Goal: Task Accomplishment & Management: Manage account settings

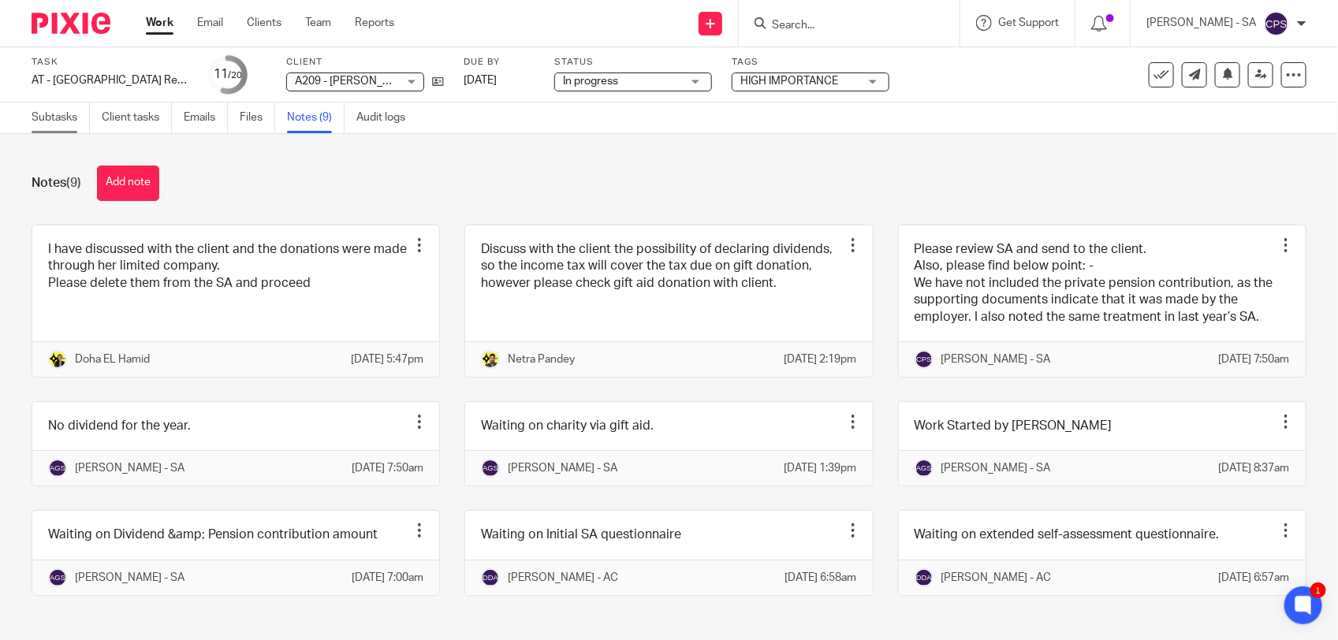
click at [42, 120] on link "Subtasks" at bounding box center [61, 117] width 58 height 31
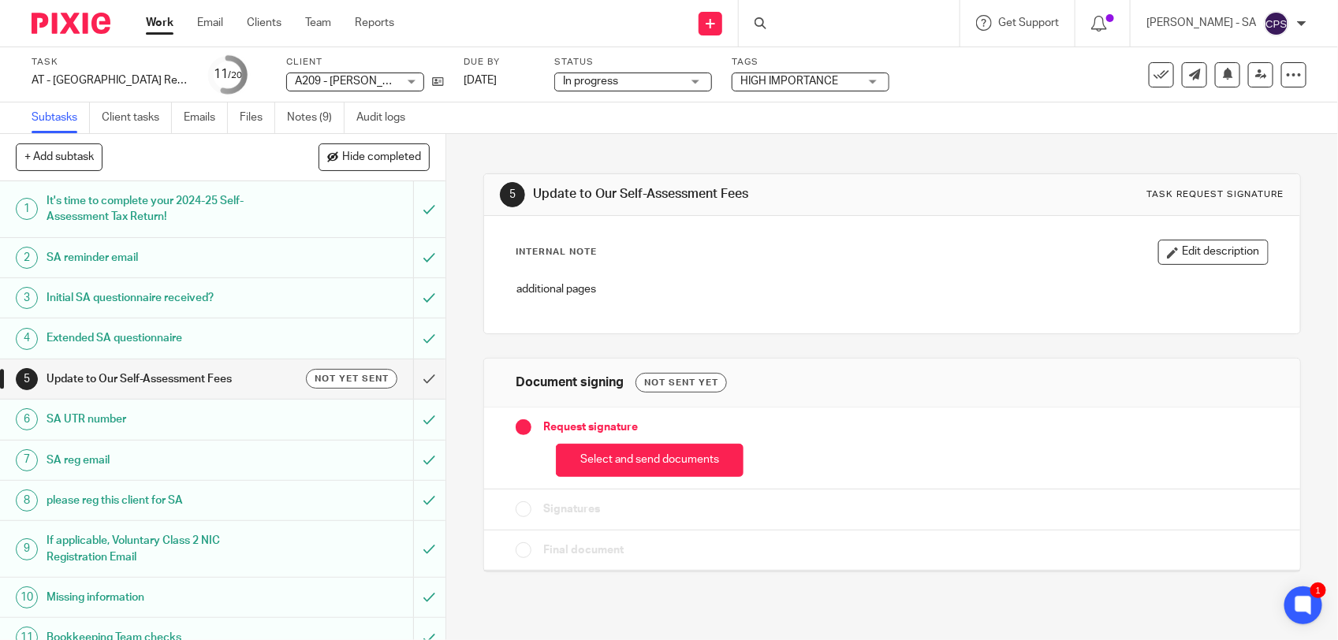
click at [806, 26] on div at bounding box center [849, 23] width 221 height 47
click at [797, 28] on div at bounding box center [849, 23] width 221 height 47
click at [813, 26] on div at bounding box center [849, 23] width 221 height 47
click at [820, 25] on input "Search" at bounding box center [841, 26] width 142 height 14
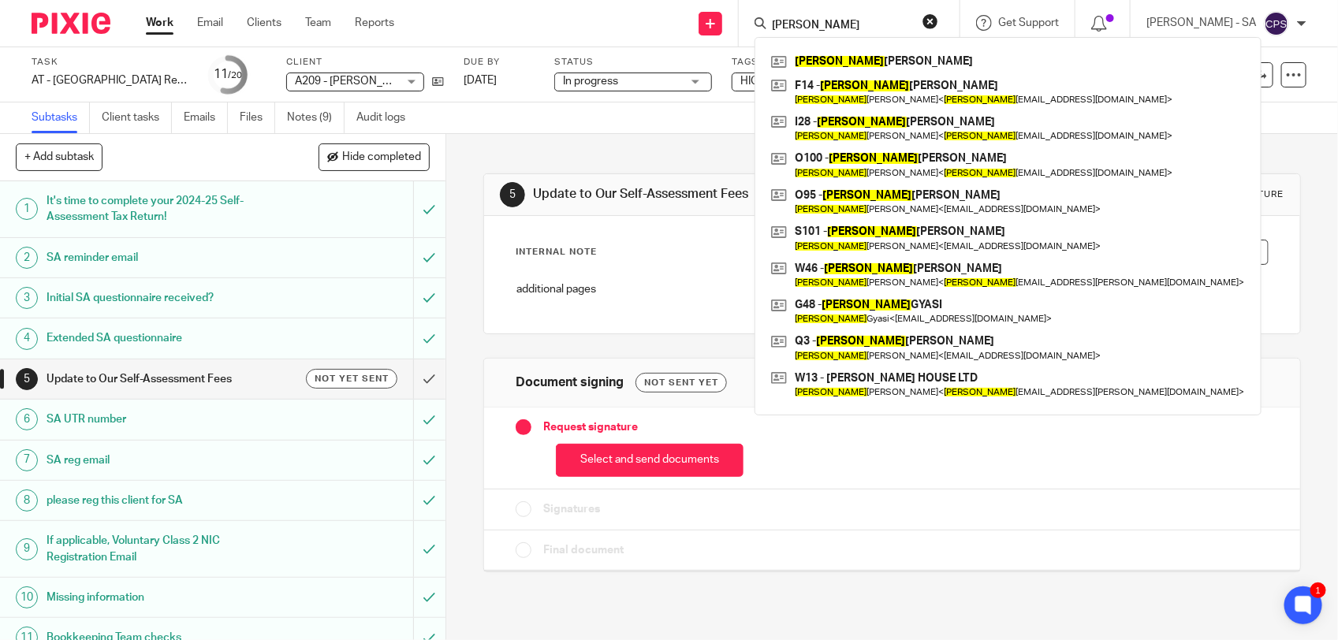
click at [825, 26] on input "Emma" at bounding box center [841, 26] width 142 height 14
paste input "MMA MOUSLEY"
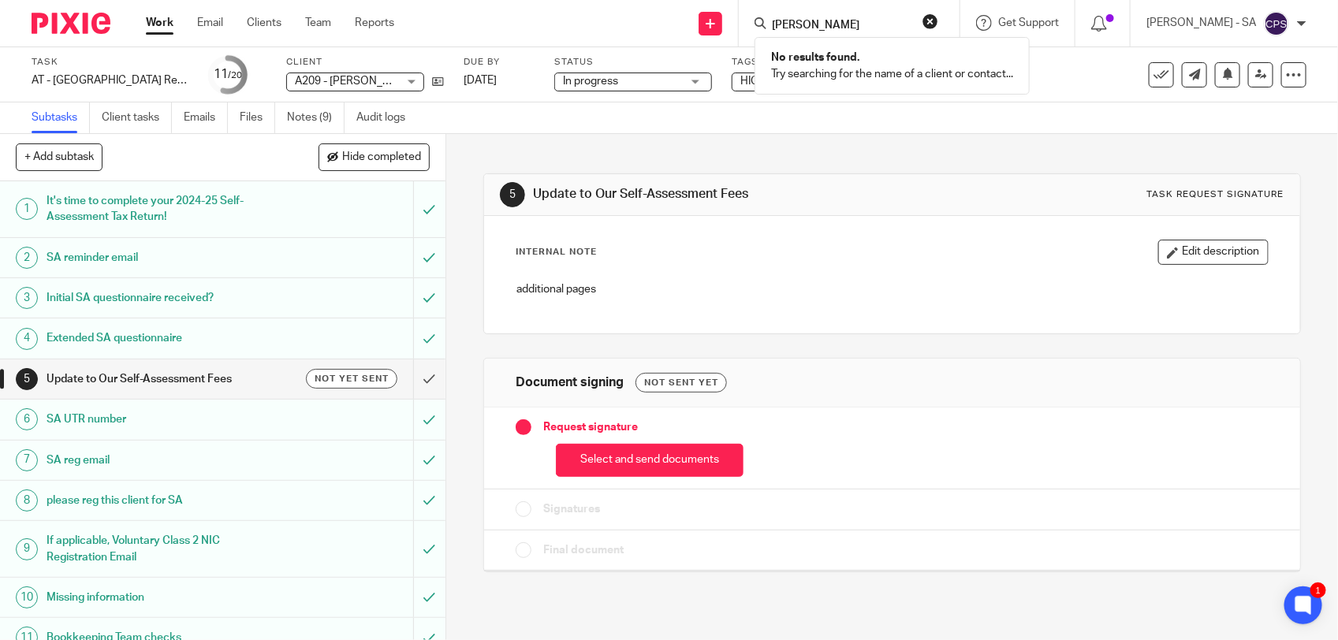
drag, startPoint x: 884, startPoint y: 25, endPoint x: 769, endPoint y: 21, distance: 114.4
click at [769, 21] on div "EMMA MOUSLEY" at bounding box center [846, 23] width 184 height 20
paste input "Jayden"
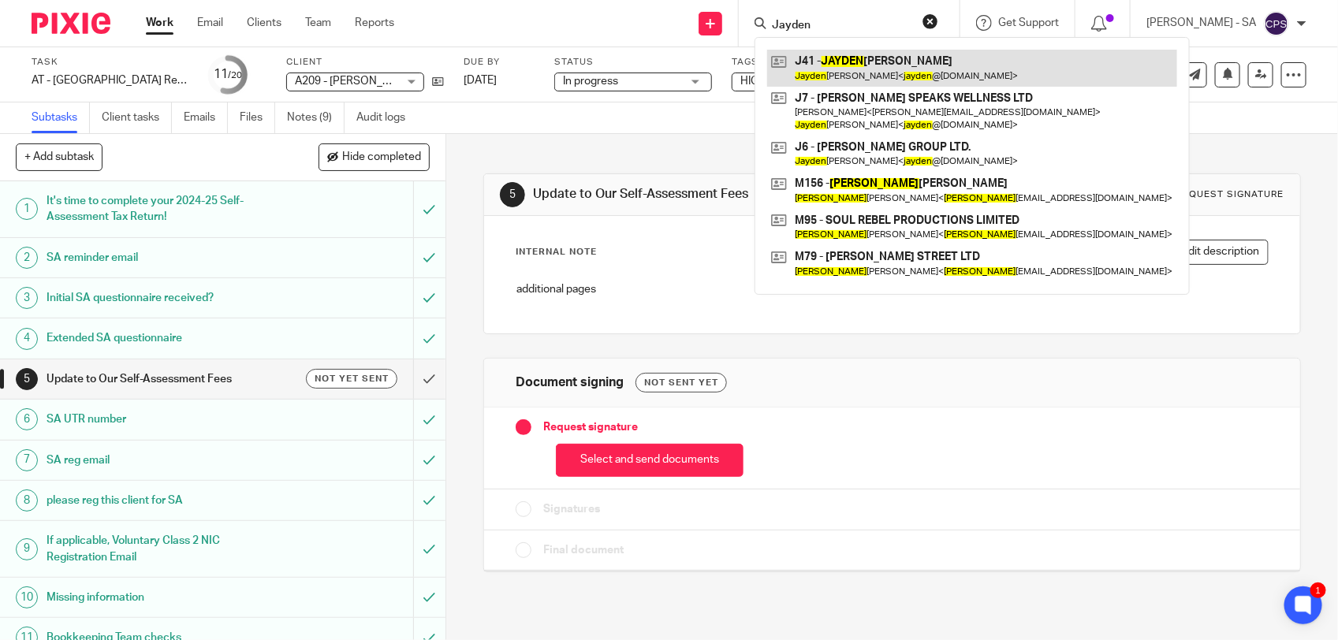
type input "Jayden"
click at [966, 56] on link at bounding box center [972, 68] width 410 height 36
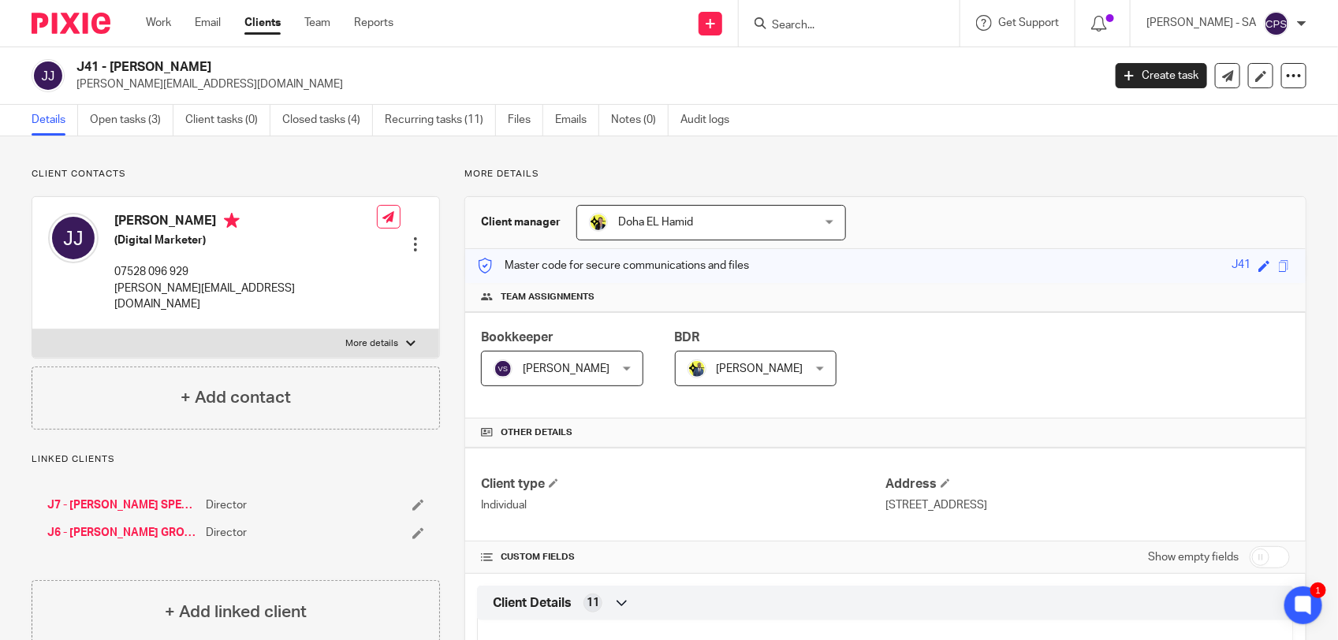
click at [805, 22] on input "Search" at bounding box center [841, 26] width 142 height 14
paste input "Jayden Adeshugba"
type input "Jayden Adeshugba"
click at [938, 20] on button "reset" at bounding box center [930, 21] width 16 height 16
click at [795, 24] on input "Search" at bounding box center [841, 26] width 142 height 14
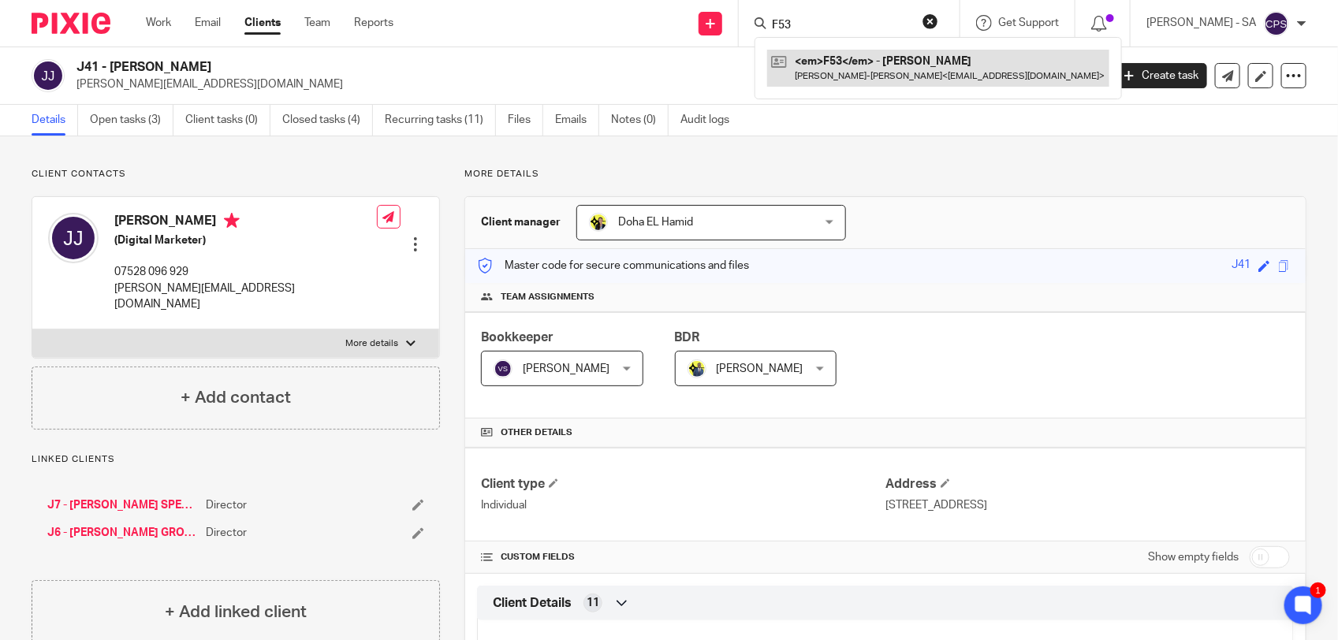
type input "F53"
click at [865, 67] on link at bounding box center [938, 68] width 342 height 36
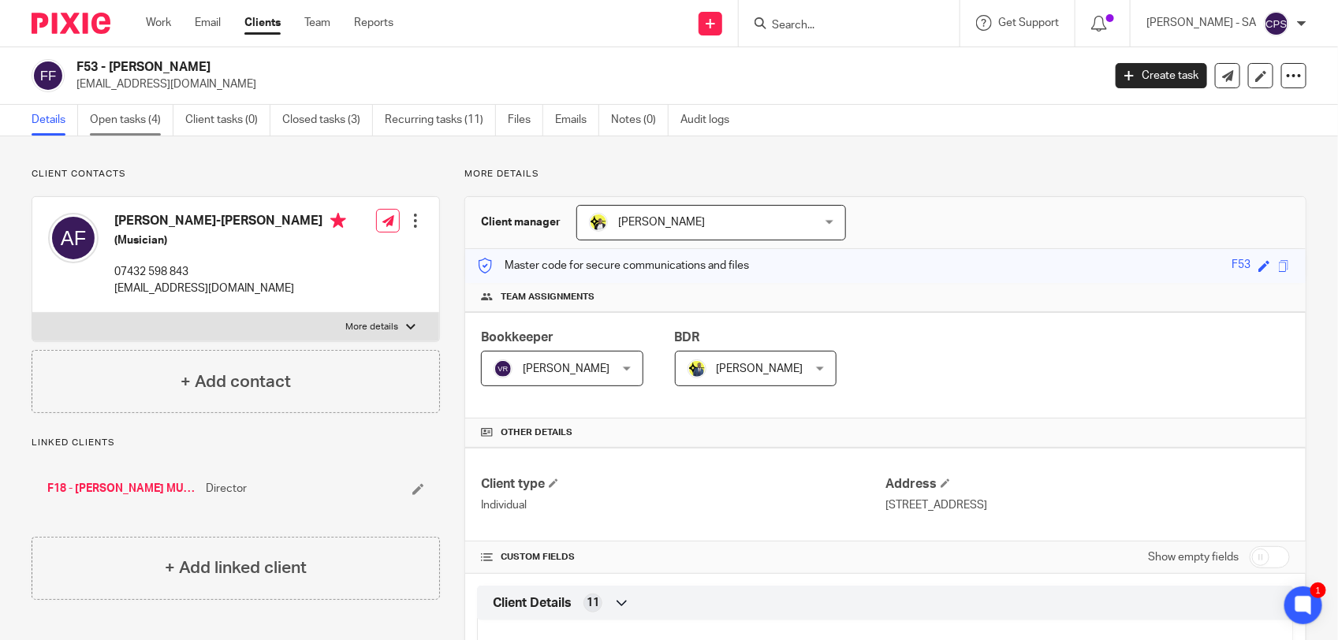
click at [136, 120] on link "Open tasks (4)" at bounding box center [132, 120] width 84 height 31
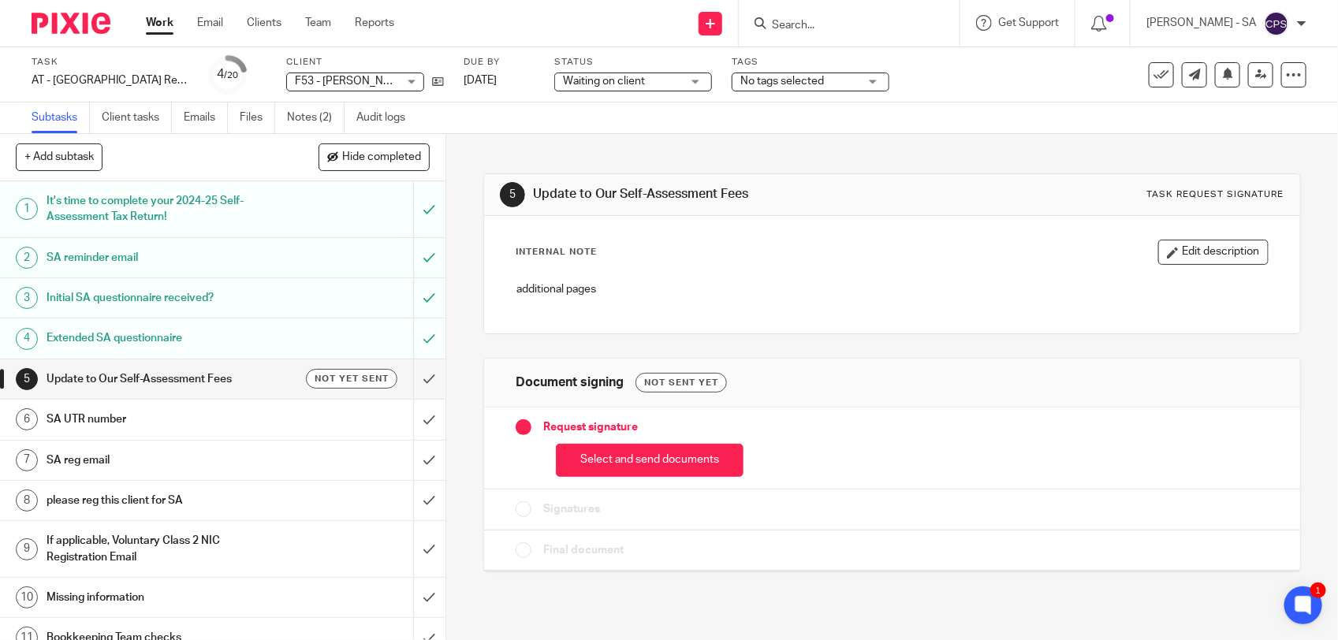
click at [605, 73] on div "Waiting on client Waiting on client" at bounding box center [633, 82] width 158 height 19
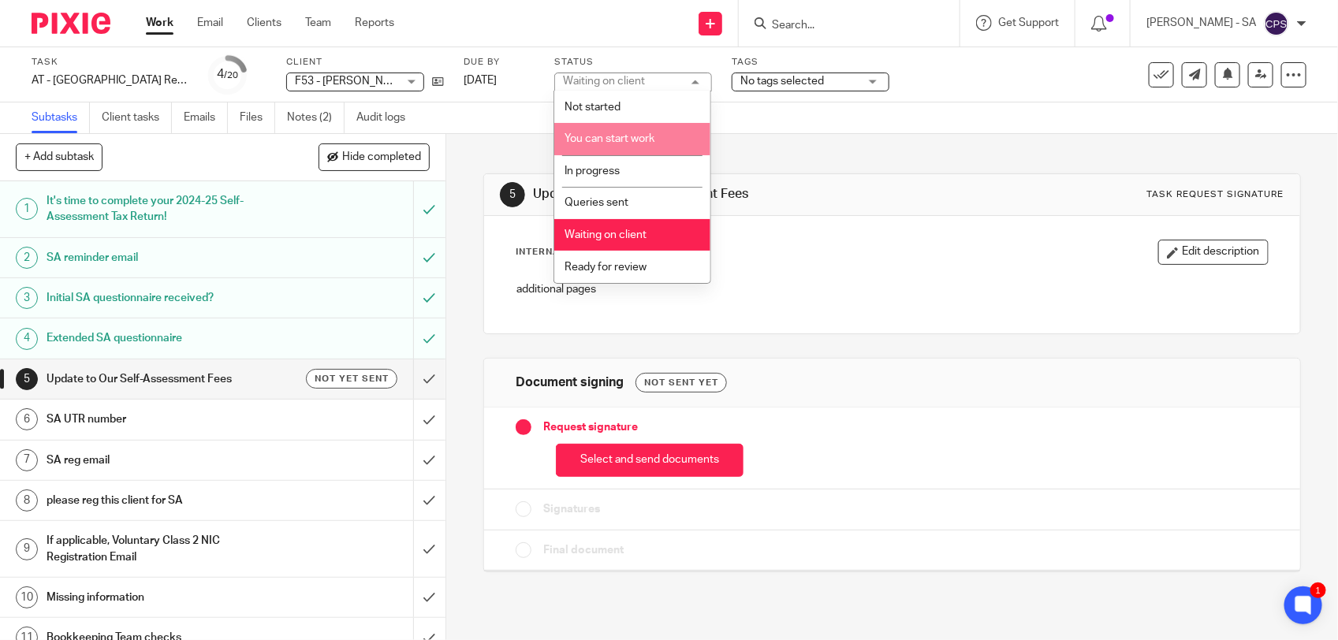
click at [620, 140] on span "You can start work" at bounding box center [609, 138] width 90 height 11
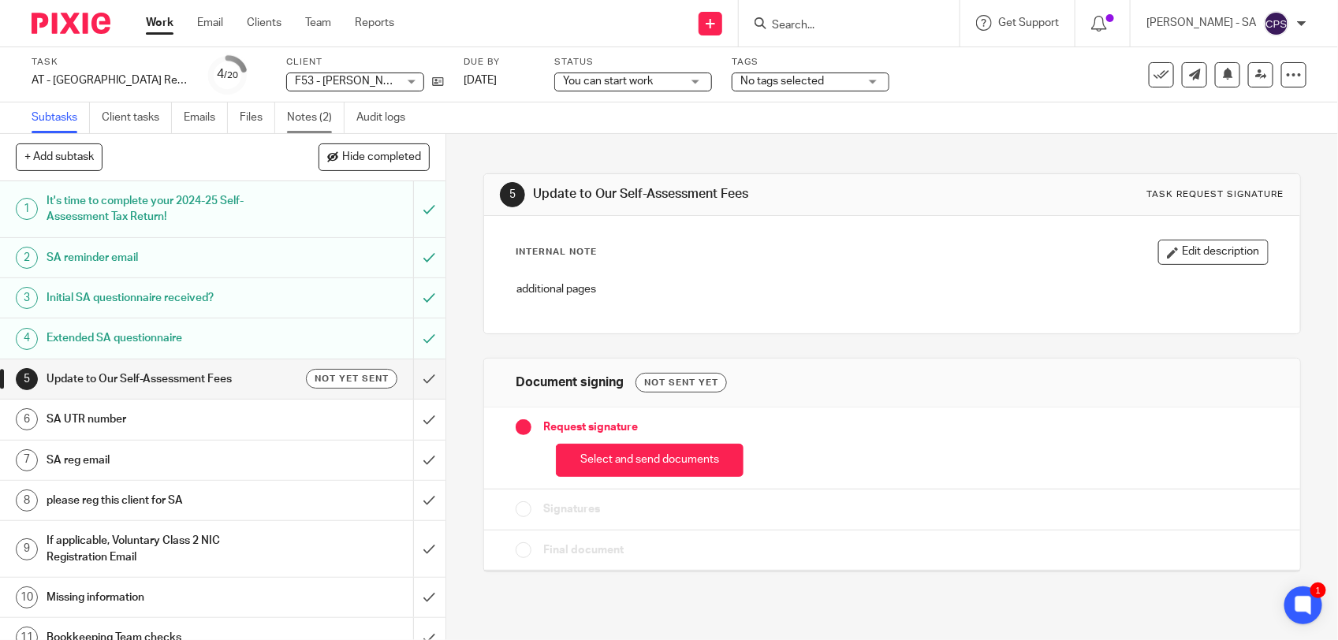
click at [318, 119] on link "Notes (2)" at bounding box center [316, 117] width 58 height 31
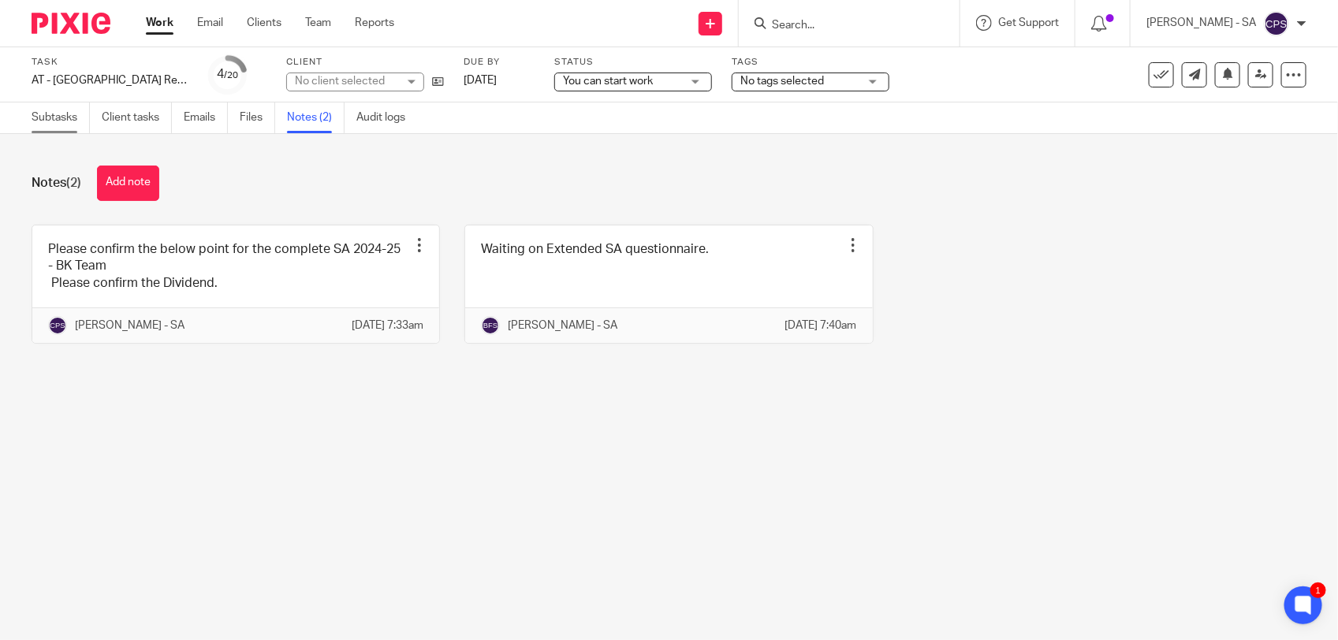
click at [49, 122] on link "Subtasks" at bounding box center [61, 117] width 58 height 31
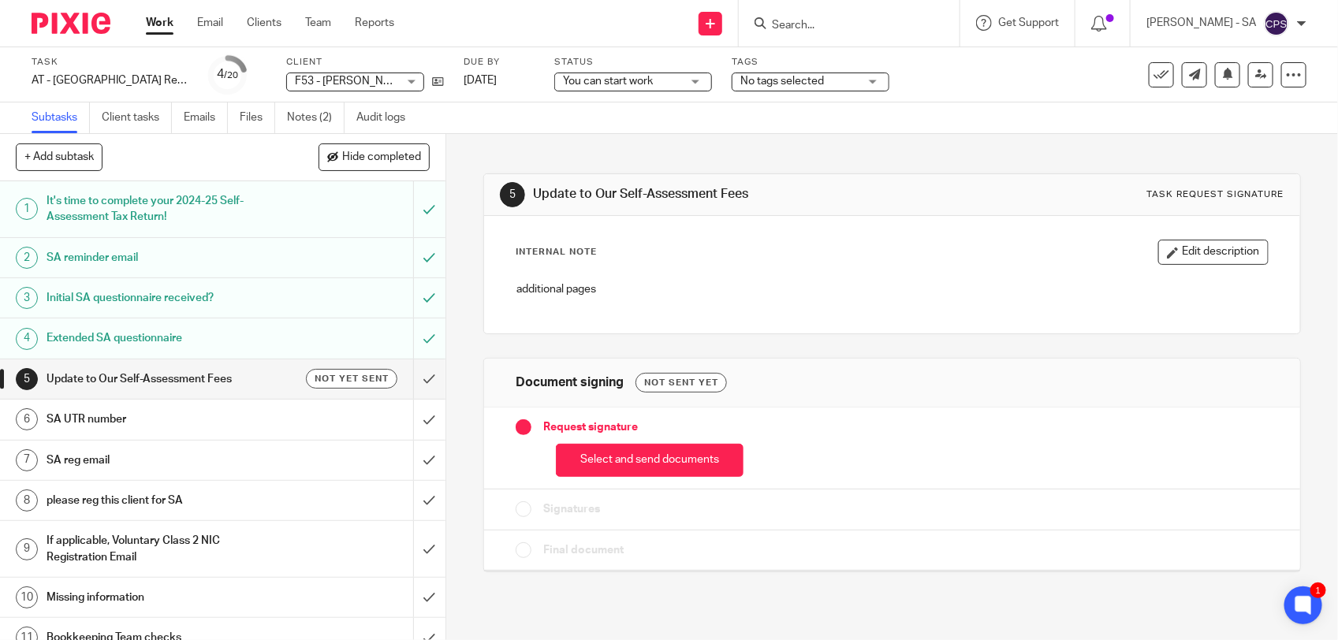
click at [808, 25] on input "Search" at bounding box center [841, 26] width 142 height 14
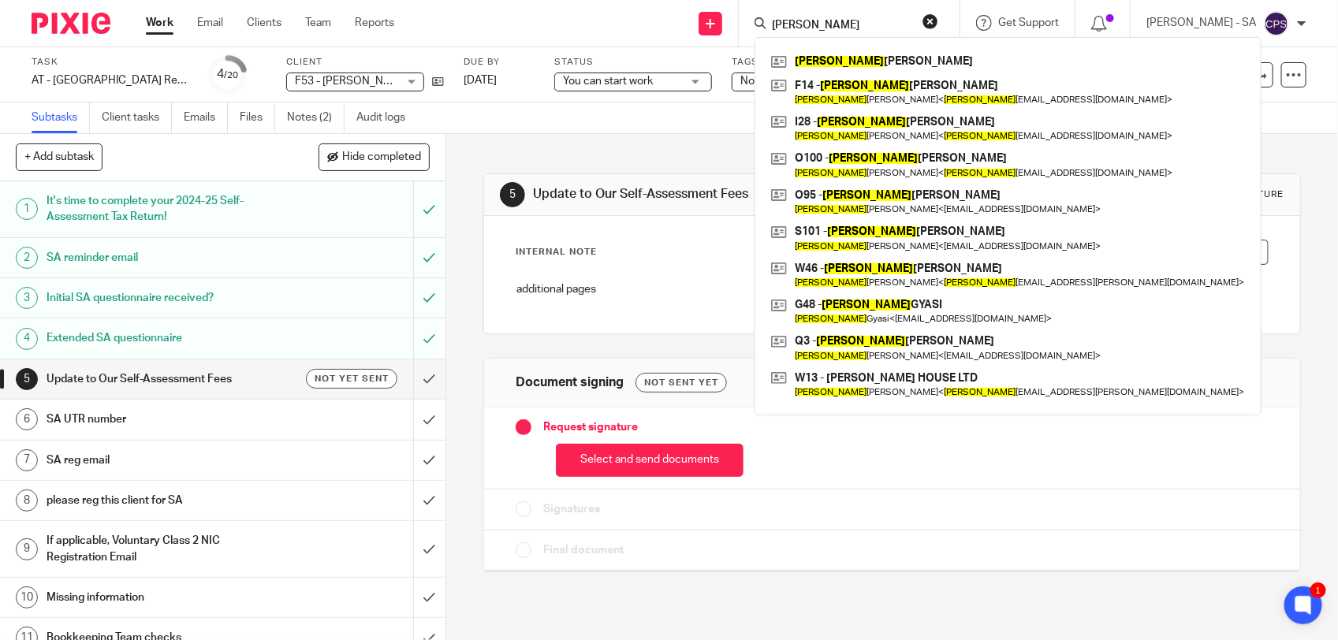
type input "[PERSON_NAME]"
click at [537, 24] on div "Send new email Create task Add client Request signature Emma EMMA NUEL AJANA F1…" at bounding box center [878, 23] width 920 height 47
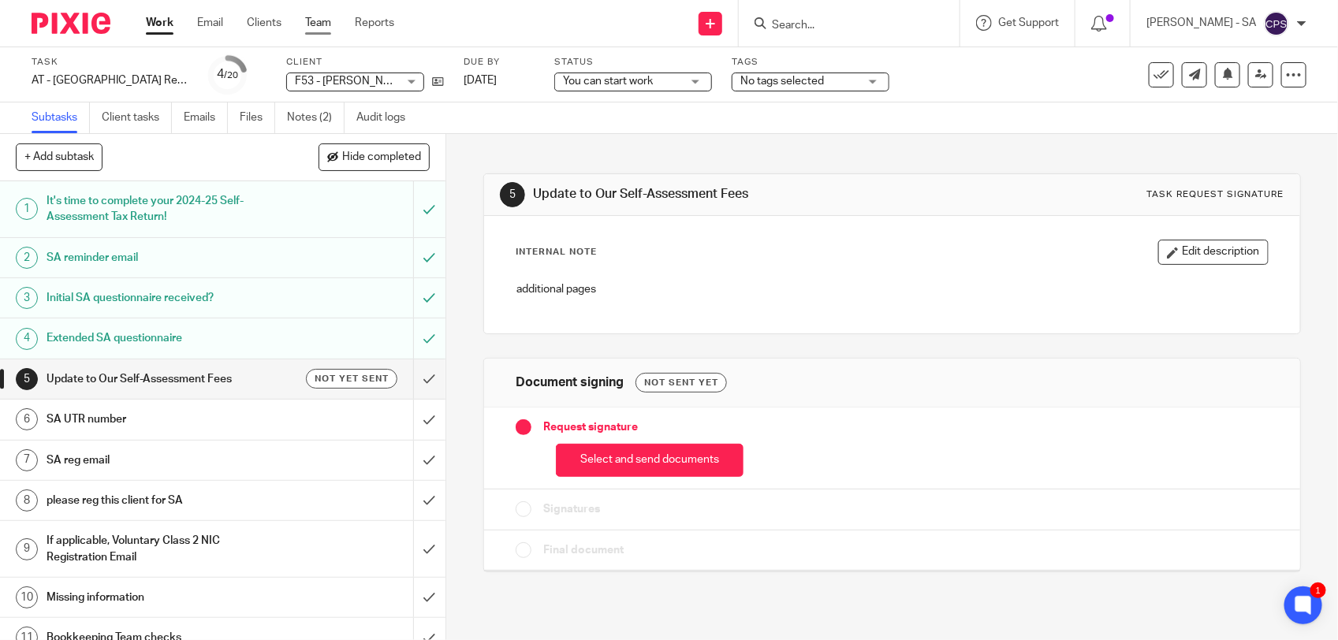
click at [320, 26] on link "Team" at bounding box center [318, 23] width 26 height 16
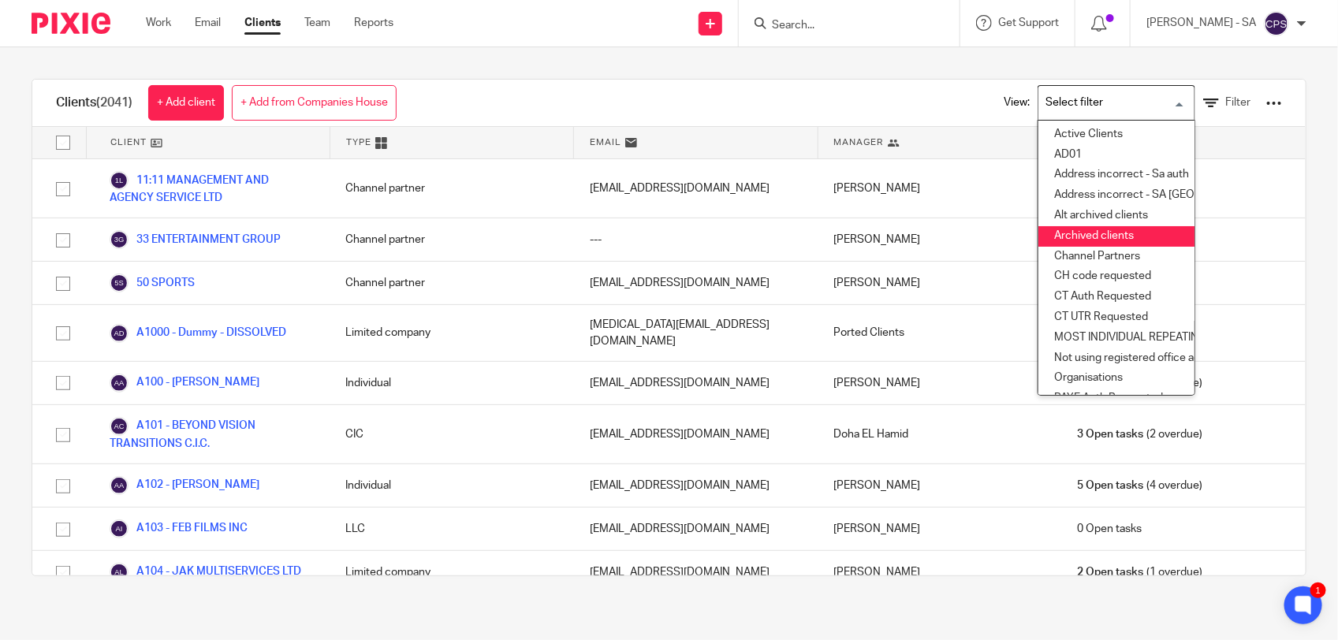
click at [1098, 235] on li "Archived clients" at bounding box center [1116, 236] width 156 height 20
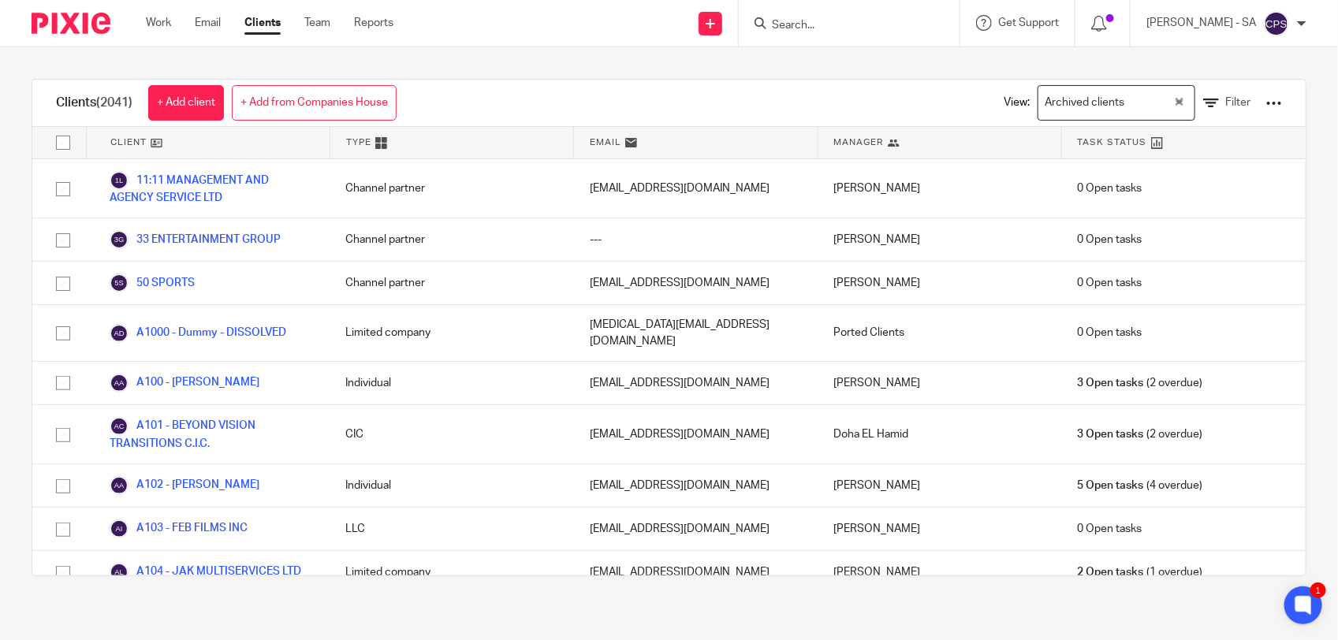
click at [806, 21] on input "Search" at bounding box center [841, 26] width 142 height 14
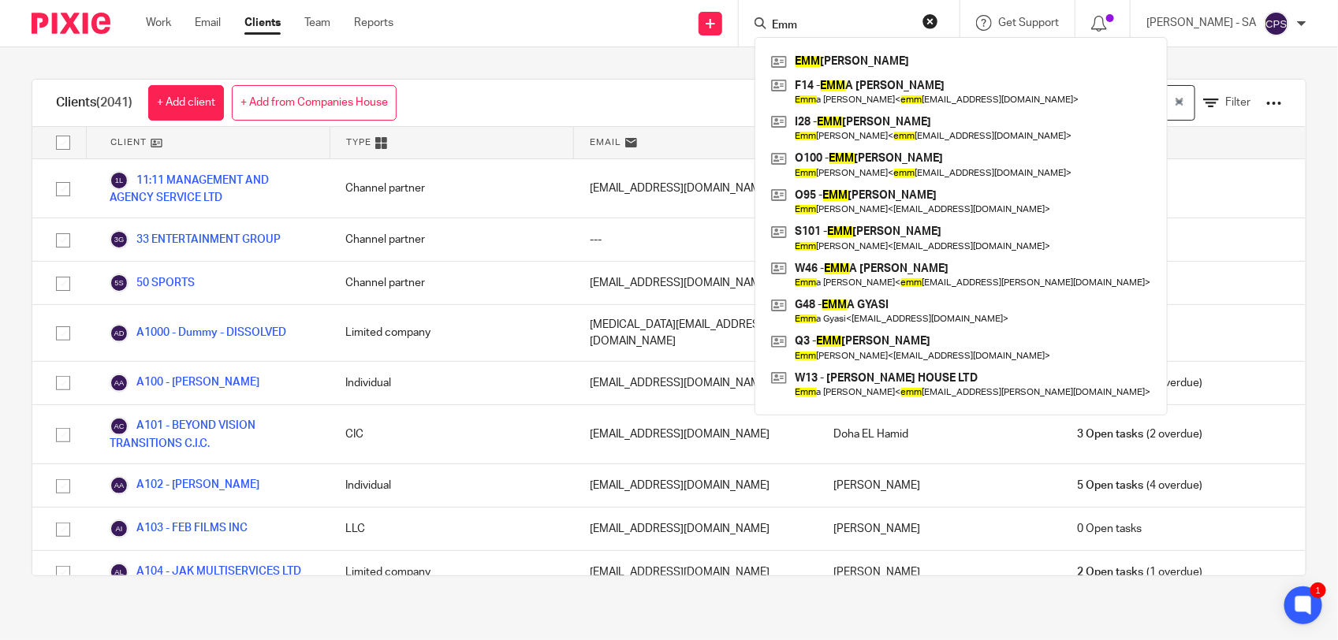
type input "Emm"
click at [646, 68] on div "Clients (2041) + Add client + Add from Companies House View: Archived clients L…" at bounding box center [669, 327] width 1338 height 560
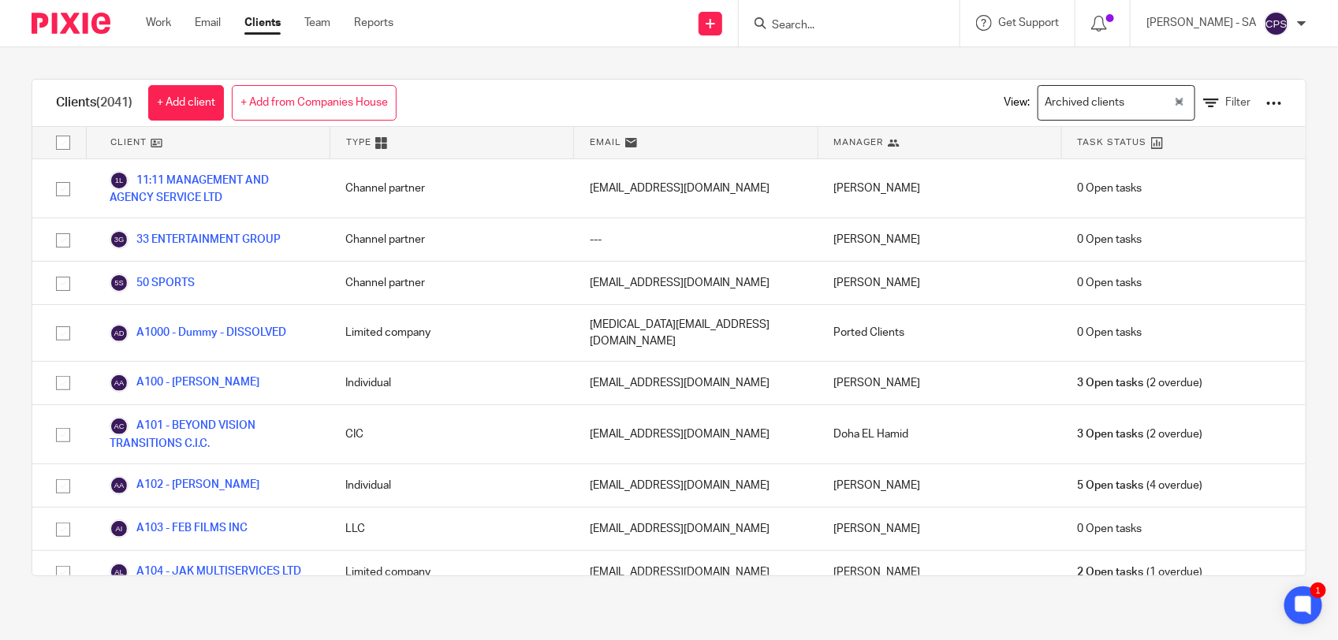
click at [818, 20] on input "Search" at bounding box center [841, 26] width 142 height 14
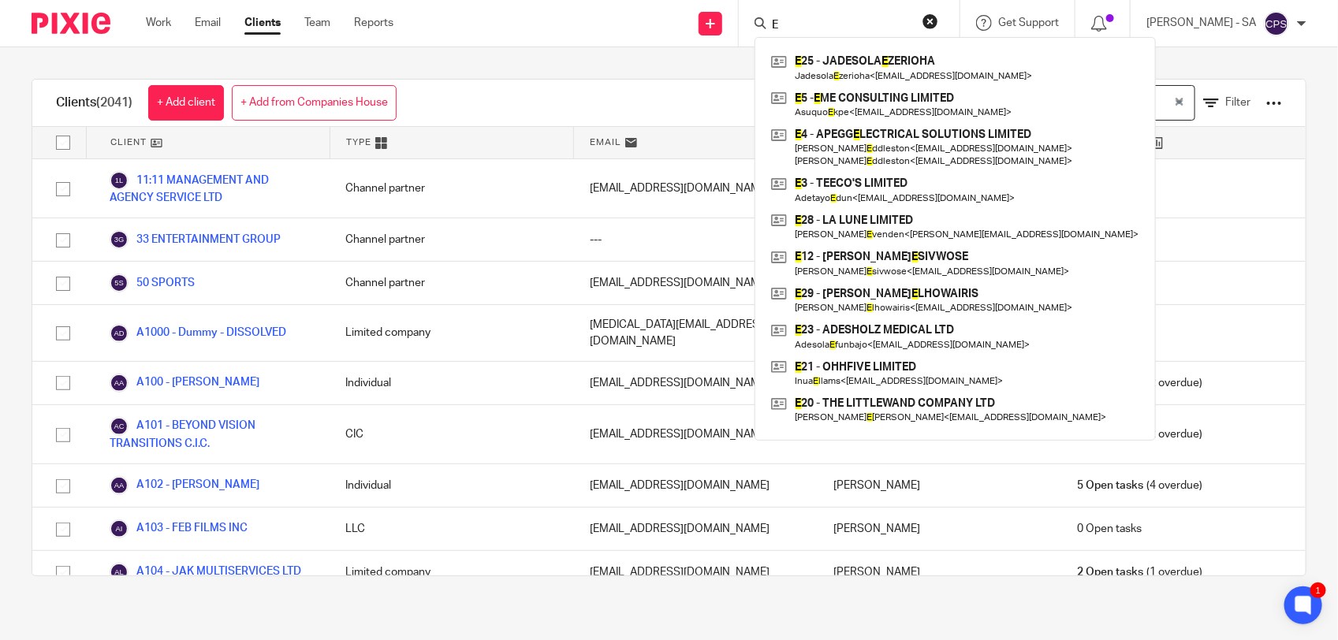
type input "E"
click at [696, 72] on div "Clients (2041) + Add client + Add from Companies House View: Archived clients L…" at bounding box center [669, 327] width 1338 height 560
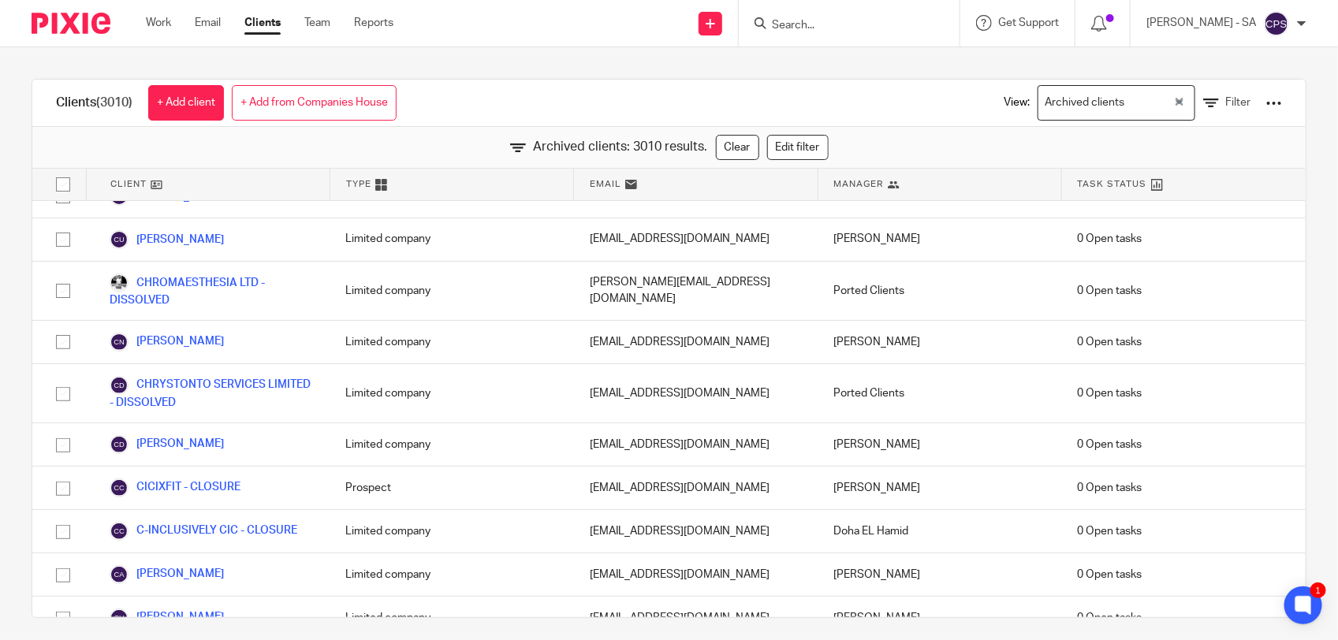
scroll to position [40408, 0]
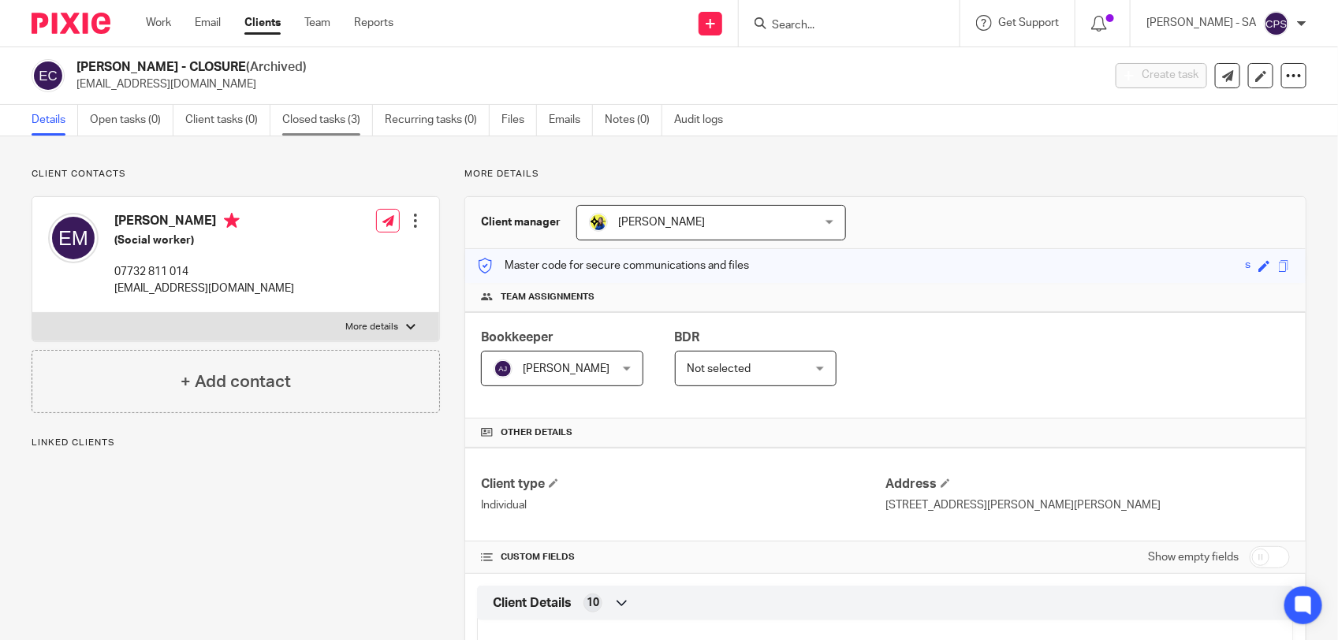
click at [319, 121] on link "Closed tasks (3)" at bounding box center [327, 120] width 91 height 31
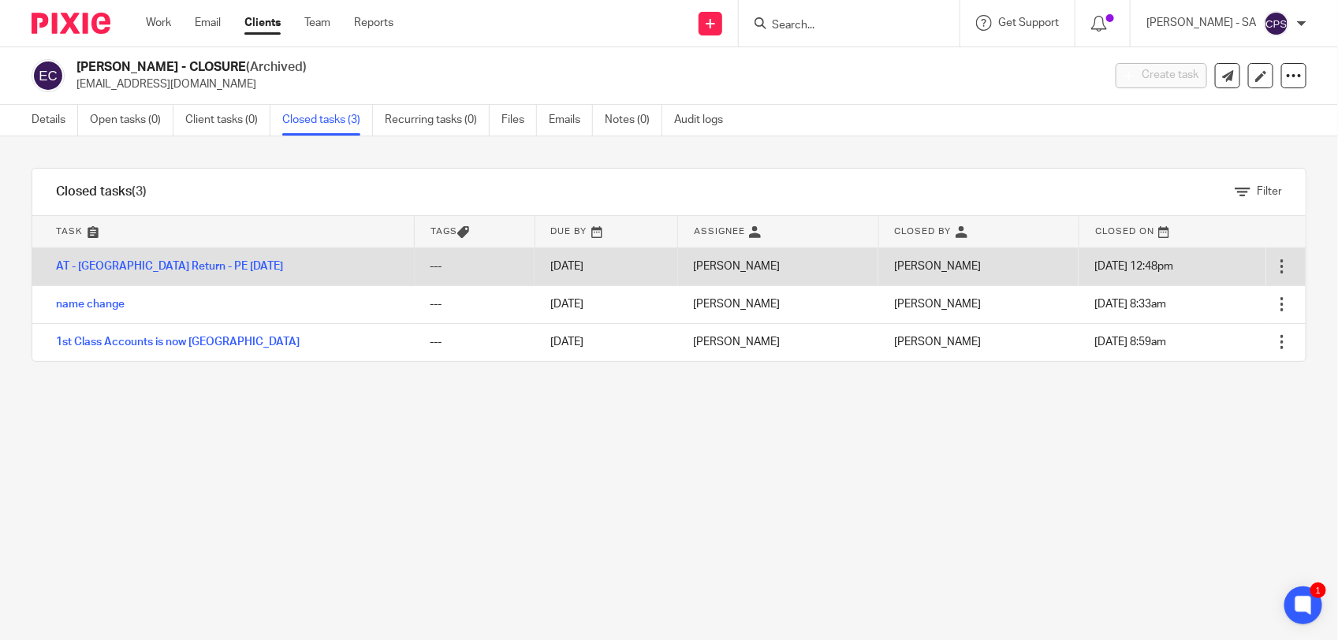
drag, startPoint x: 1023, startPoint y: 269, endPoint x: 1126, endPoint y: 262, distance: 102.7
click at [1125, 262] on span "[DATE] 12:48pm" at bounding box center [1133, 266] width 79 height 11
click at [140, 264] on link "AT - [GEOGRAPHIC_DATA] Return - PE [DATE]" at bounding box center [169, 266] width 227 height 11
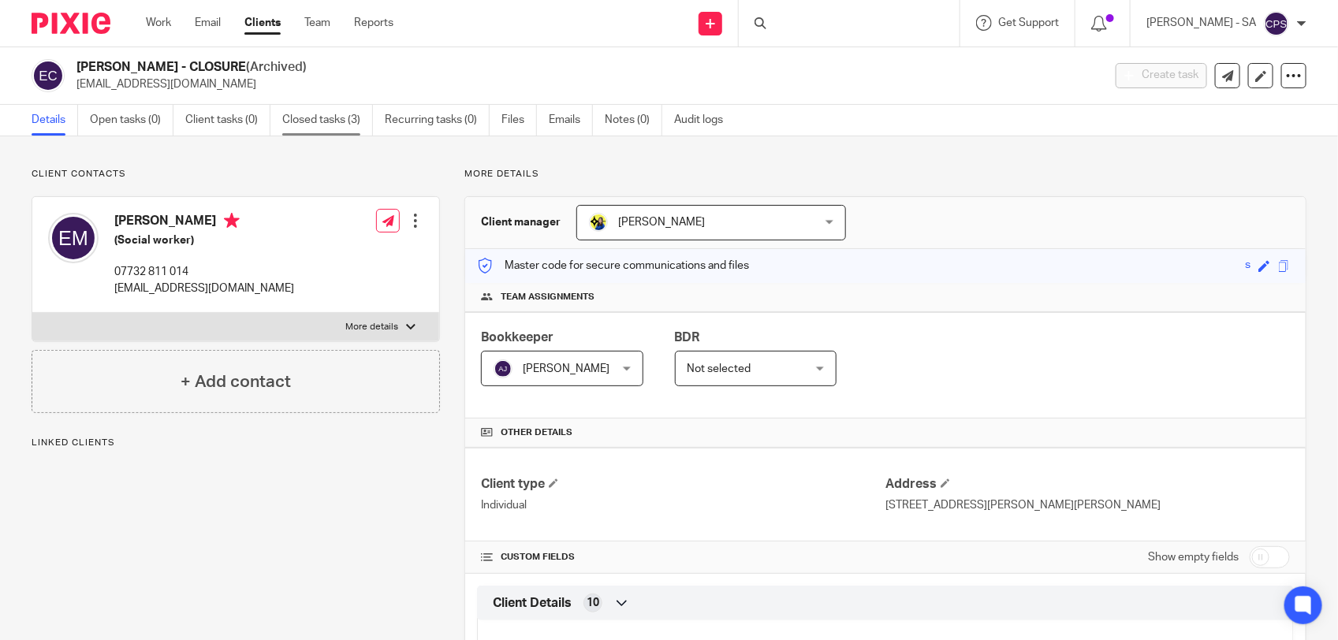
click at [329, 124] on link "Closed tasks (3)" at bounding box center [327, 120] width 91 height 31
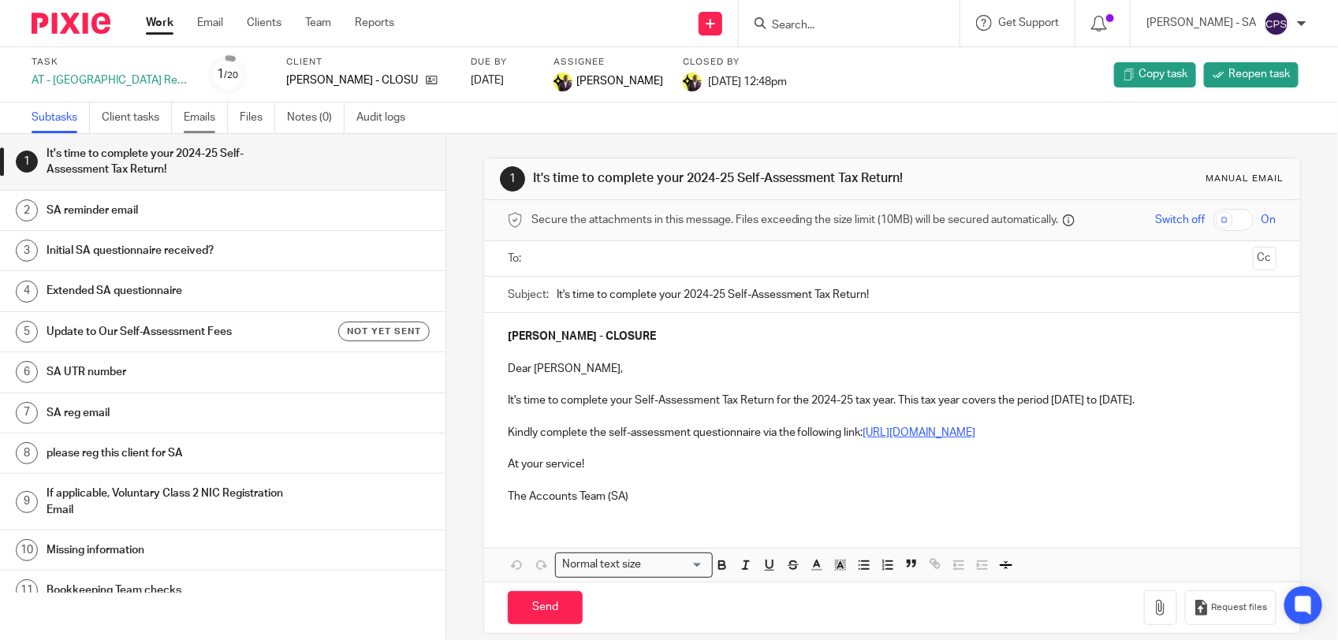
click at [198, 115] on link "Emails" at bounding box center [206, 117] width 44 height 31
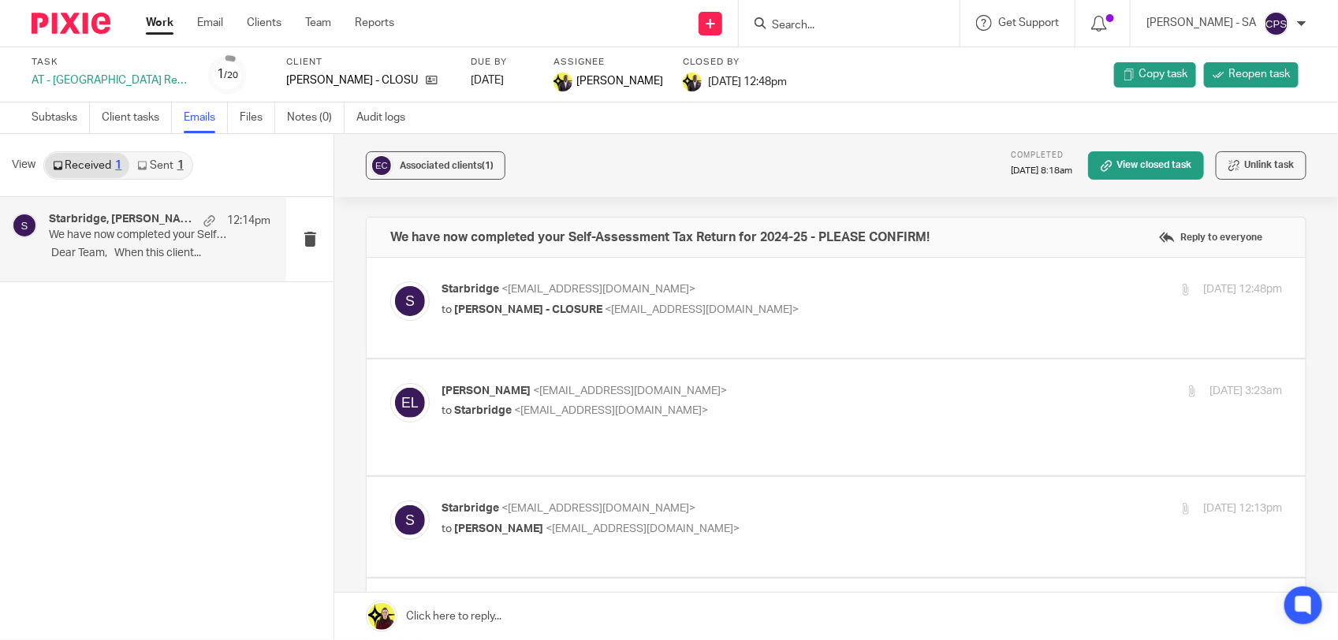
click at [147, 161] on icon at bounding box center [141, 165] width 9 height 9
click at [118, 254] on p "​​​​ Dear Team, When this client..." at bounding box center [160, 253] width 222 height 13
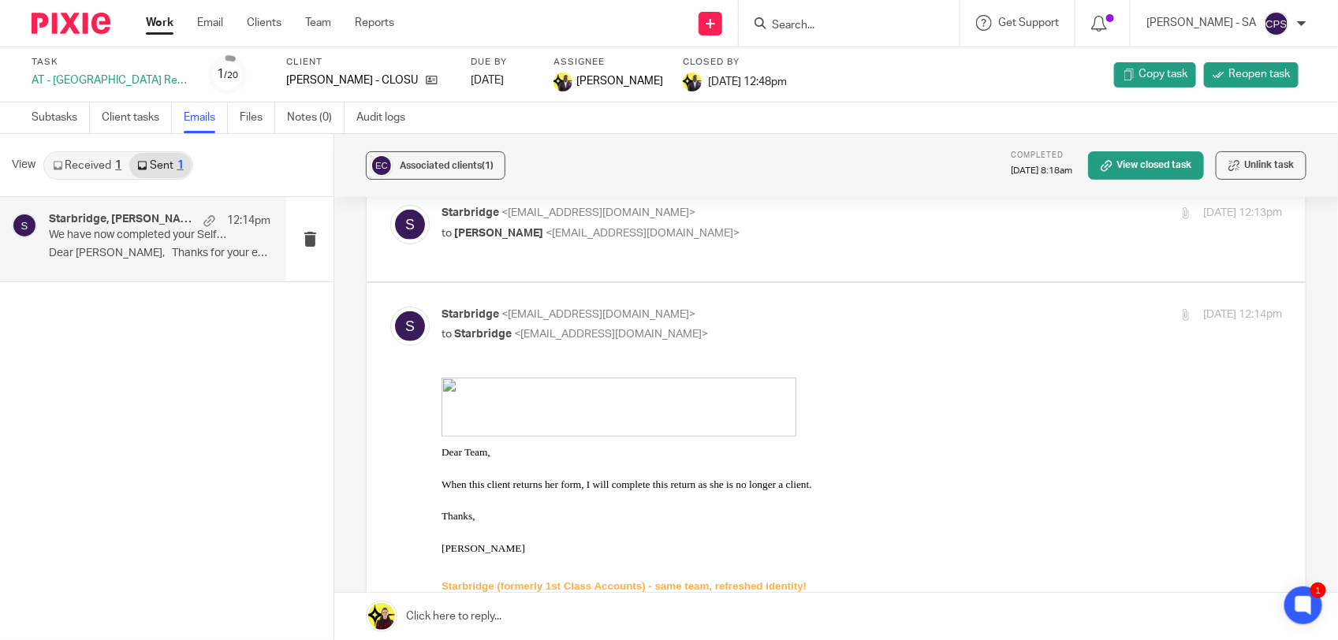
scroll to position [197, 0]
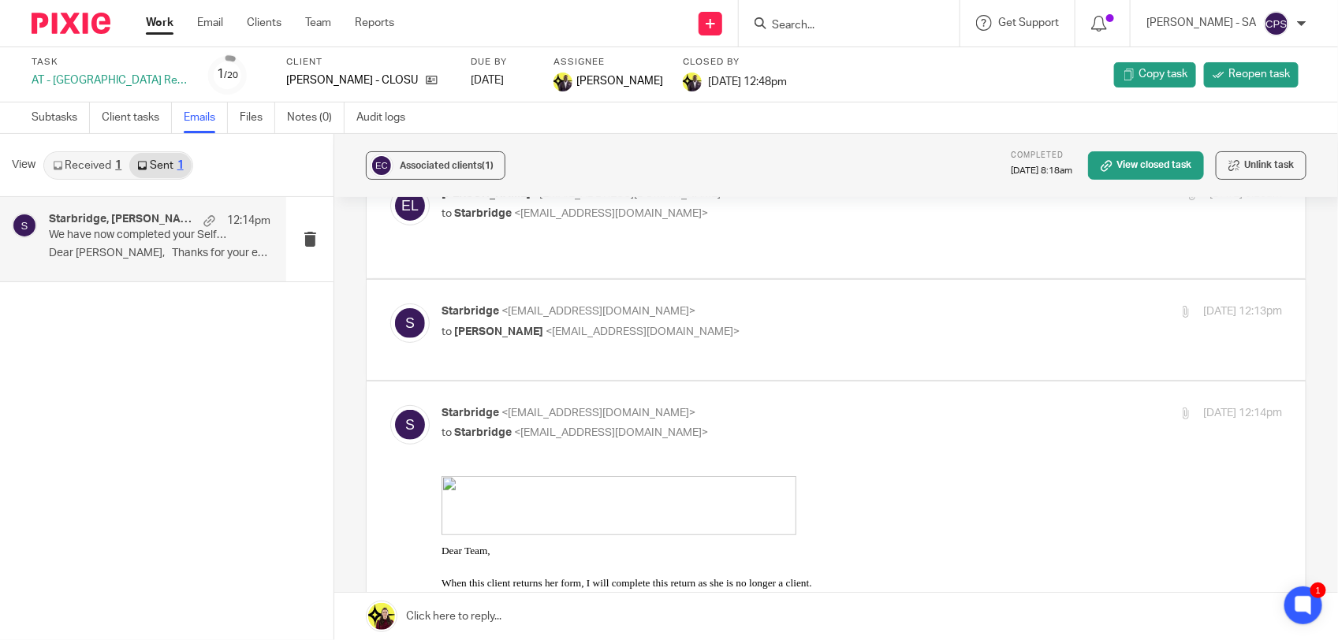
click at [813, 324] on p "to Emma Liggett <emmaliggett@yahoo.co.uk>" at bounding box center [721, 332] width 560 height 17
checkbox input "true"
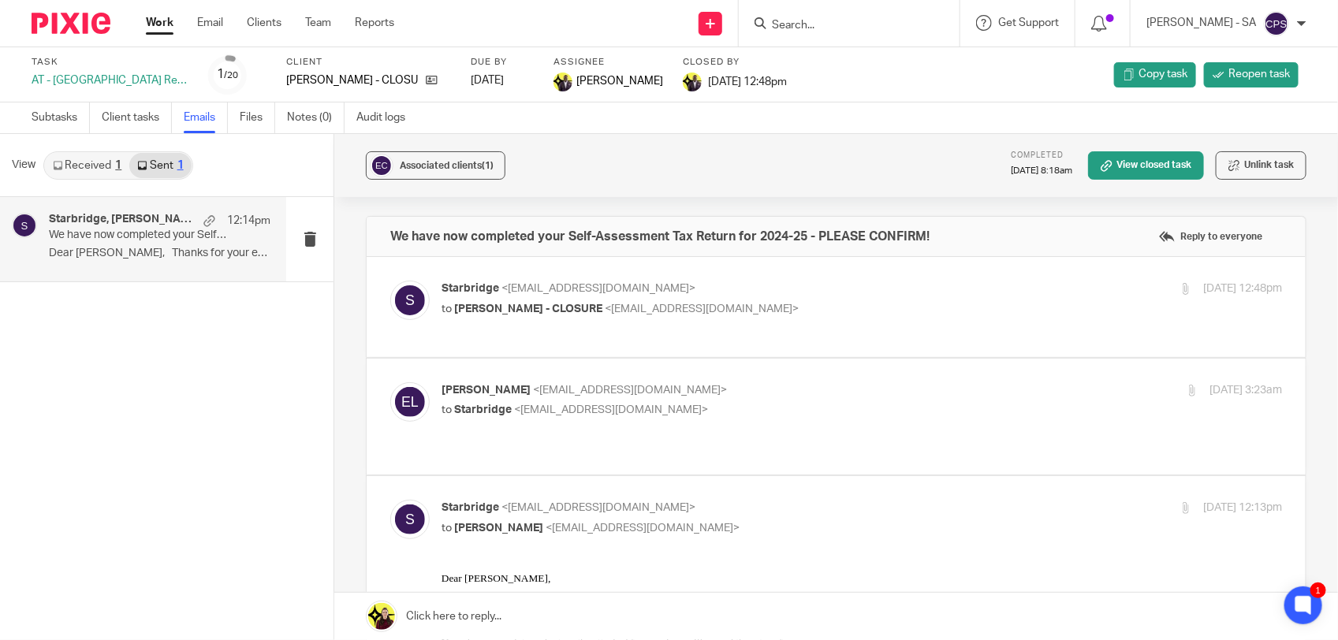
scroll to position [0, 0]
click at [758, 398] on p "Emma Liggett <emmaliggett@yahoo.co.uk>" at bounding box center [721, 391] width 560 height 17
checkbox input "true"
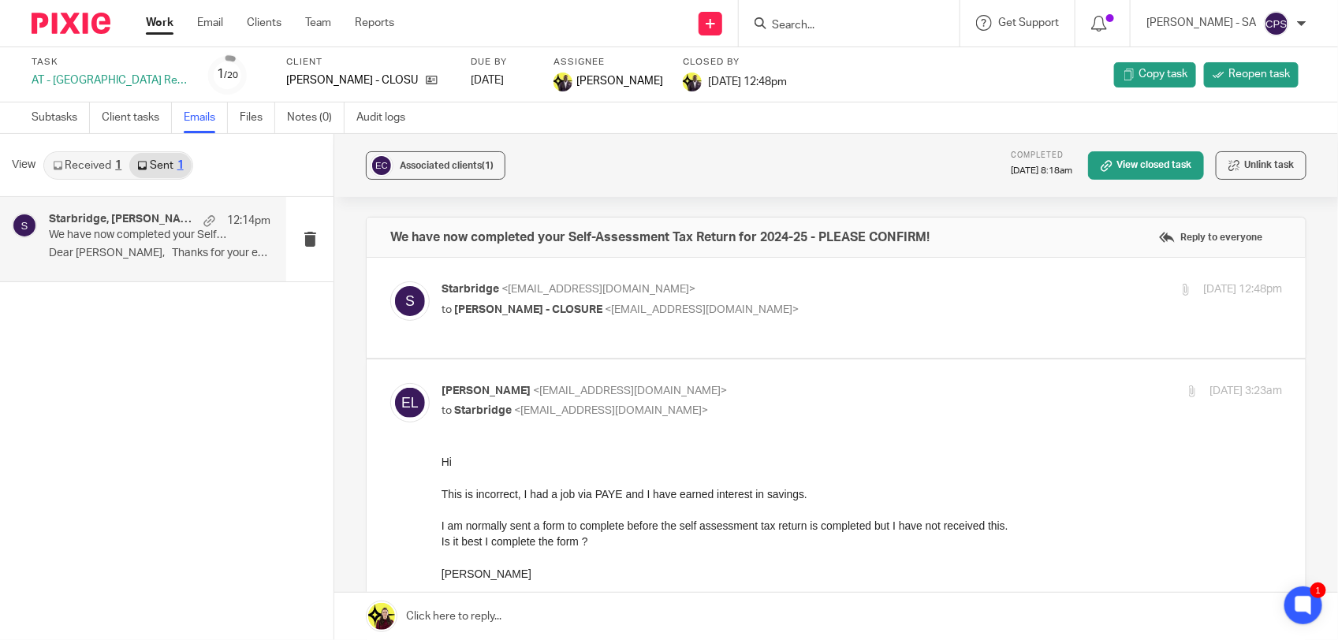
click at [801, 294] on p "Starbridge <info@starbridge.uk>" at bounding box center [721, 289] width 560 height 17
checkbox input "true"
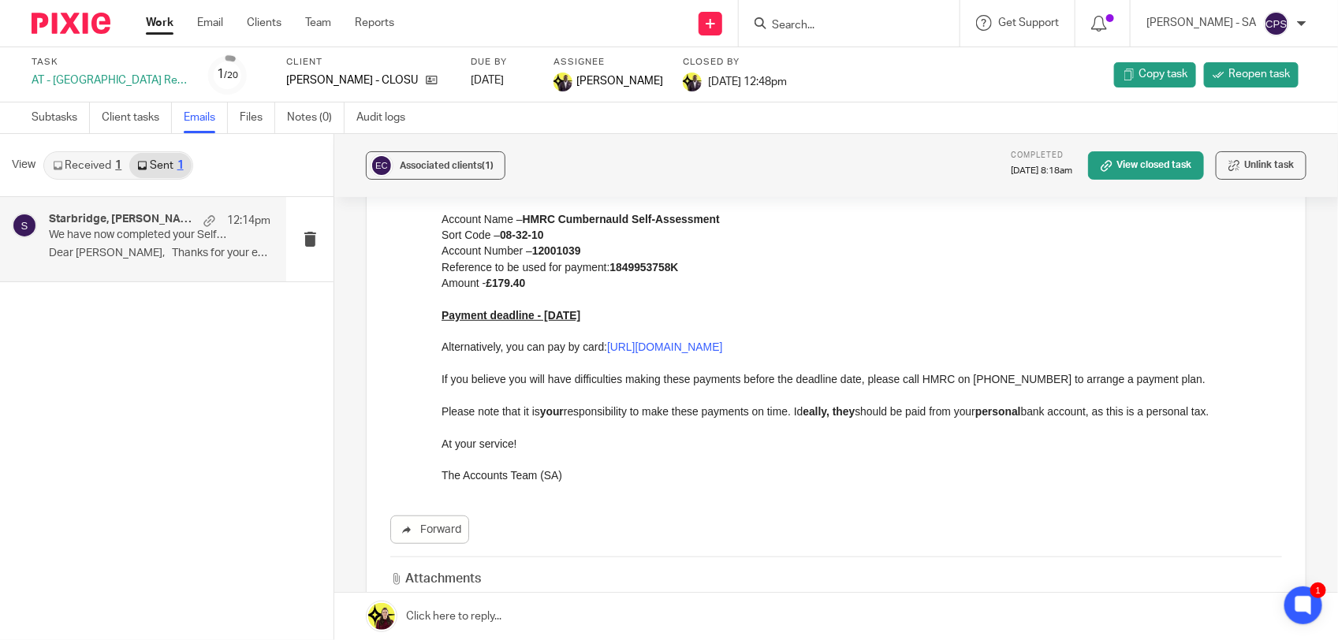
scroll to position [394, 0]
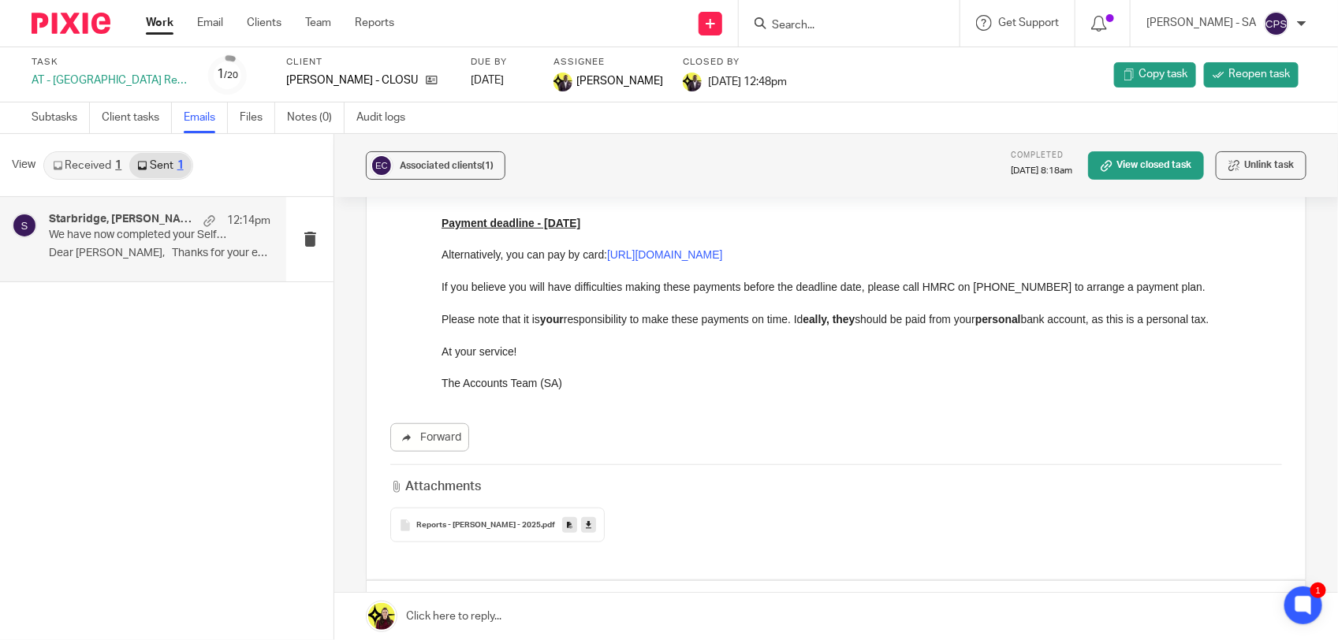
click at [96, 164] on link "Received 1" at bounding box center [87, 165] width 84 height 25
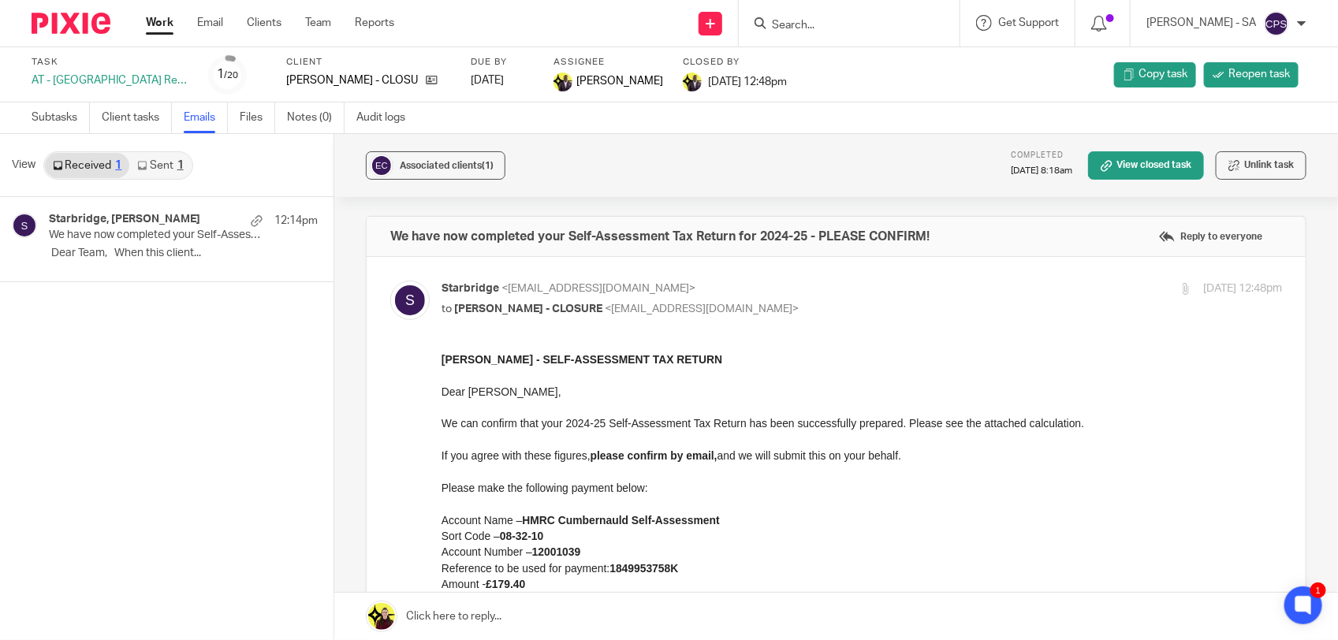
scroll to position [0, 0]
click at [166, 164] on link "Sent 1" at bounding box center [159, 165] width 61 height 25
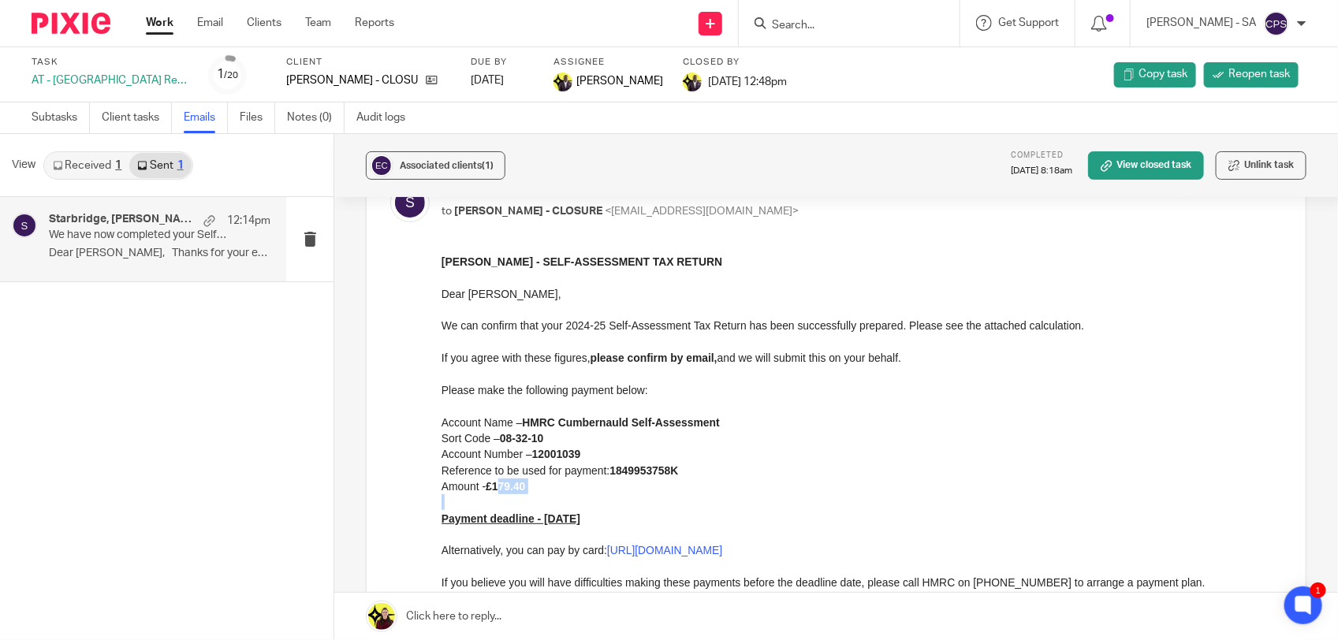
drag, startPoint x: 497, startPoint y: 490, endPoint x: 525, endPoint y: 495, distance: 28.8
click at [525, 495] on div "EMMA MOUSLEY - SELF-ASSESSMENT TAX RETURN Dear Emma, We can confirm that your 2…" at bounding box center [861, 470] width 840 height 434
drag, startPoint x: 525, startPoint y: 495, endPoint x: 733, endPoint y: 493, distance: 208.1
click at [733, 493] on p at bounding box center [861, 501] width 840 height 16
drag, startPoint x: 385, startPoint y: 116, endPoint x: 384, endPoint y: 130, distance: 14.2
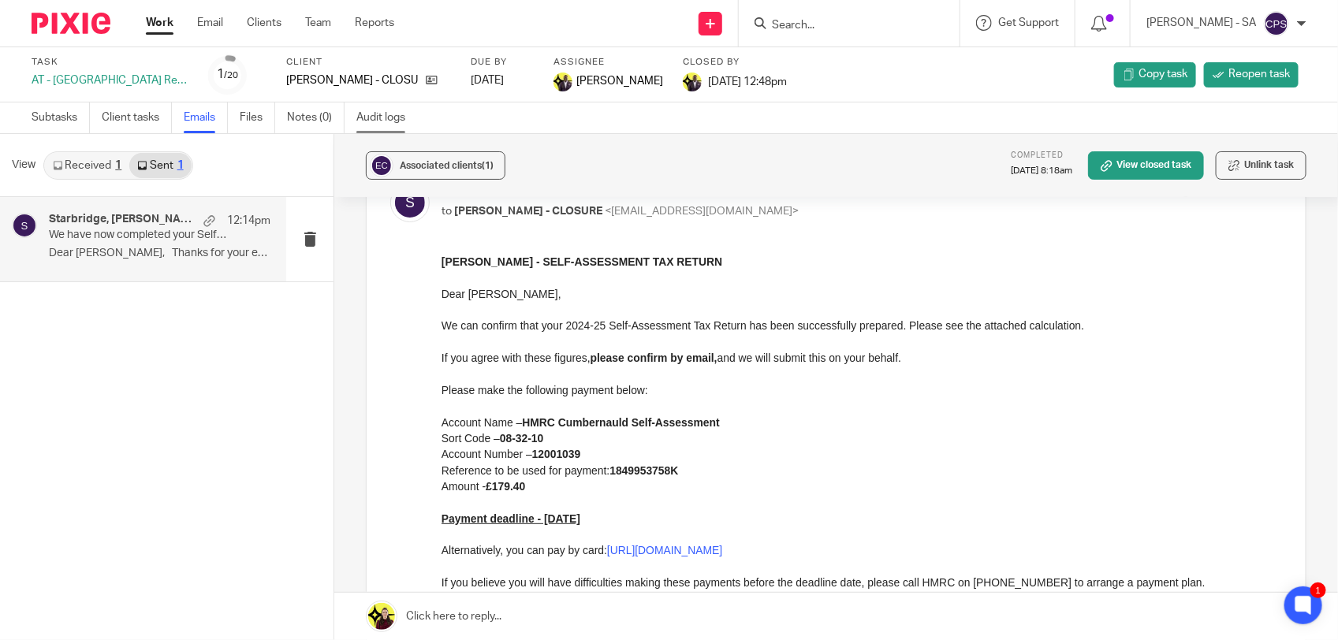
click at [385, 116] on link "Audit logs" at bounding box center [386, 117] width 61 height 31
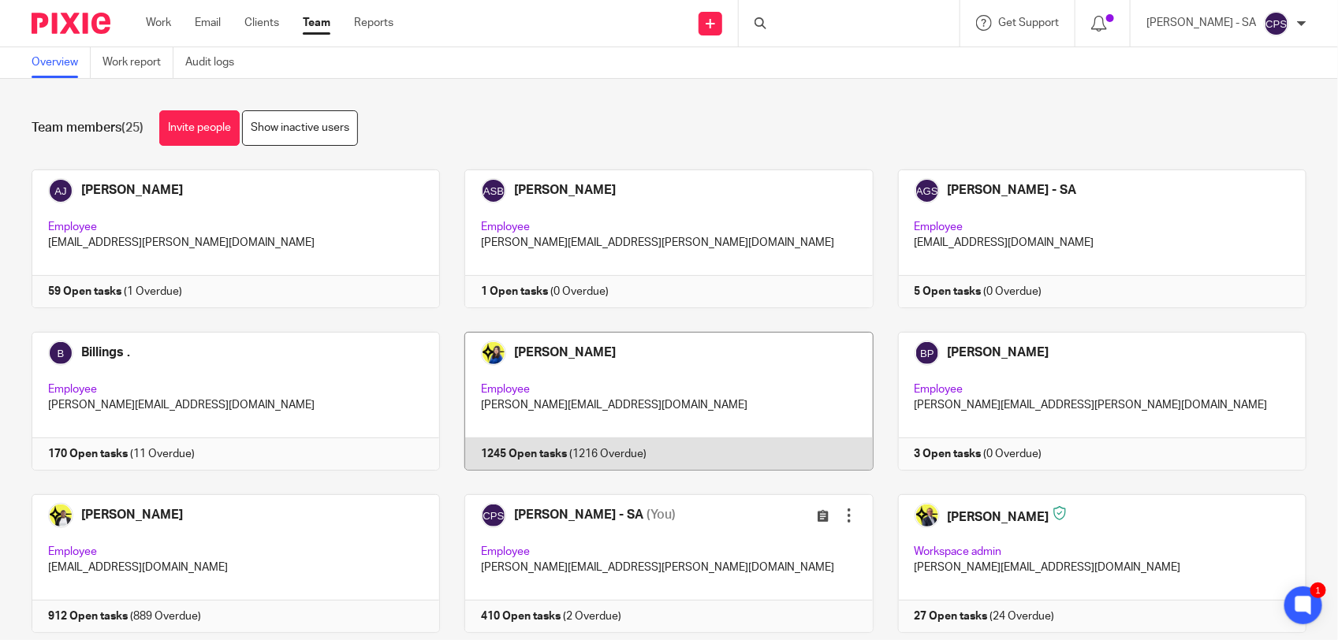
scroll to position [99, 0]
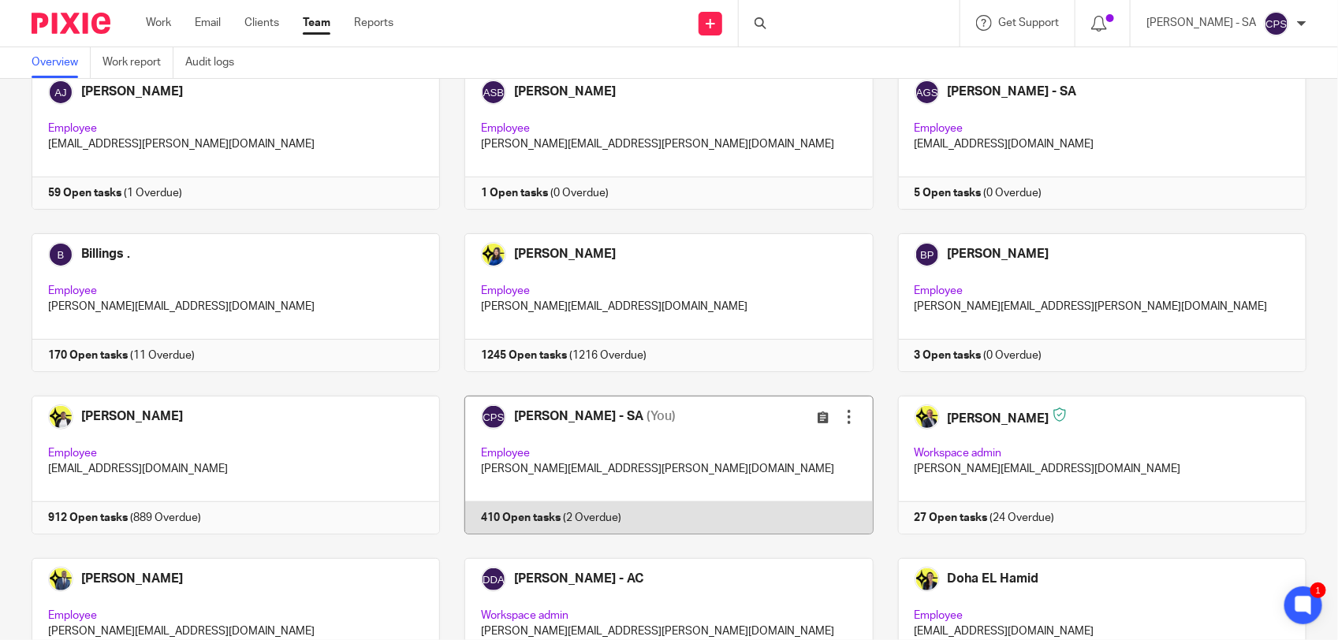
click at [742, 455] on link at bounding box center [656, 465] width 433 height 139
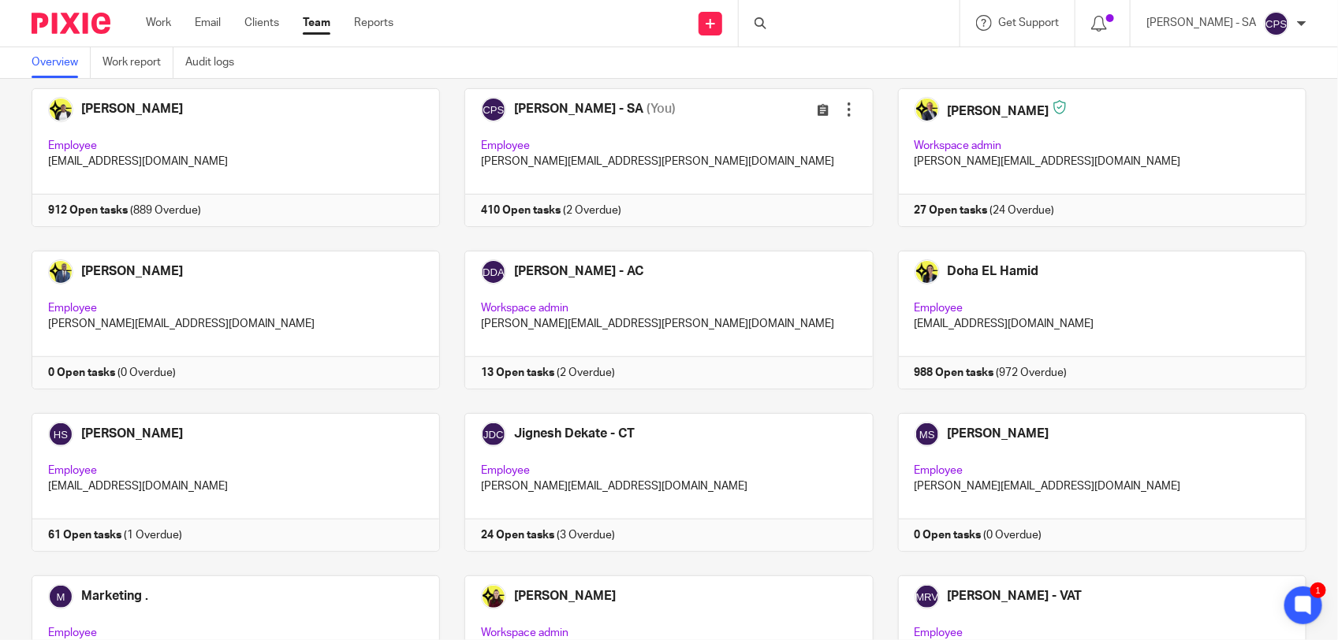
scroll to position [394, 0]
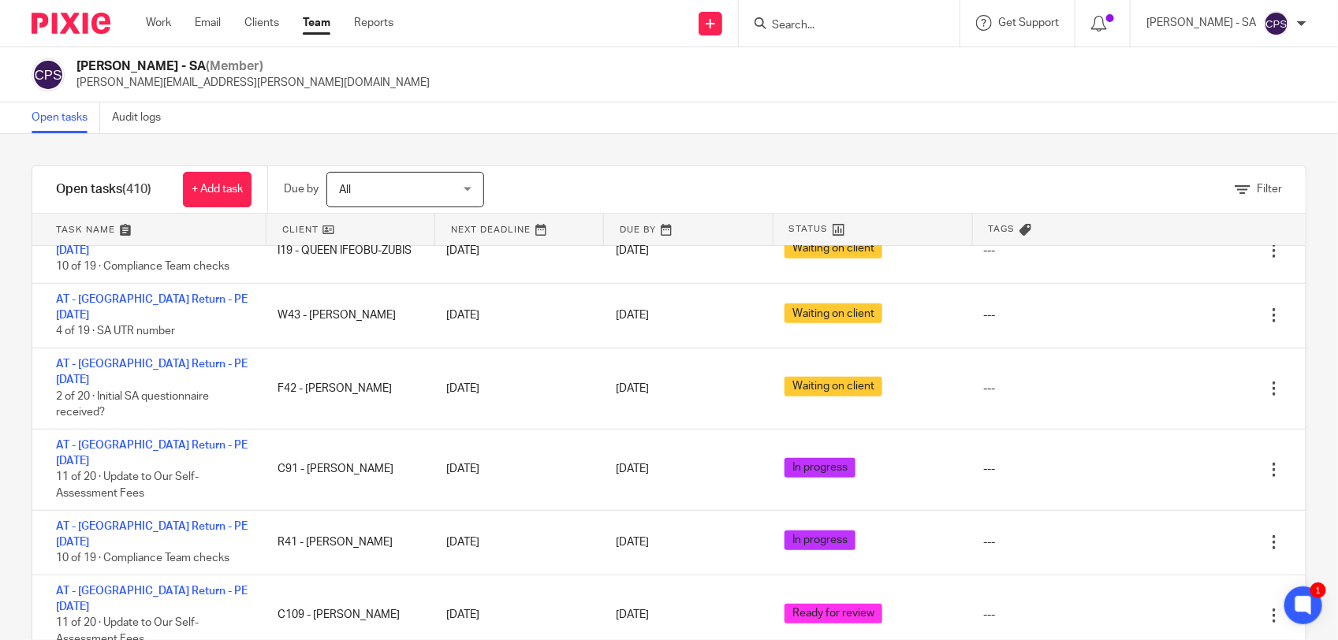
scroll to position [394, 0]
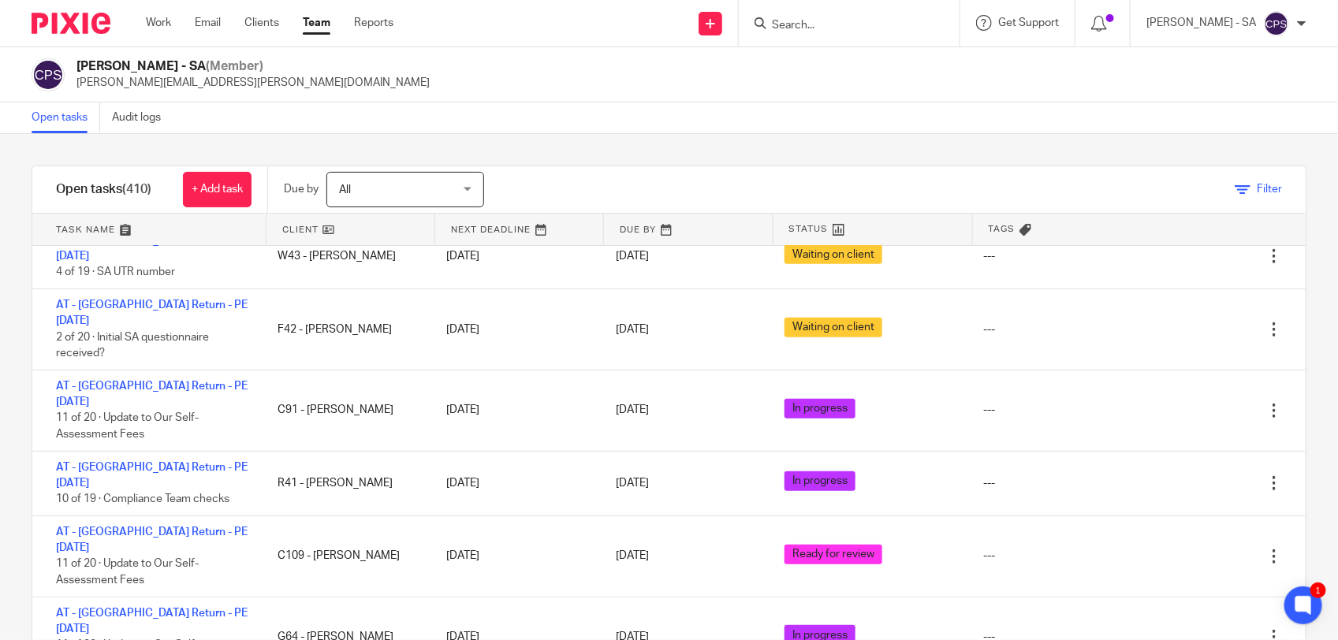
click at [1256, 185] on span "Filter" at bounding box center [1268, 189] width 25 height 11
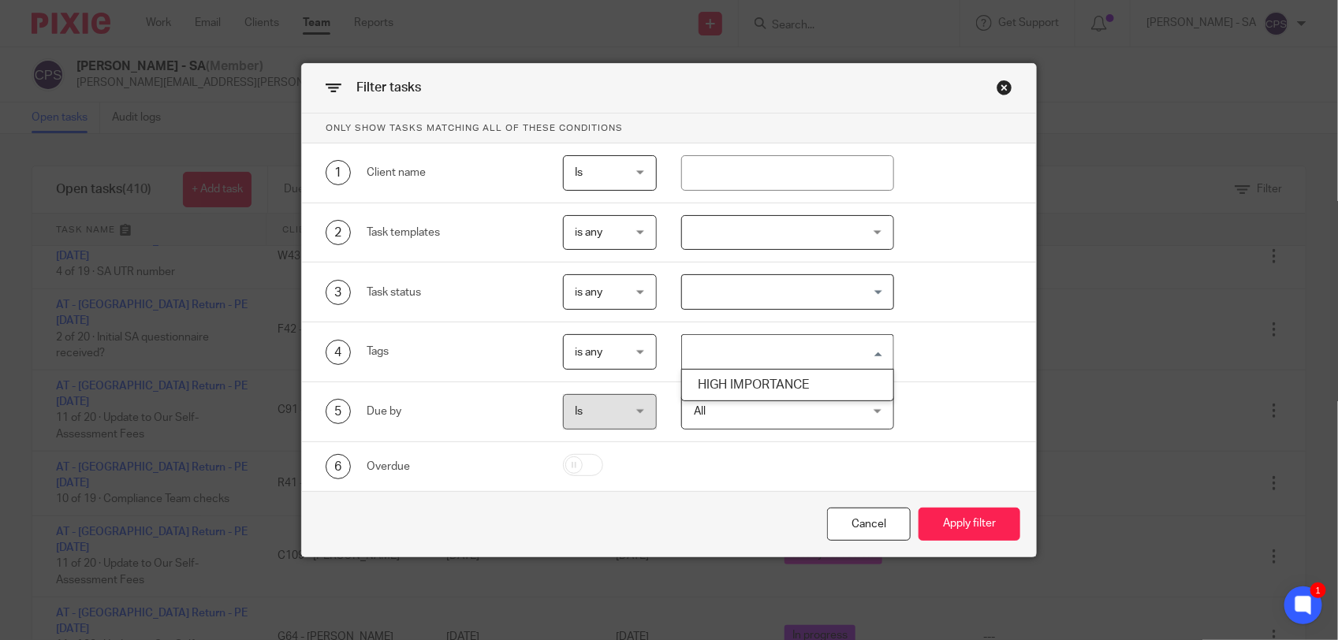
click at [801, 356] on input "Search for option" at bounding box center [783, 352] width 201 height 28
click at [774, 380] on li "HIGH IMPORTANCE" at bounding box center [787, 385] width 211 height 23
click at [932, 524] on button "Apply filter" at bounding box center [969, 525] width 102 height 34
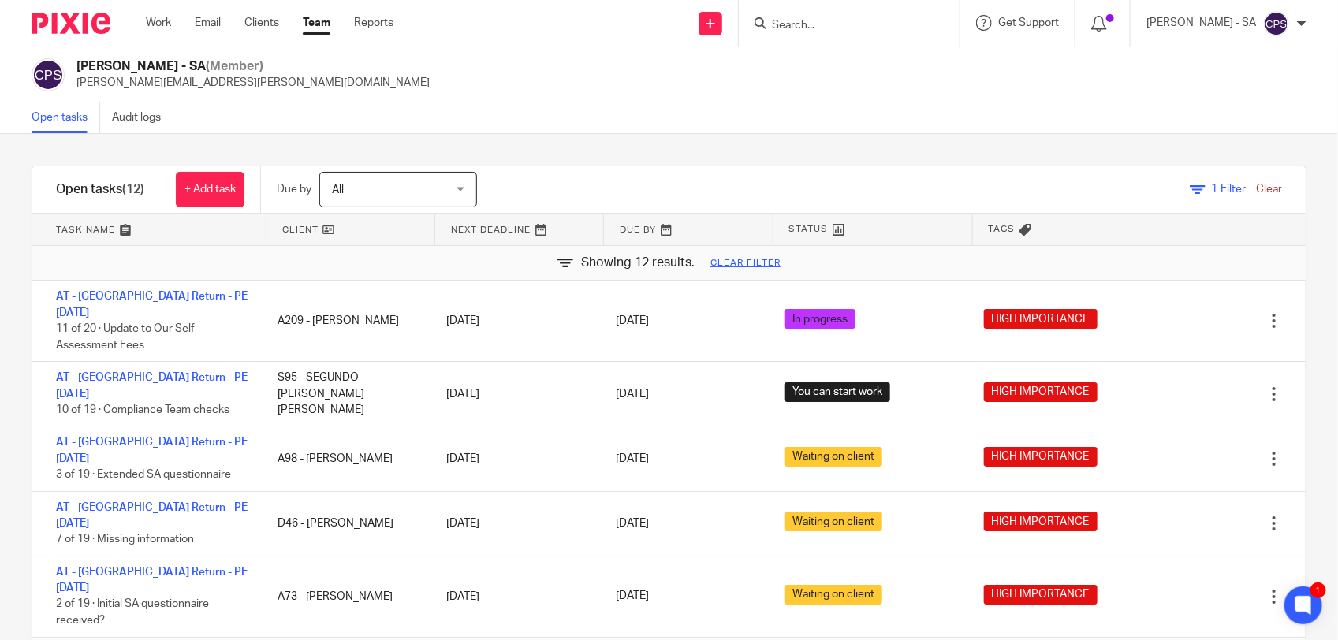
click at [1256, 189] on link "Clear" at bounding box center [1269, 189] width 26 height 11
click at [1256, 188] on link "Clear" at bounding box center [1269, 189] width 26 height 11
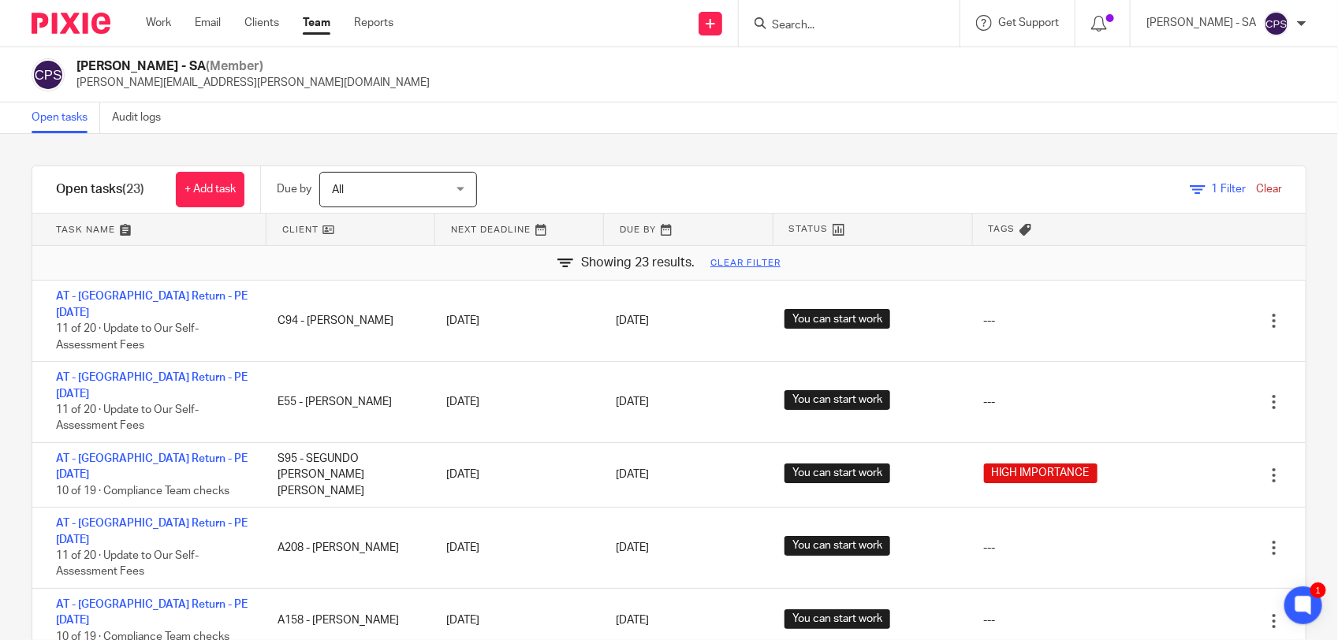
click at [1256, 185] on link "Clear" at bounding box center [1269, 189] width 26 height 11
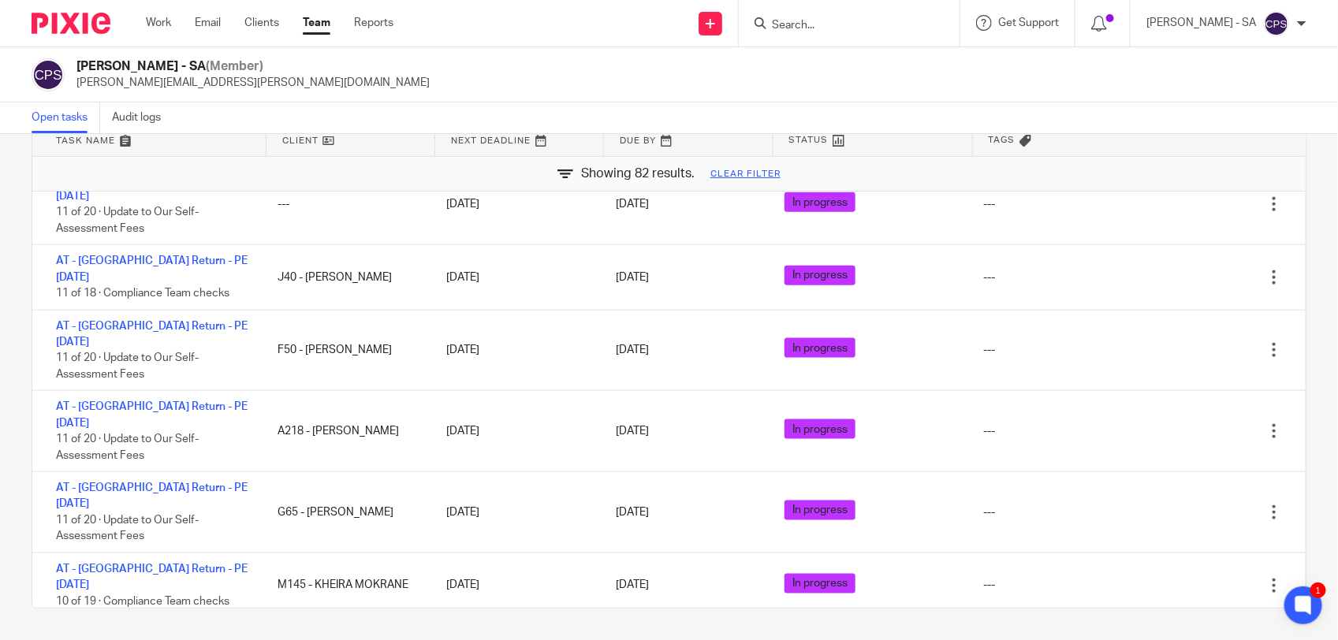
scroll to position [3556, 0]
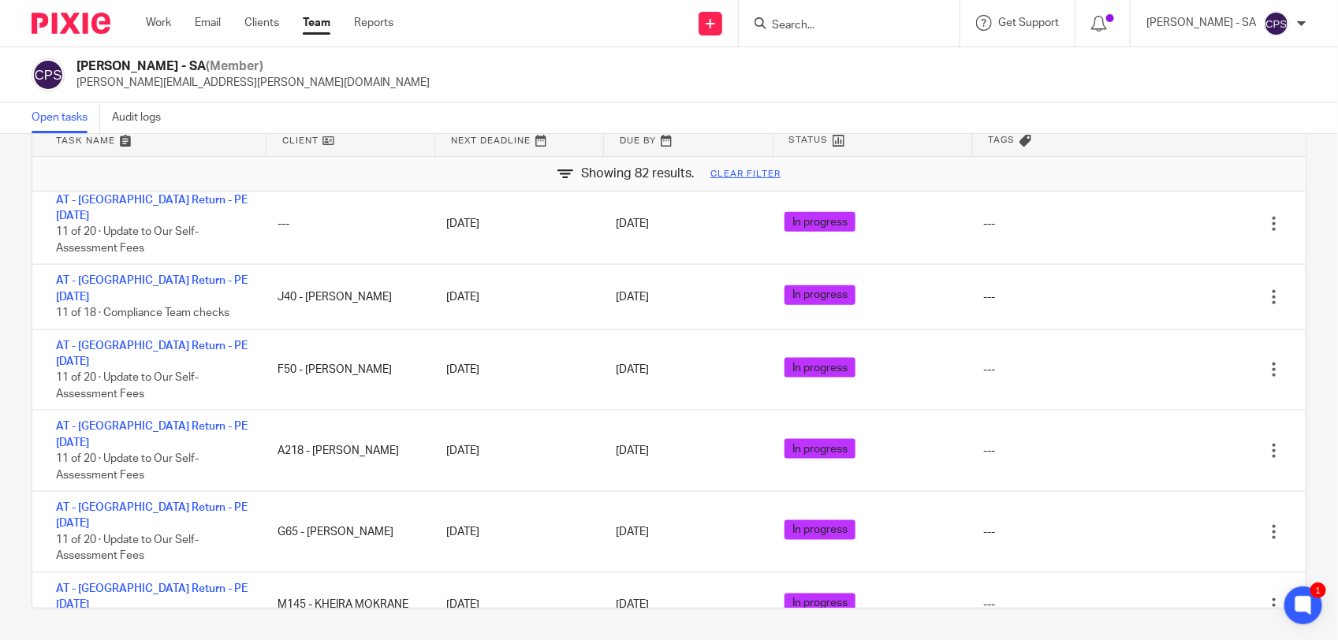
click at [809, 26] on input "Search" at bounding box center [841, 26] width 142 height 14
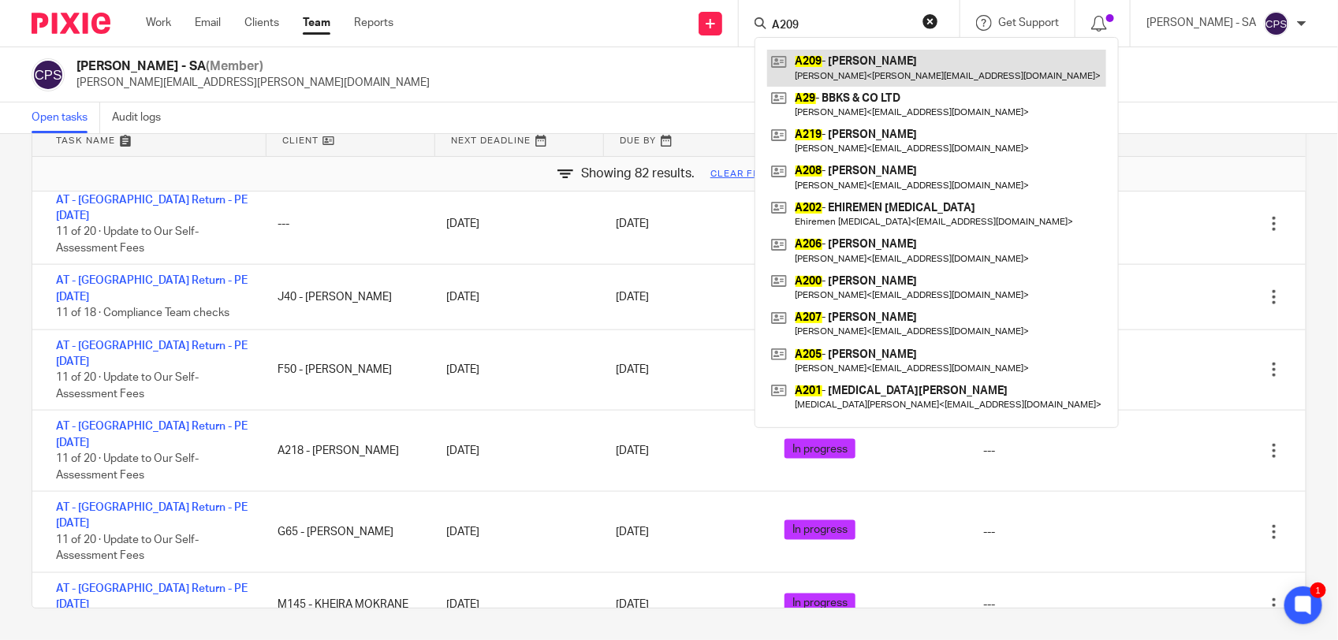
type input "A209"
click at [860, 64] on link at bounding box center [936, 68] width 339 height 36
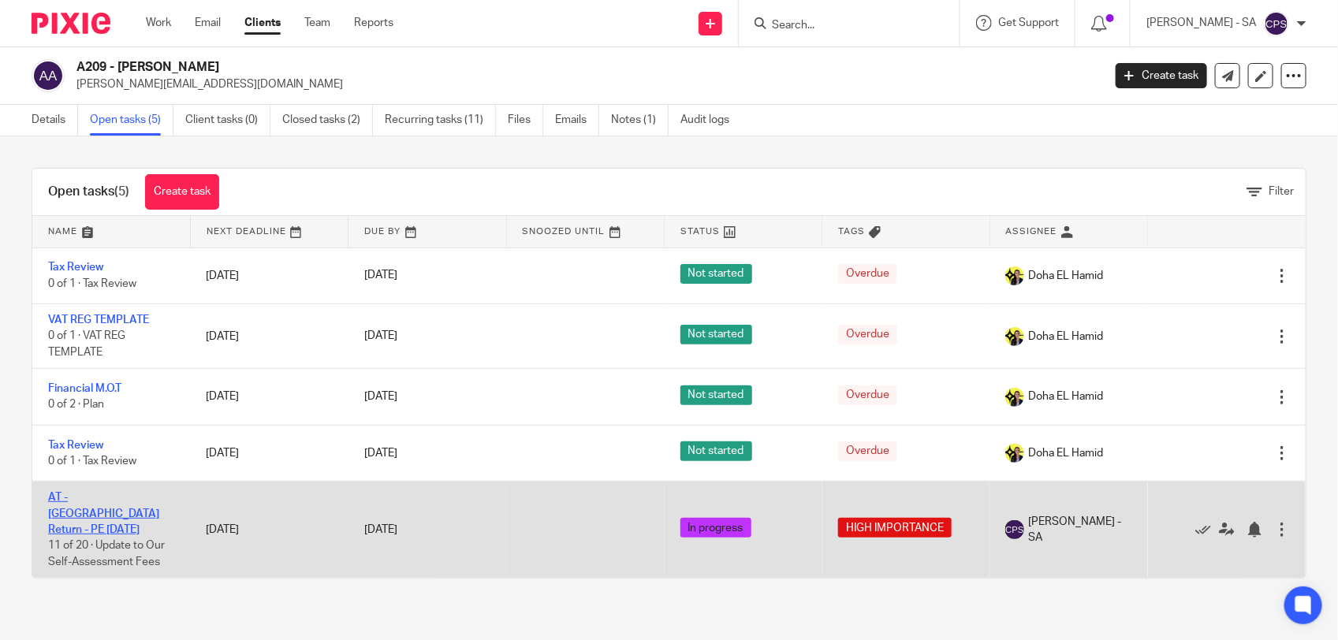
click at [128, 498] on link "AT - [GEOGRAPHIC_DATA] Return - PE [DATE]" at bounding box center [103, 513] width 111 height 43
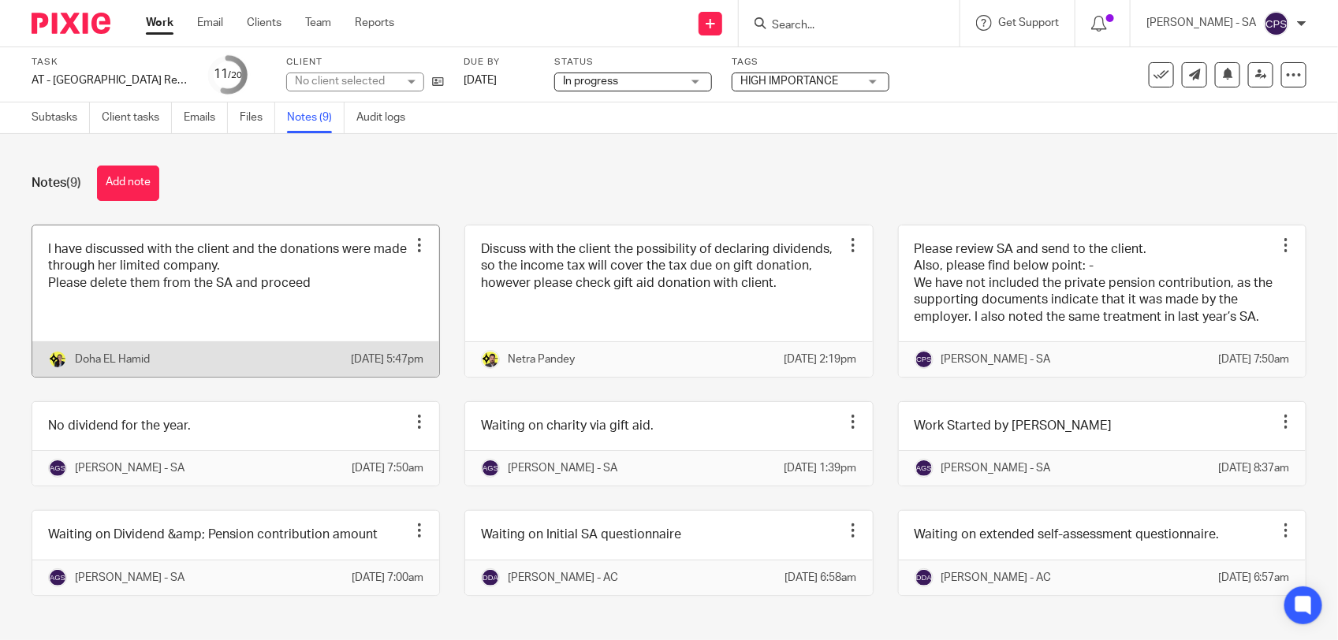
click at [348, 315] on link at bounding box center [235, 300] width 407 height 151
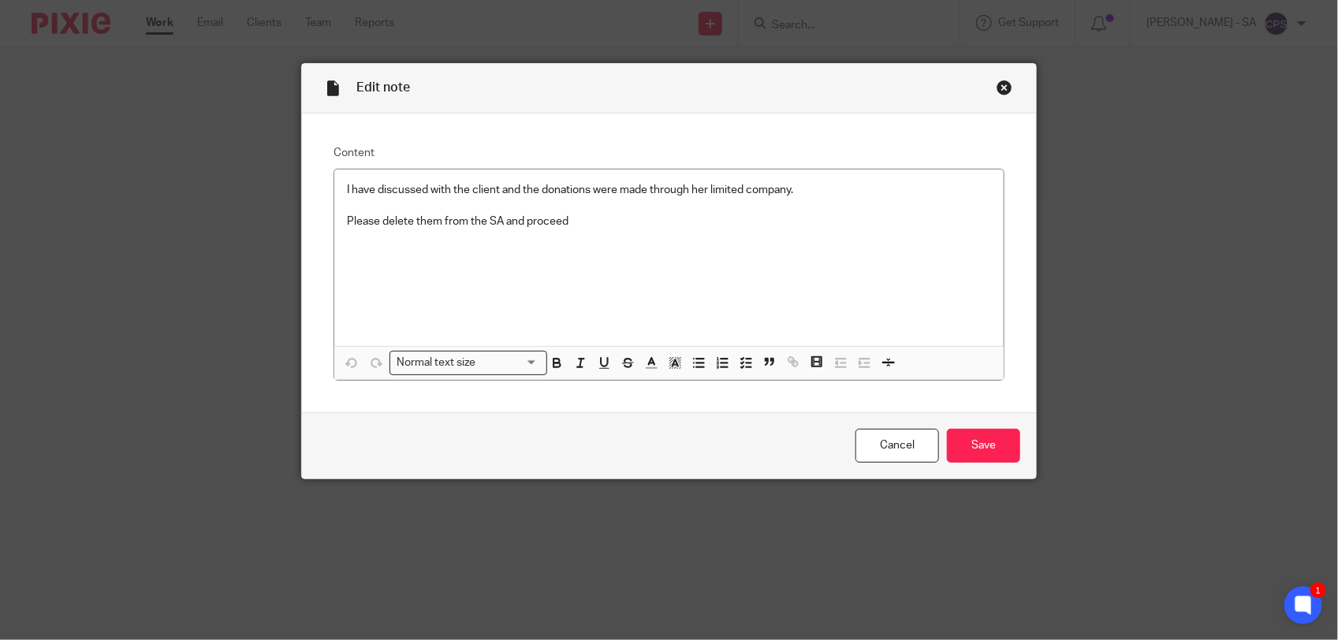
drag, startPoint x: 993, startPoint y: 87, endPoint x: 979, endPoint y: 106, distance: 23.6
click at [996, 87] on div "Close this dialog window" at bounding box center [1004, 88] width 16 height 16
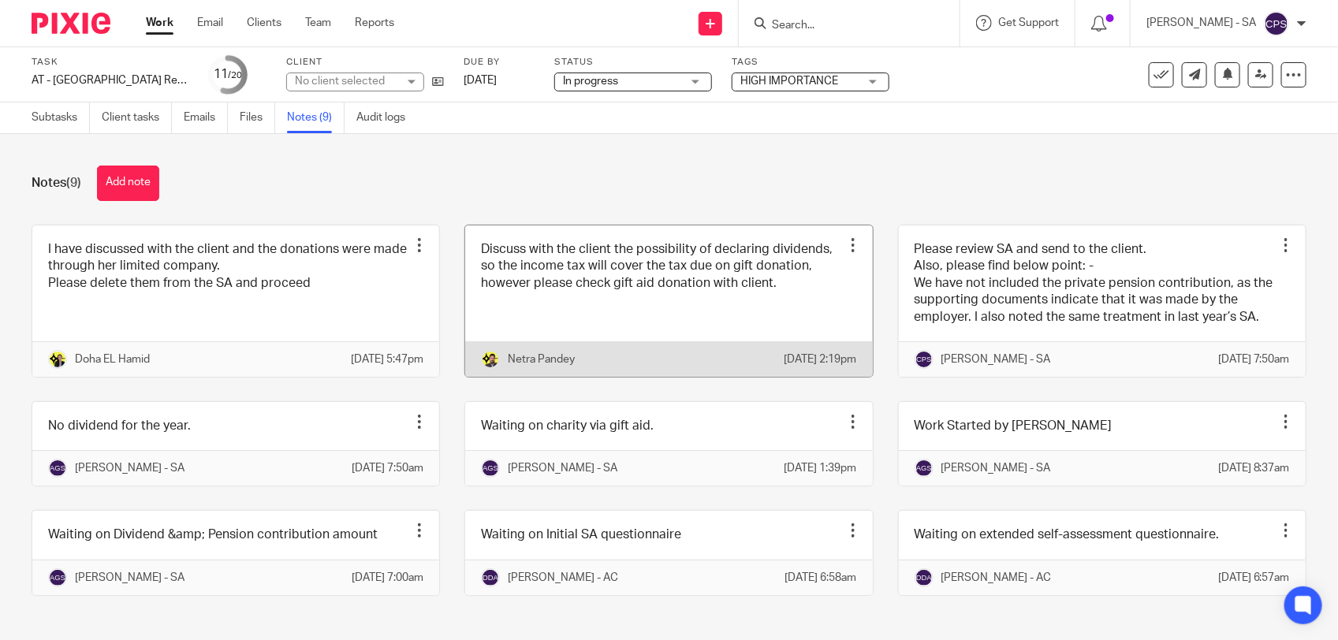
drag, startPoint x: 0, startPoint y: 0, endPoint x: 690, endPoint y: 321, distance: 760.7
click at [690, 321] on link at bounding box center [668, 300] width 407 height 151
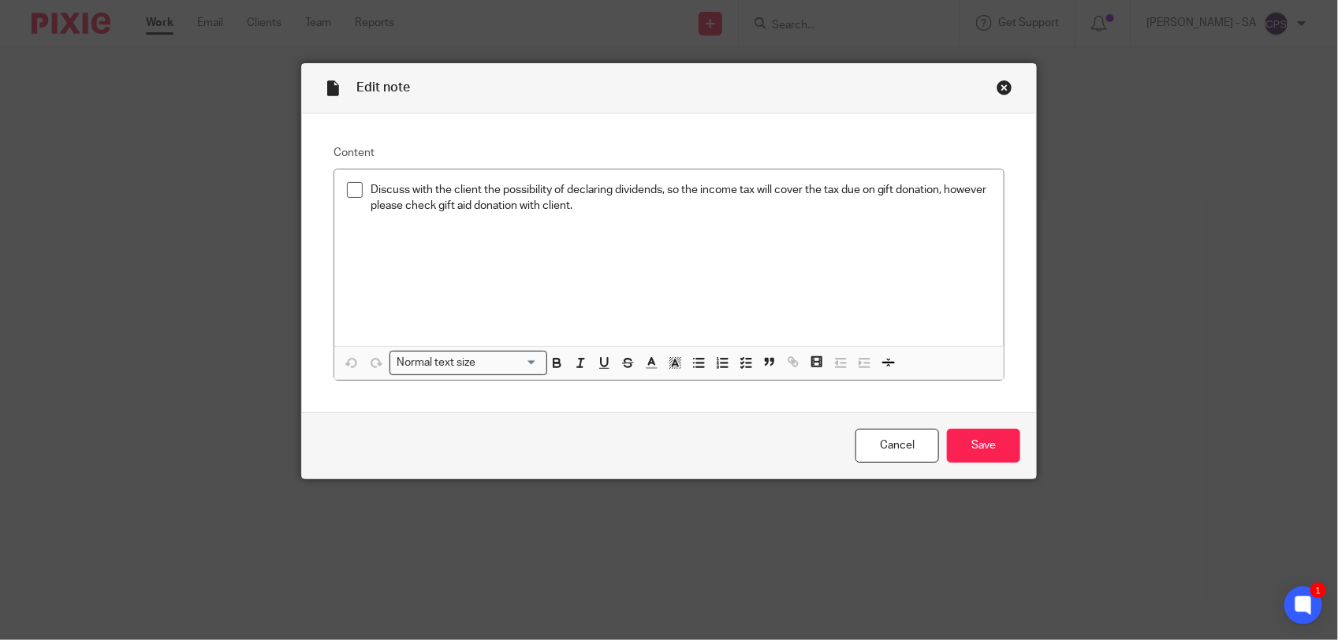
click at [996, 91] on div "Close this dialog window" at bounding box center [1004, 88] width 16 height 16
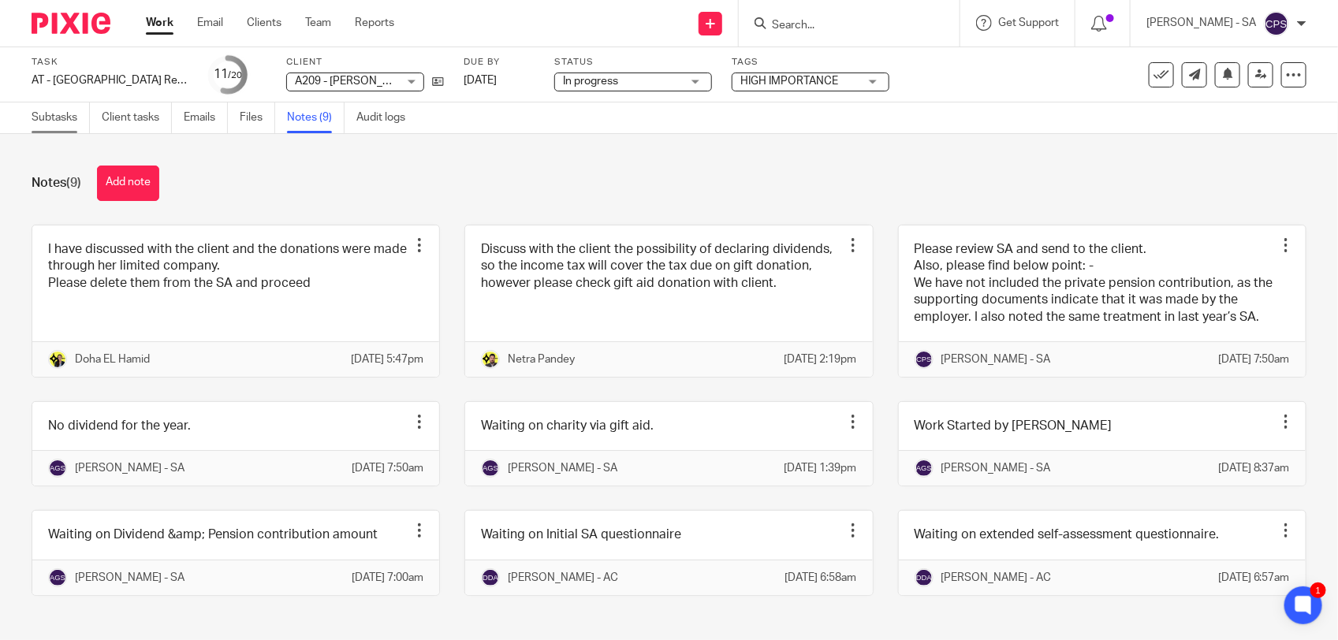
click at [54, 121] on link "Subtasks" at bounding box center [61, 117] width 58 height 31
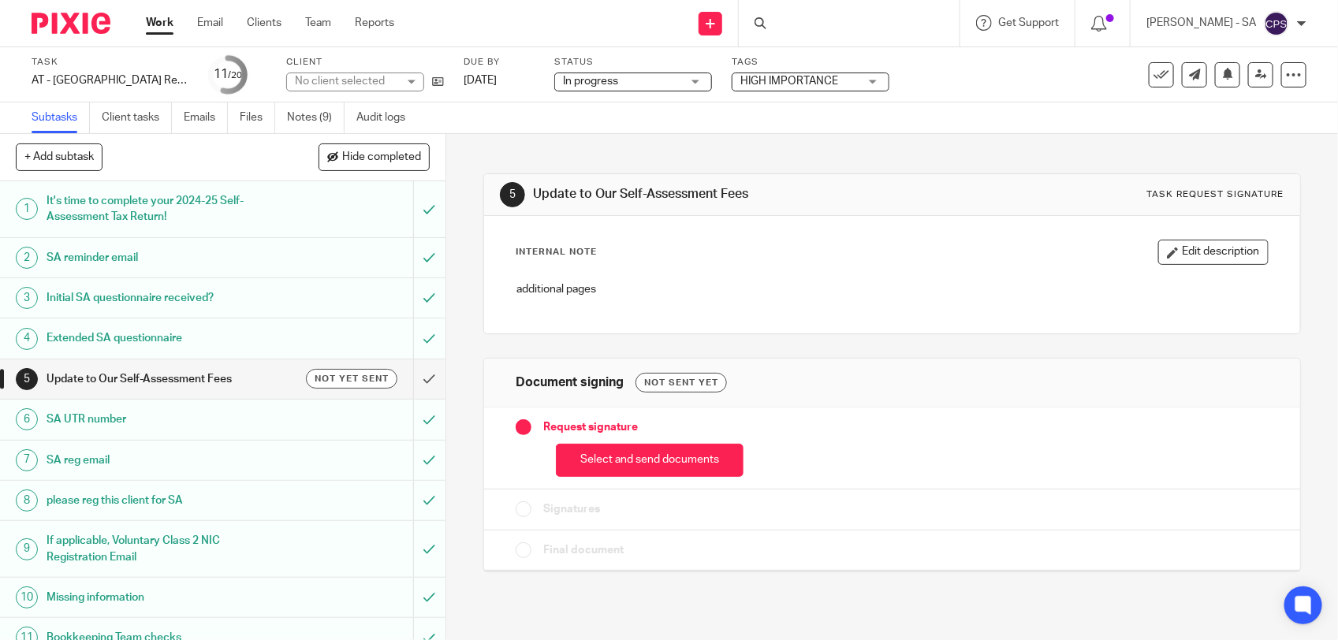
scroll to position [394, 0]
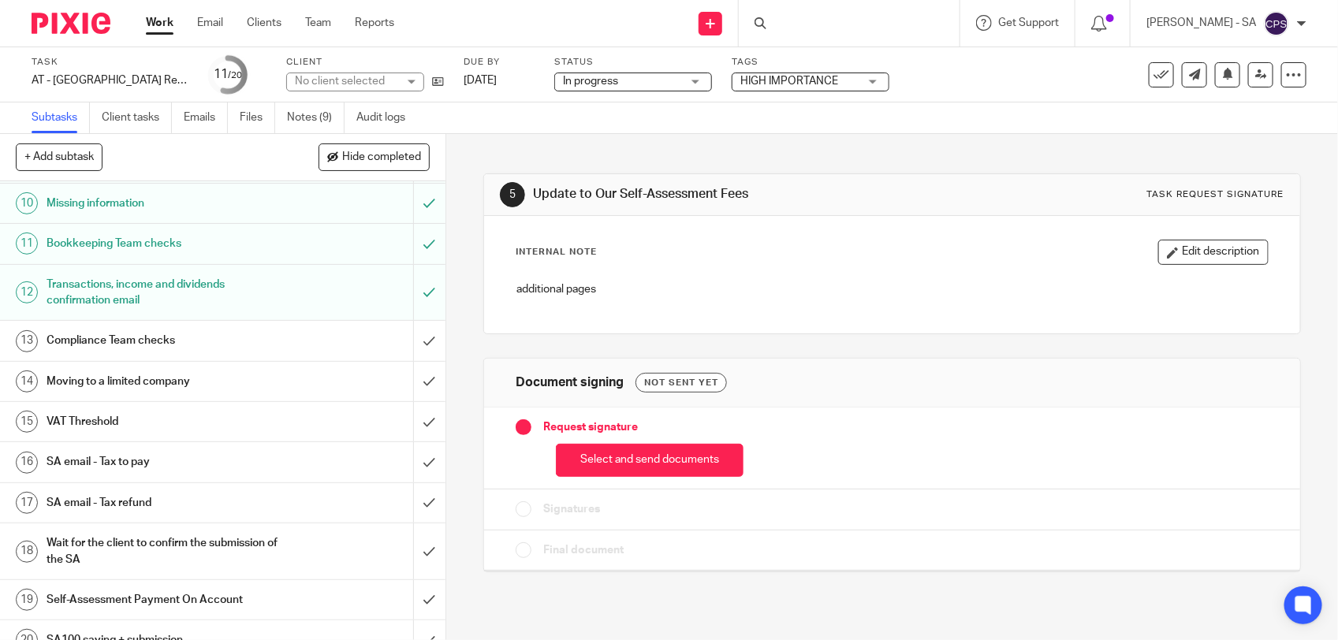
click at [158, 463] on h1 "SA email - Tax to pay" at bounding box center [164, 462] width 234 height 24
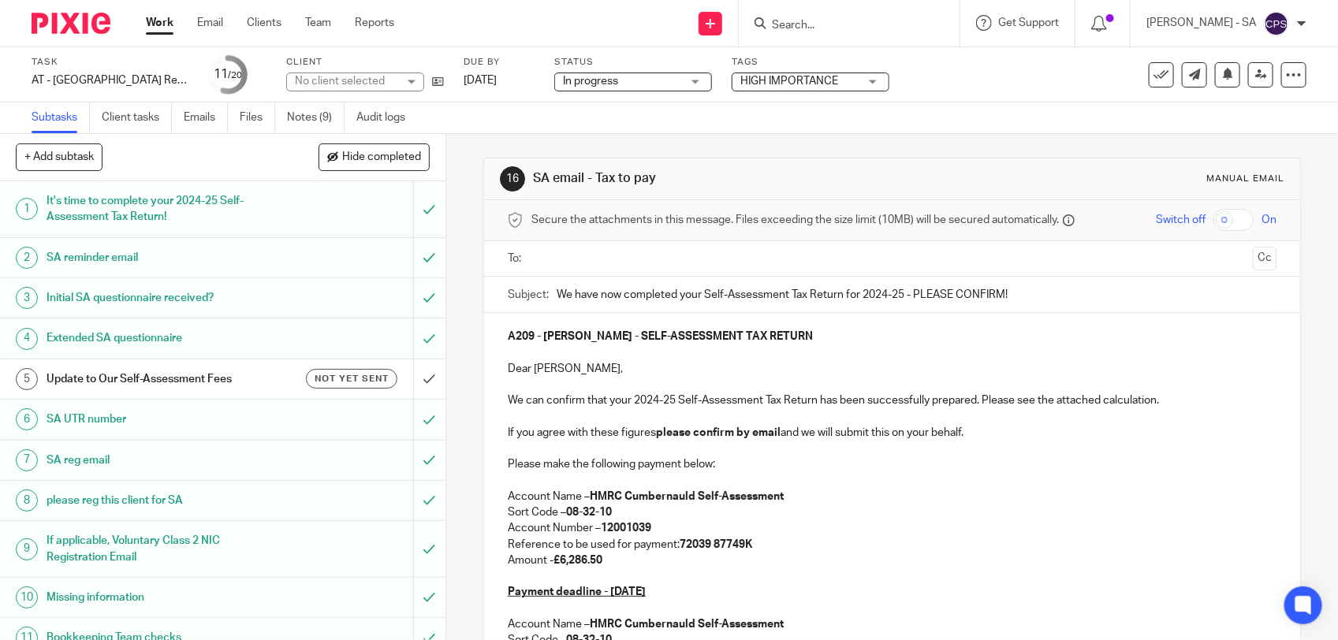
scroll to position [197, 0]
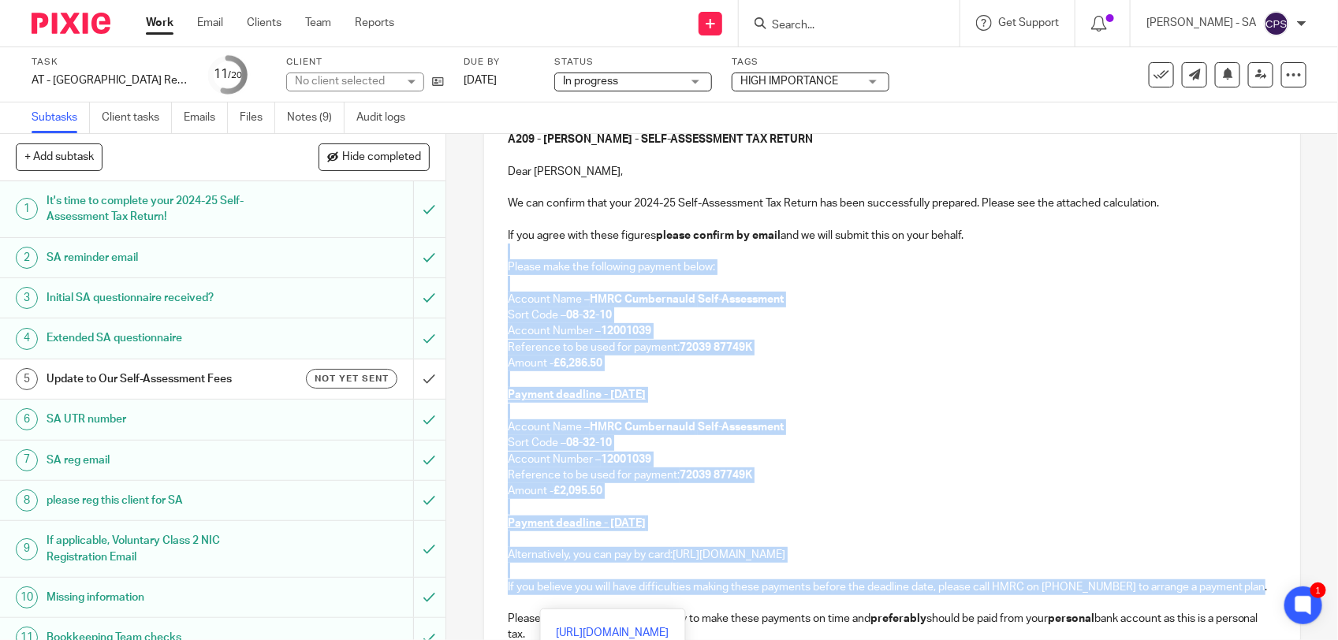
drag, startPoint x: 501, startPoint y: 246, endPoint x: 532, endPoint y: 604, distance: 359.2
click at [532, 604] on div "A209 - [PERSON_NAME] - SELF-ASSESSMENT TAX RETURN Dear [PERSON_NAME], We can co…" at bounding box center [892, 417] width 816 height 603
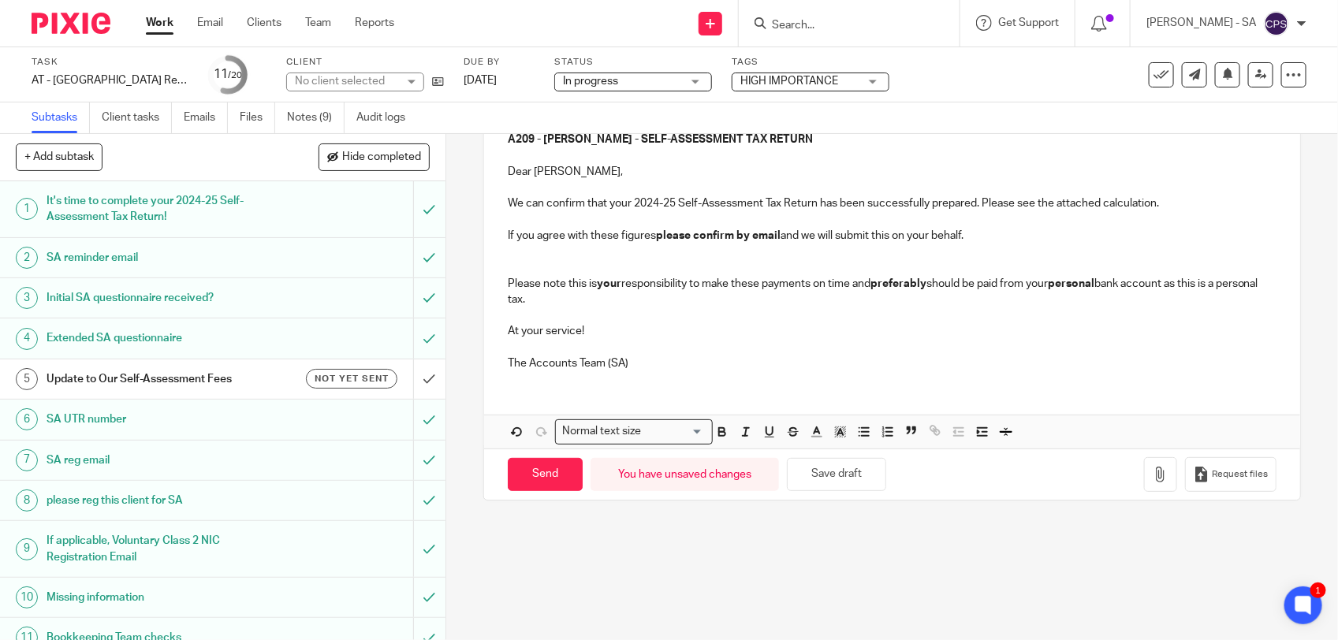
click at [508, 270] on p at bounding box center [892, 267] width 769 height 16
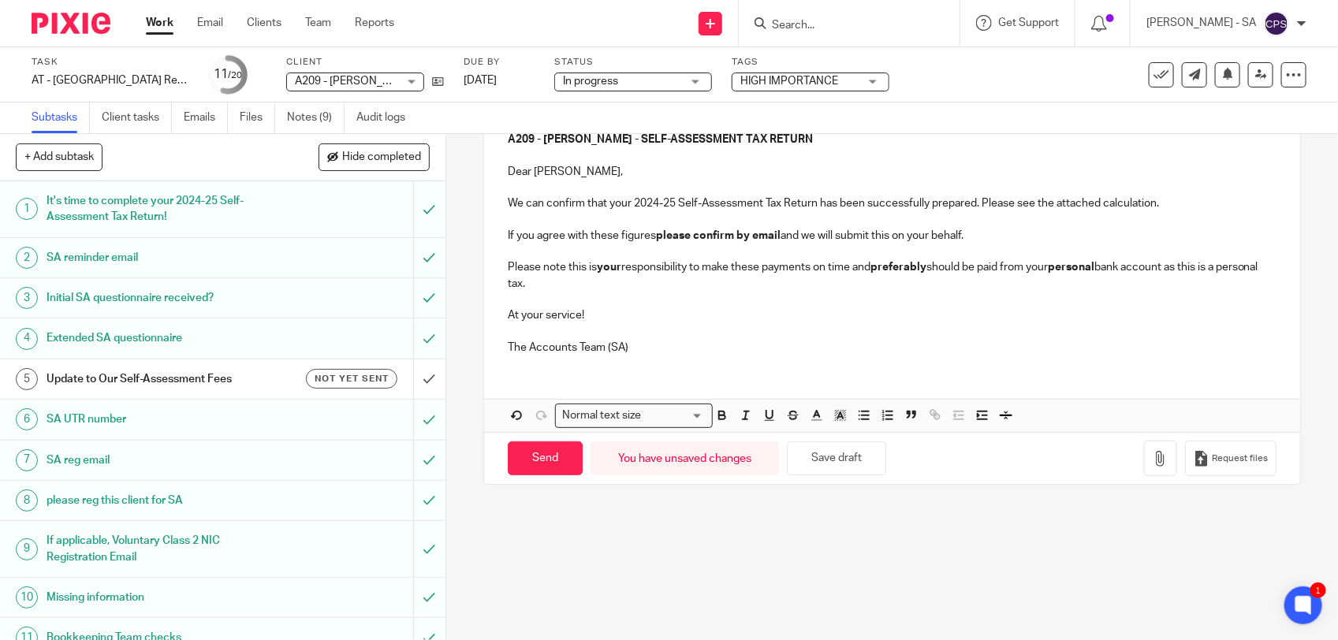
scroll to position [99, 0]
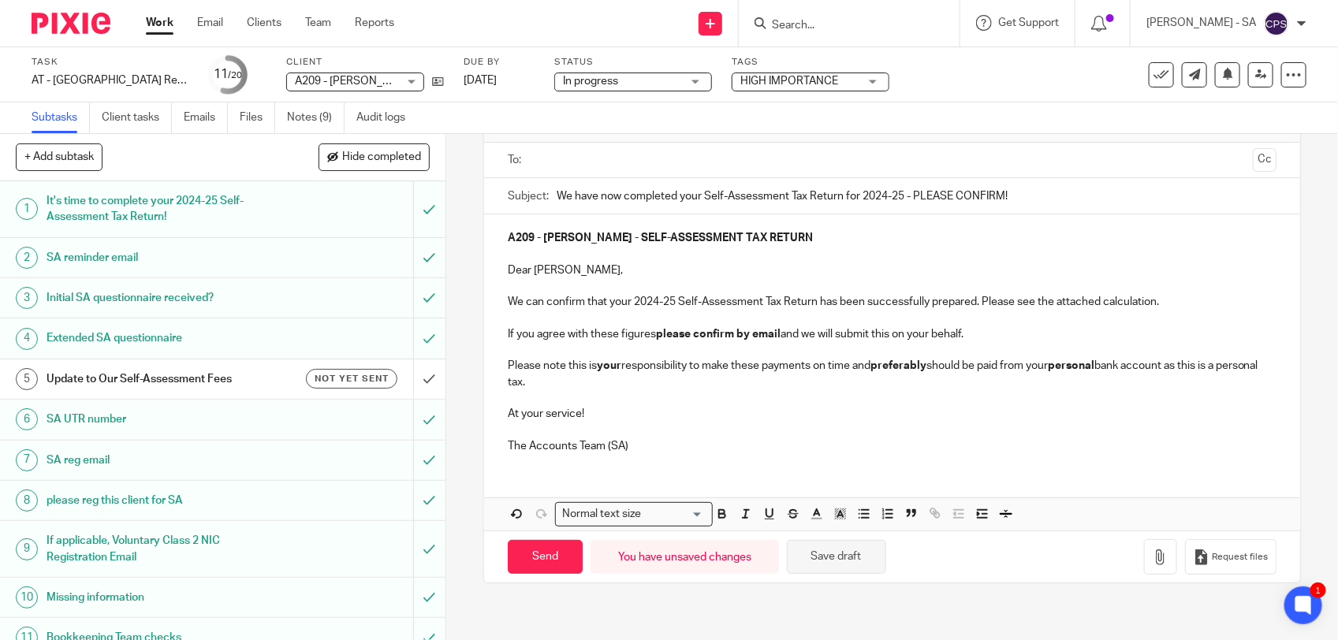
click at [820, 552] on button "Save draft" at bounding box center [836, 557] width 99 height 34
click at [632, 80] on span "In progress" at bounding box center [622, 81] width 118 height 17
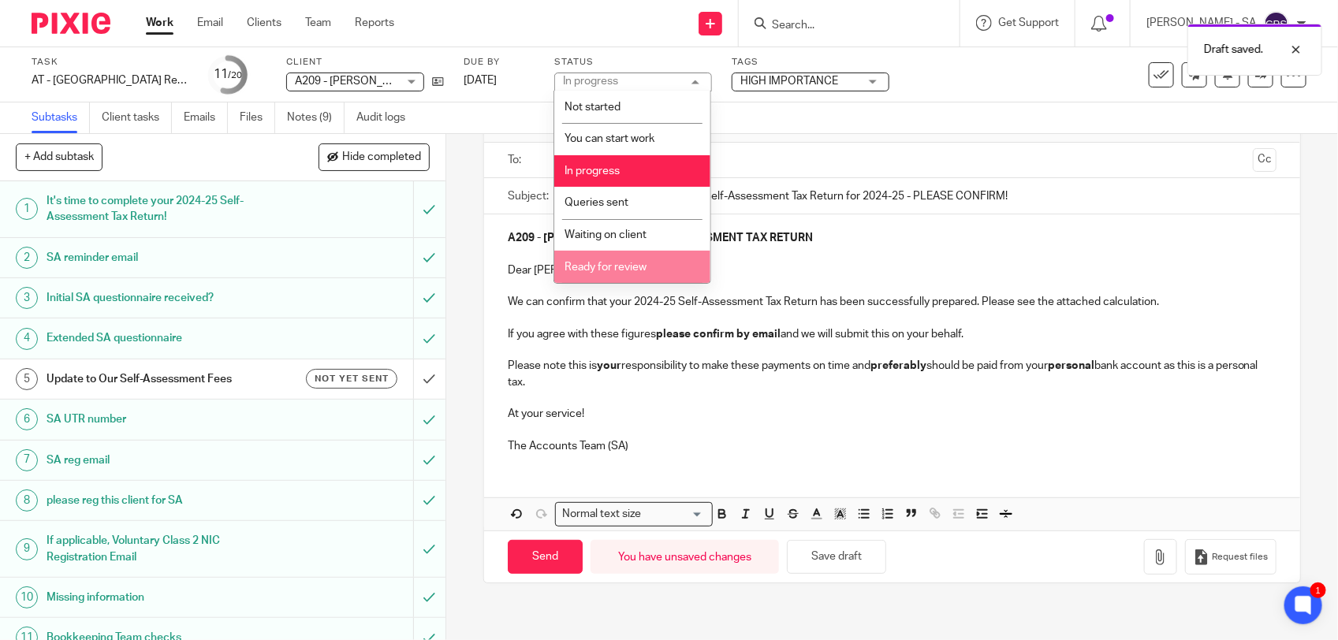
click at [616, 266] on span "Ready for review" at bounding box center [605, 267] width 82 height 11
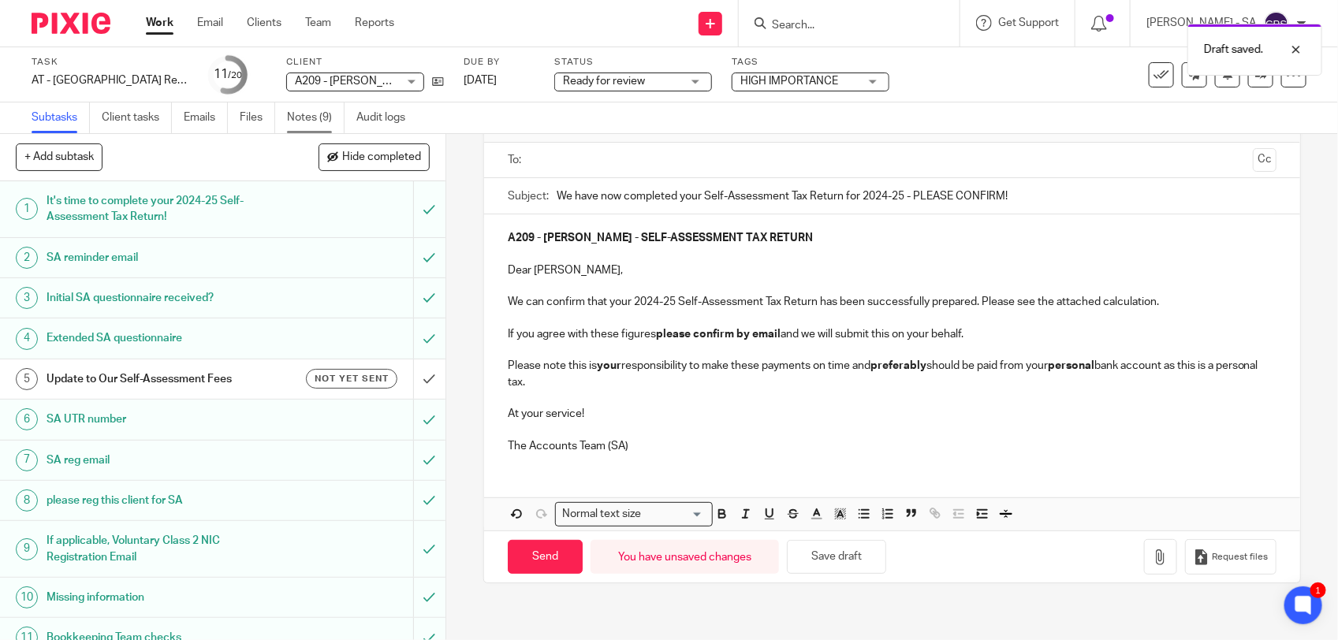
click at [306, 116] on link "Notes (9)" at bounding box center [316, 117] width 58 height 31
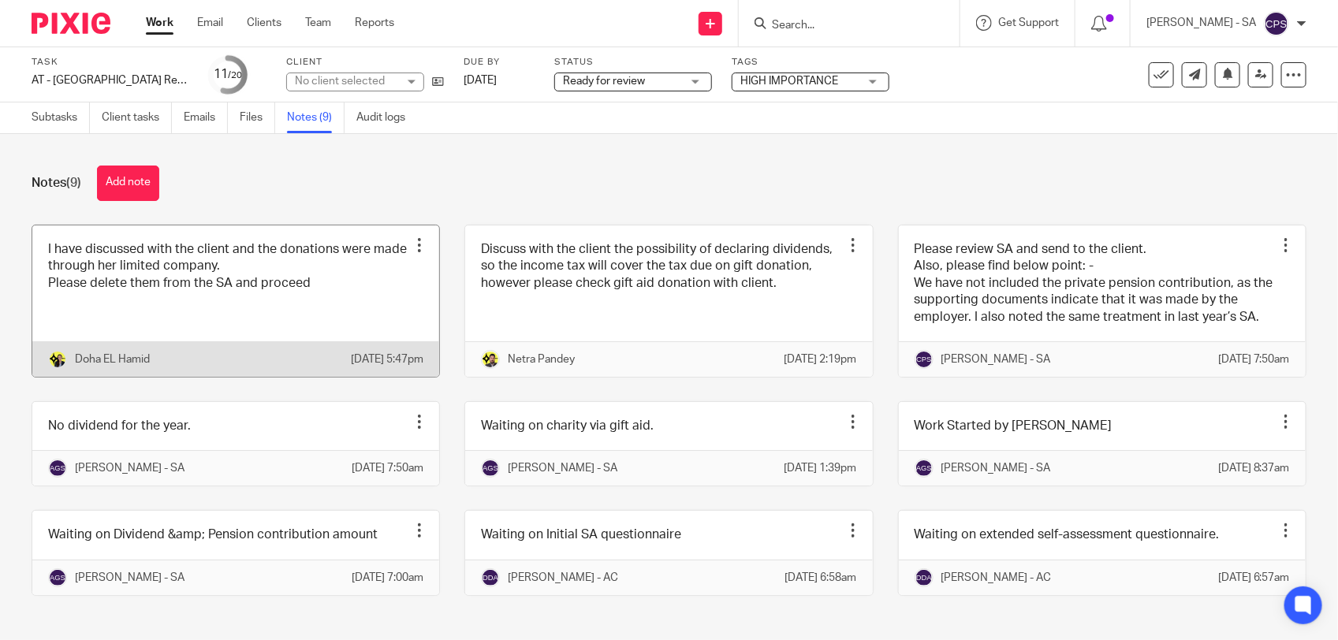
click at [336, 314] on link at bounding box center [235, 300] width 407 height 151
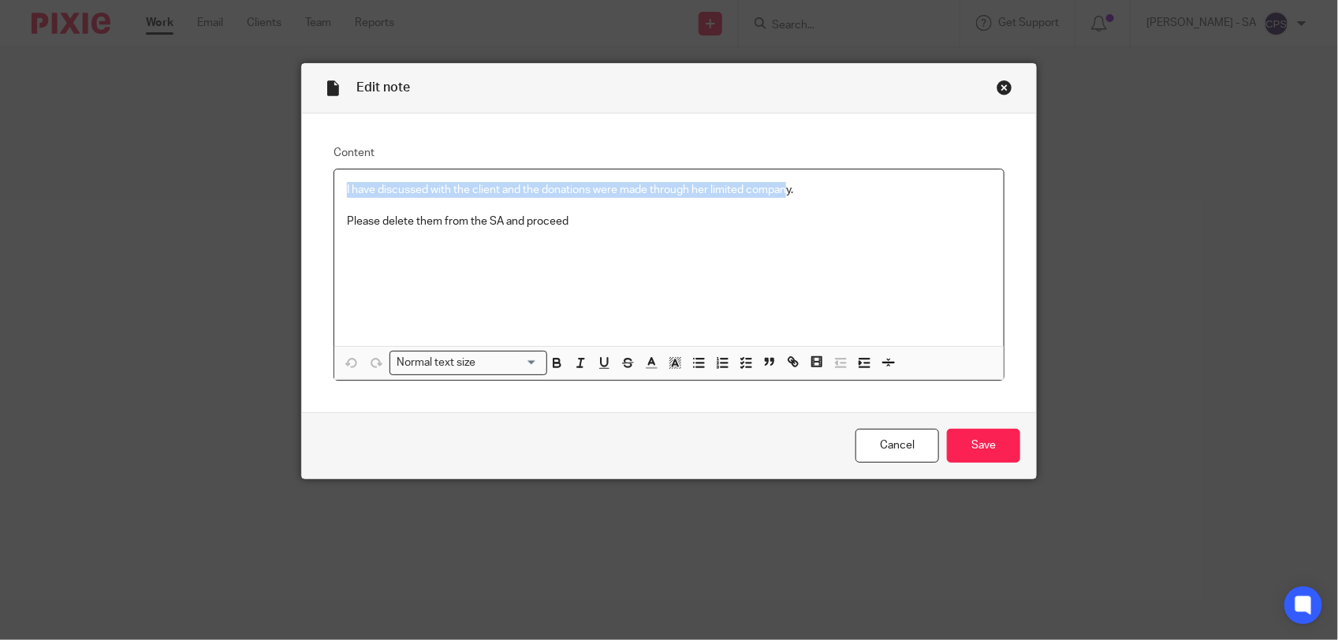
drag, startPoint x: 337, startPoint y: 188, endPoint x: 778, endPoint y: 188, distance: 440.6
click at [778, 188] on div "I have discussed with the client and the donations were made through her limite…" at bounding box center [668, 257] width 669 height 177
click at [739, 363] on icon "button" at bounding box center [746, 363] width 14 height 14
click at [347, 192] on span at bounding box center [355, 190] width 16 height 16
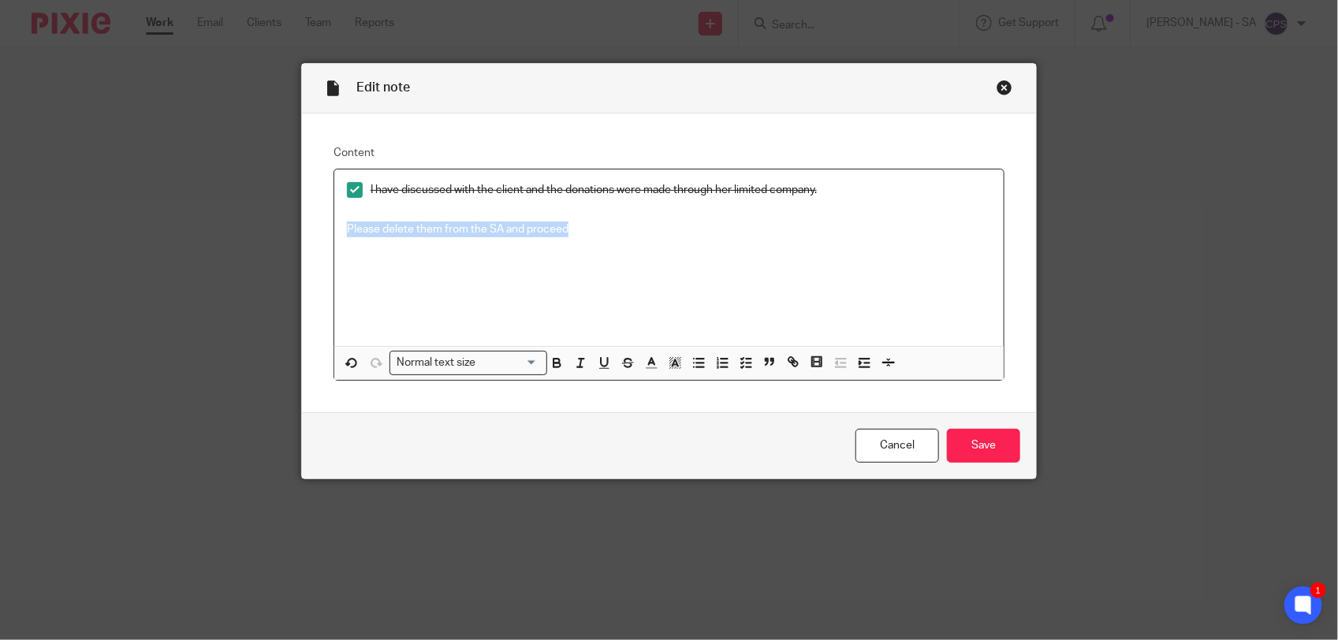
drag, startPoint x: 341, startPoint y: 230, endPoint x: 579, endPoint y: 236, distance: 238.9
click at [579, 236] on p "Please delete them from the SA and proceed" at bounding box center [669, 230] width 644 height 16
click at [743, 363] on icon "button" at bounding box center [746, 363] width 14 height 14
click at [351, 229] on span at bounding box center [355, 230] width 16 height 16
click at [967, 444] on input "Save" at bounding box center [983, 446] width 73 height 34
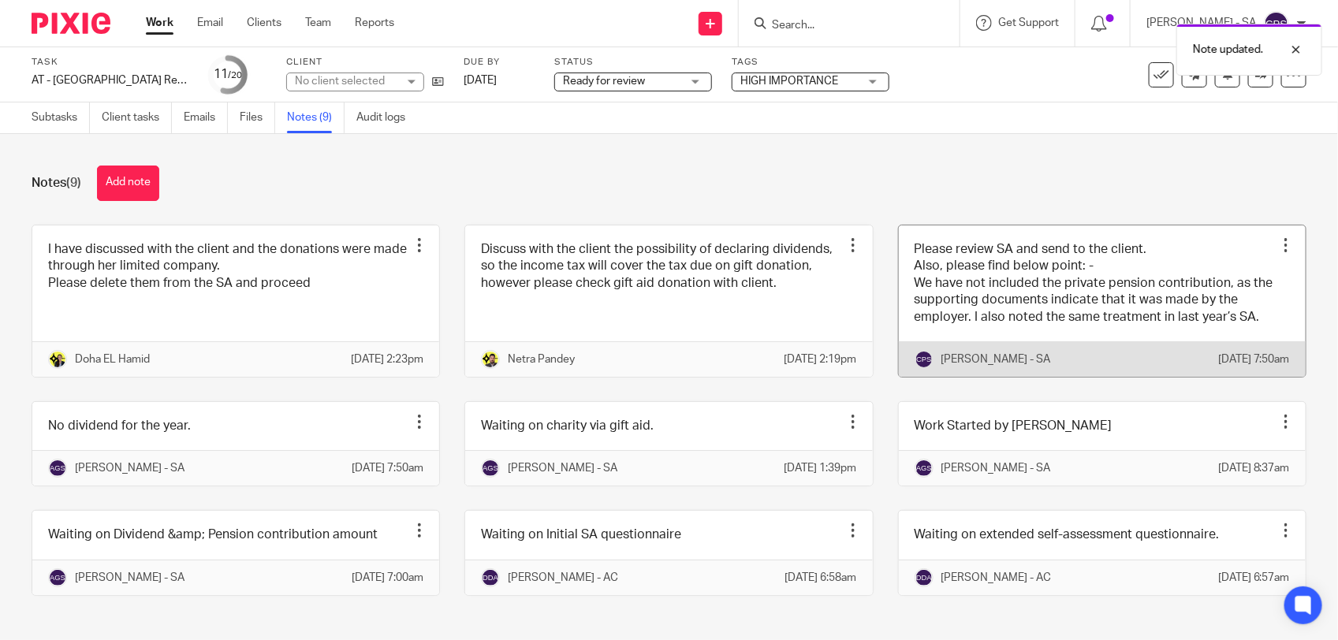
click at [1143, 300] on link at bounding box center [1102, 300] width 407 height 151
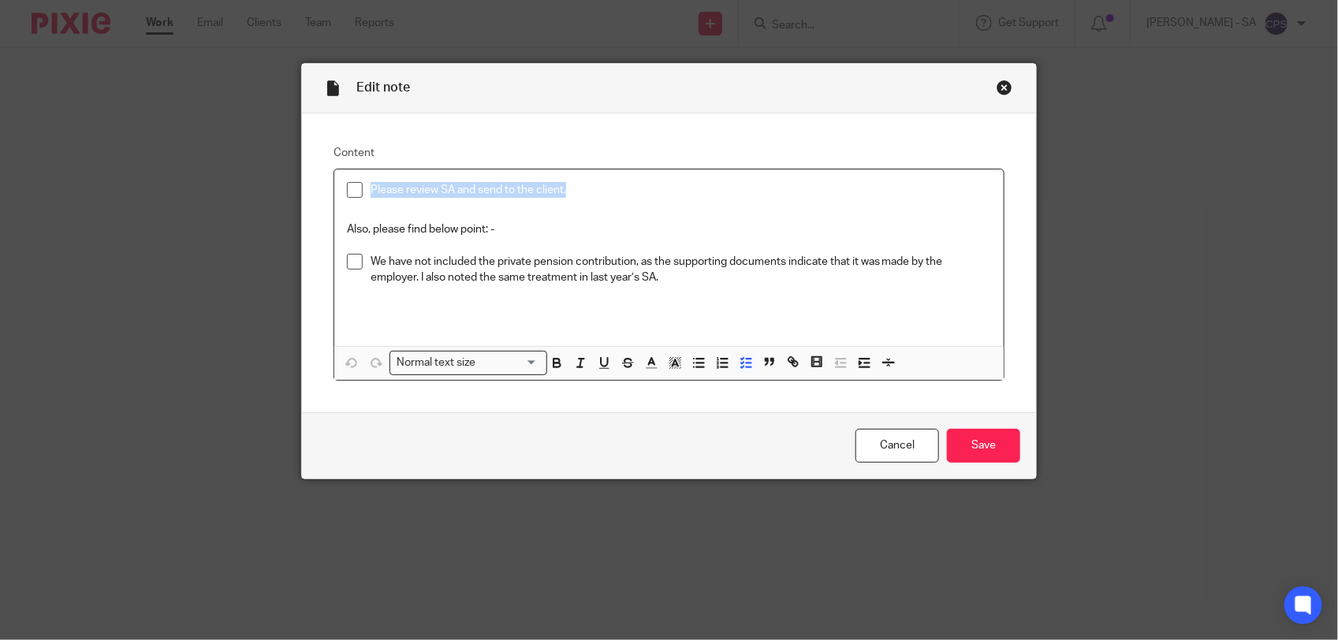
drag, startPoint x: 363, startPoint y: 190, endPoint x: 621, endPoint y: 193, distance: 257.8
click at [621, 193] on p "Please review SA and send to the client." at bounding box center [680, 190] width 620 height 16
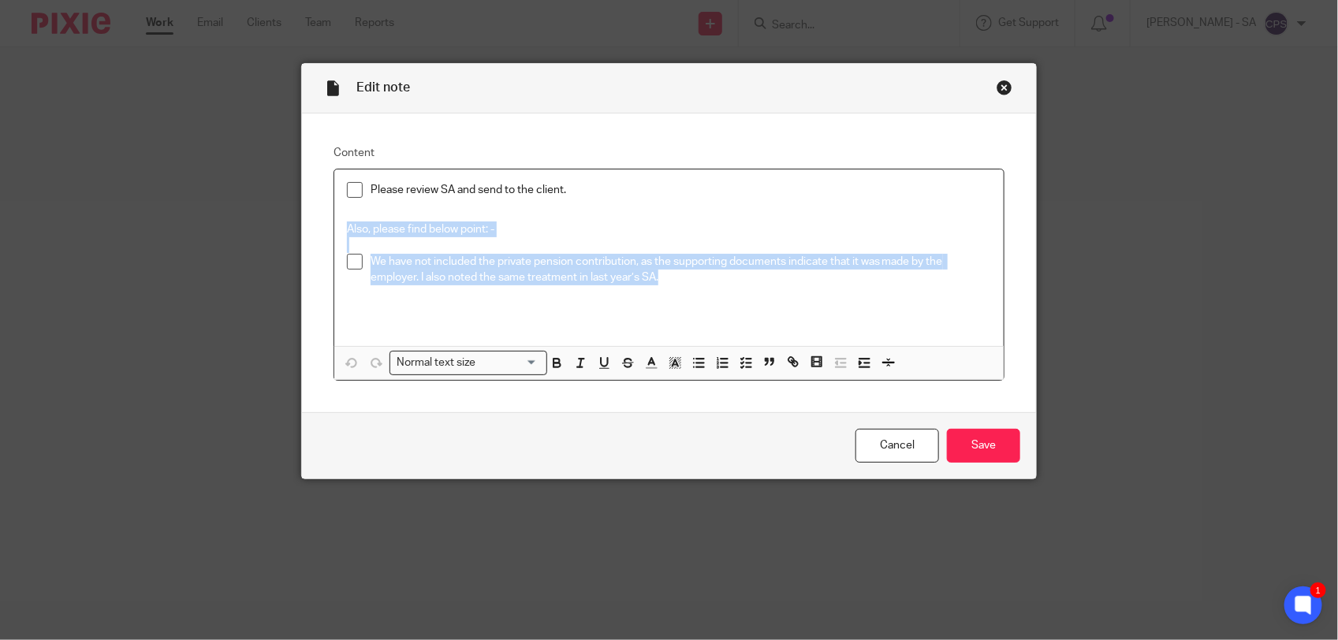
drag, startPoint x: 663, startPoint y: 278, endPoint x: 335, endPoint y: 234, distance: 330.9
click at [335, 234] on div "Please review SA and send to the client. Also, please find below point: - We ha…" at bounding box center [668, 257] width 669 height 177
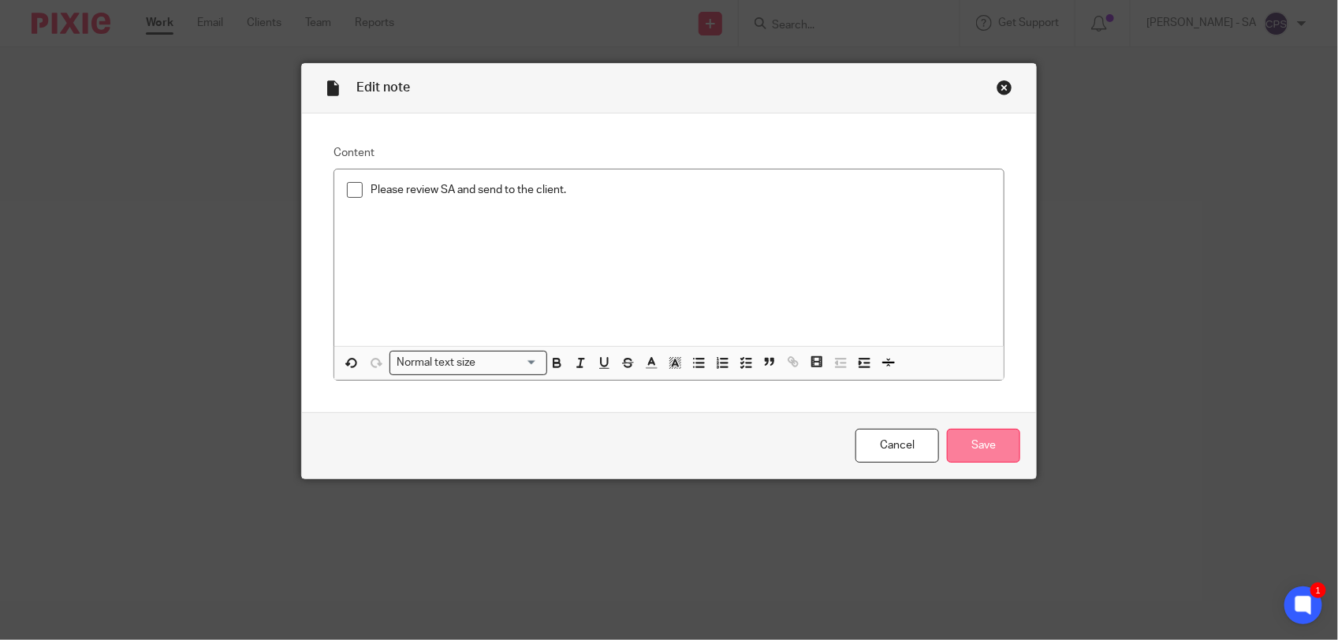
click at [984, 436] on input "Save" at bounding box center [983, 446] width 73 height 34
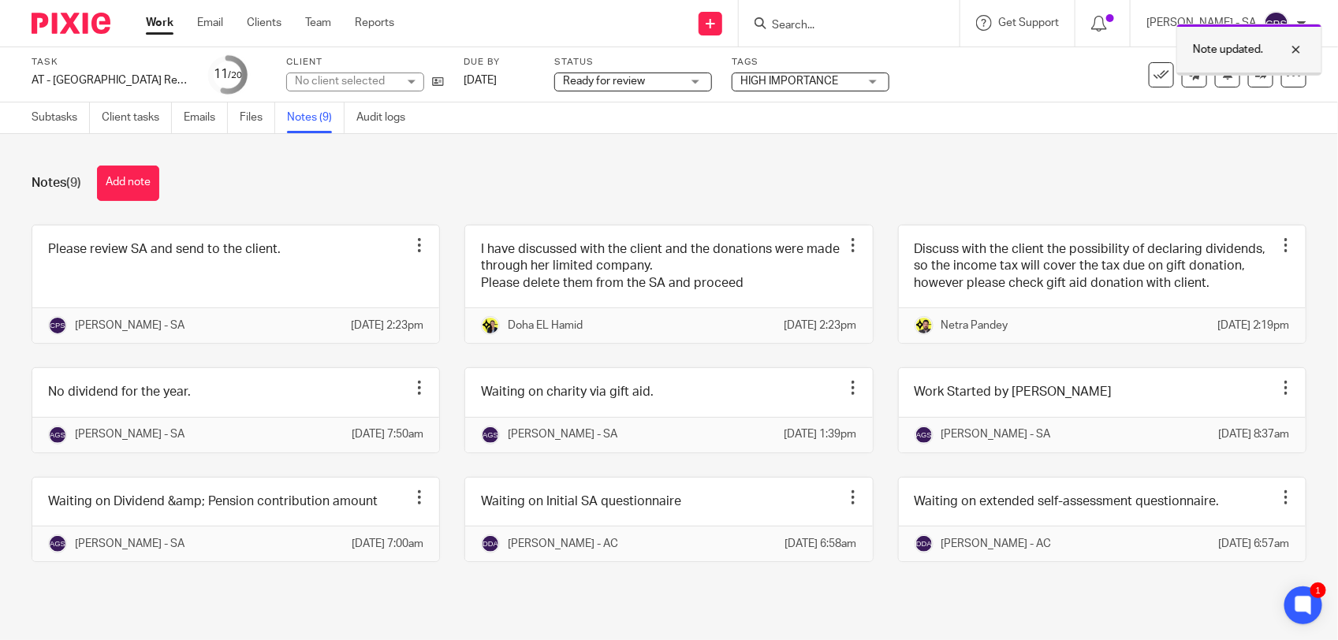
click at [1295, 53] on div at bounding box center [1284, 49] width 43 height 19
click at [708, 140] on div "Notes (9) Add note Please review SA and send to the client. Edit note Delete no…" at bounding box center [669, 375] width 1338 height 483
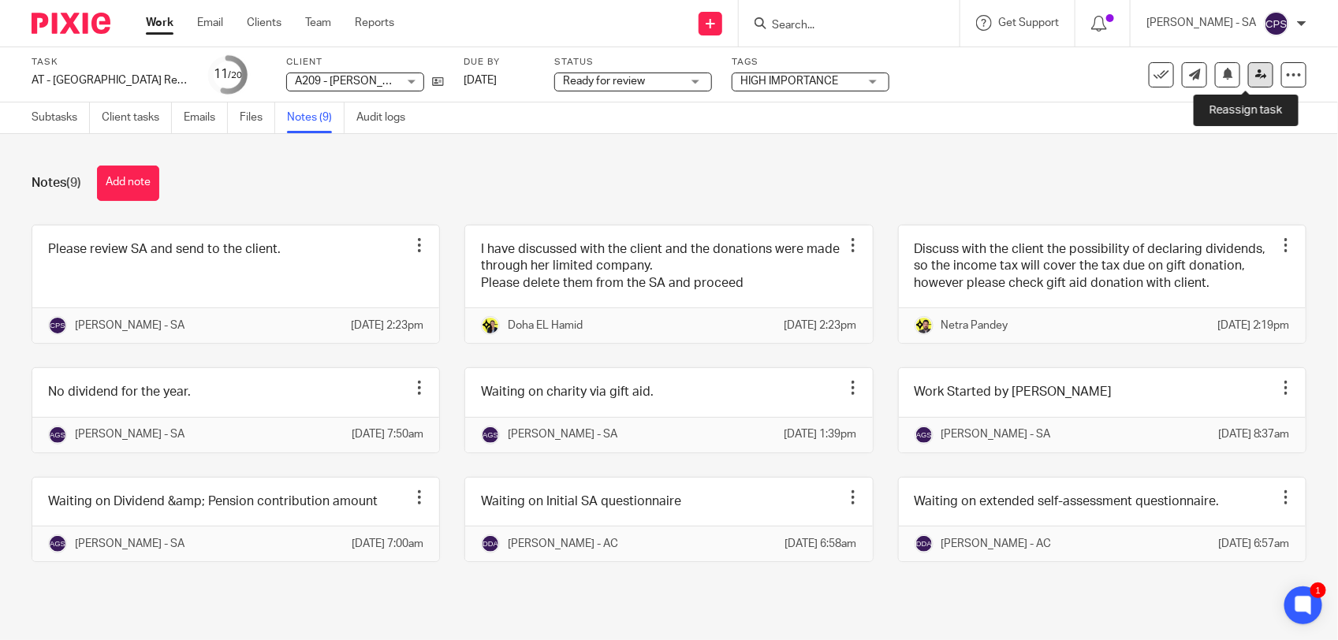
click at [1255, 72] on icon at bounding box center [1261, 75] width 12 height 12
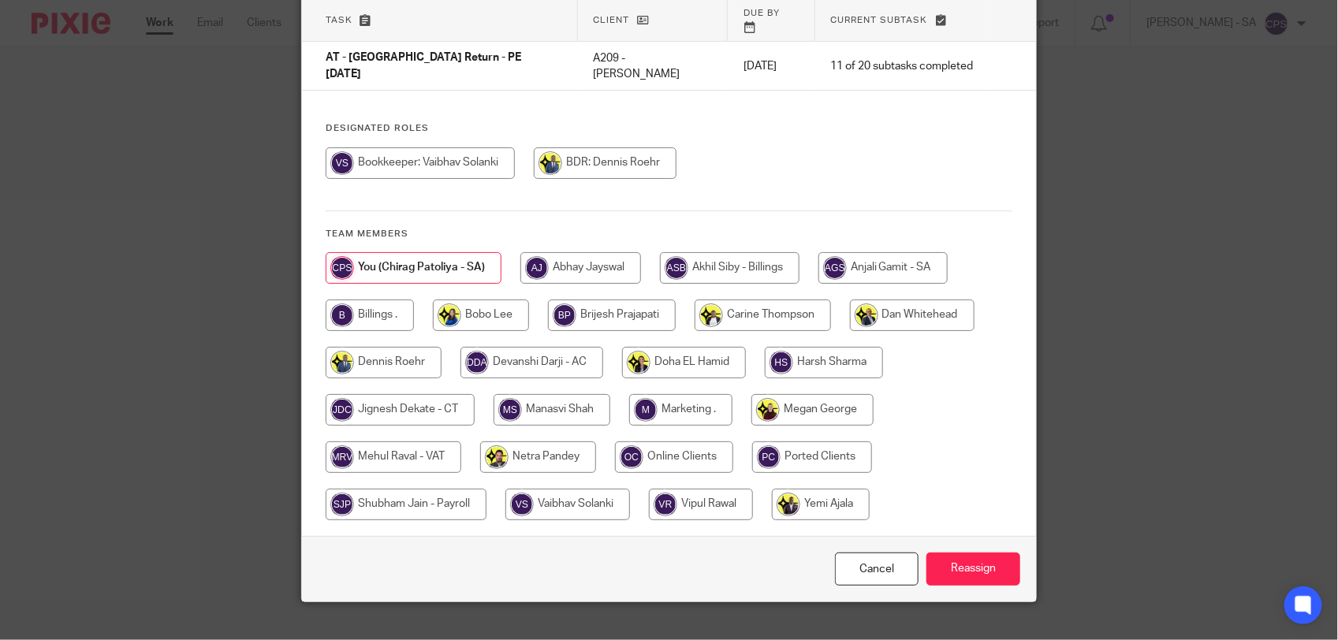
scroll to position [118, 0]
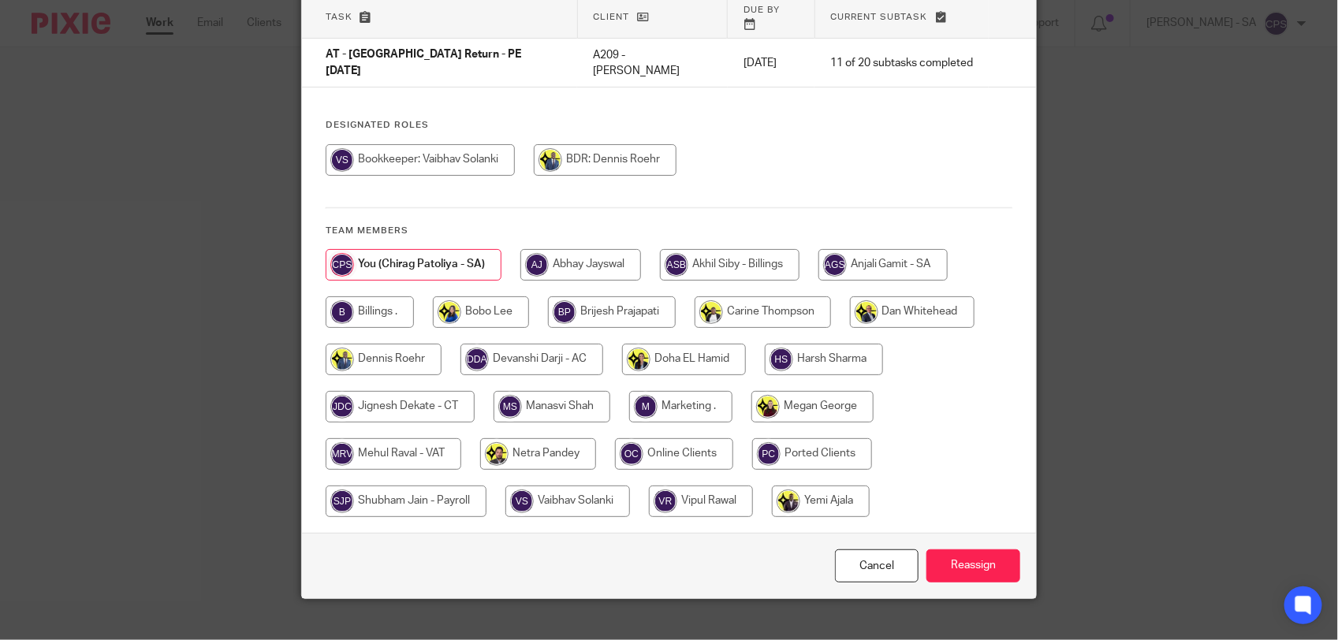
click at [538, 438] on input "radio" at bounding box center [538, 454] width 116 height 32
radio input "true"
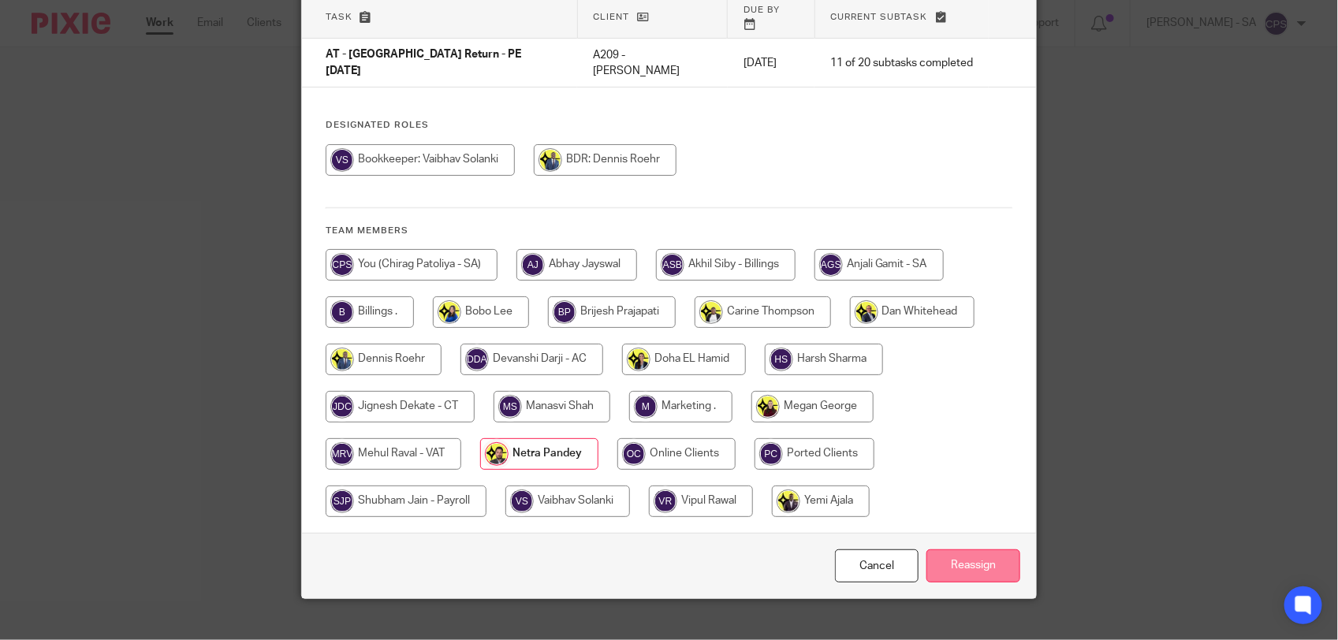
click at [970, 549] on input "Reassign" at bounding box center [973, 566] width 94 height 34
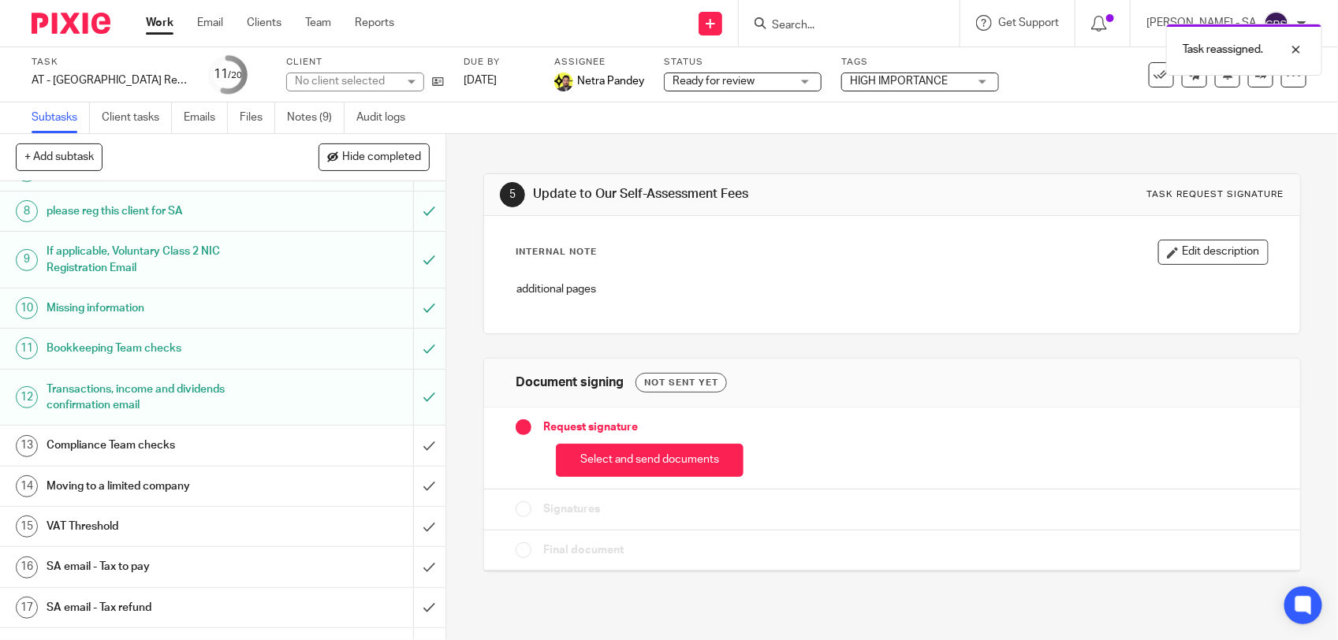
scroll to position [296, 0]
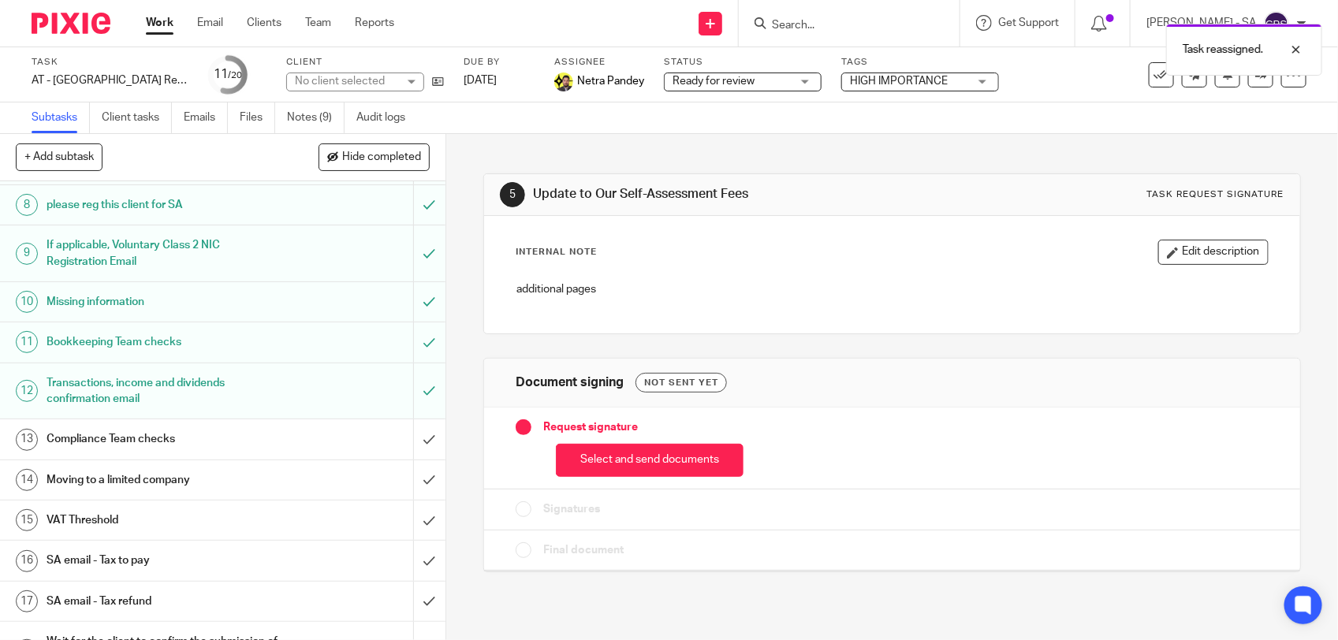
click at [125, 561] on h1 "SA email - Tax to pay" at bounding box center [164, 561] width 234 height 24
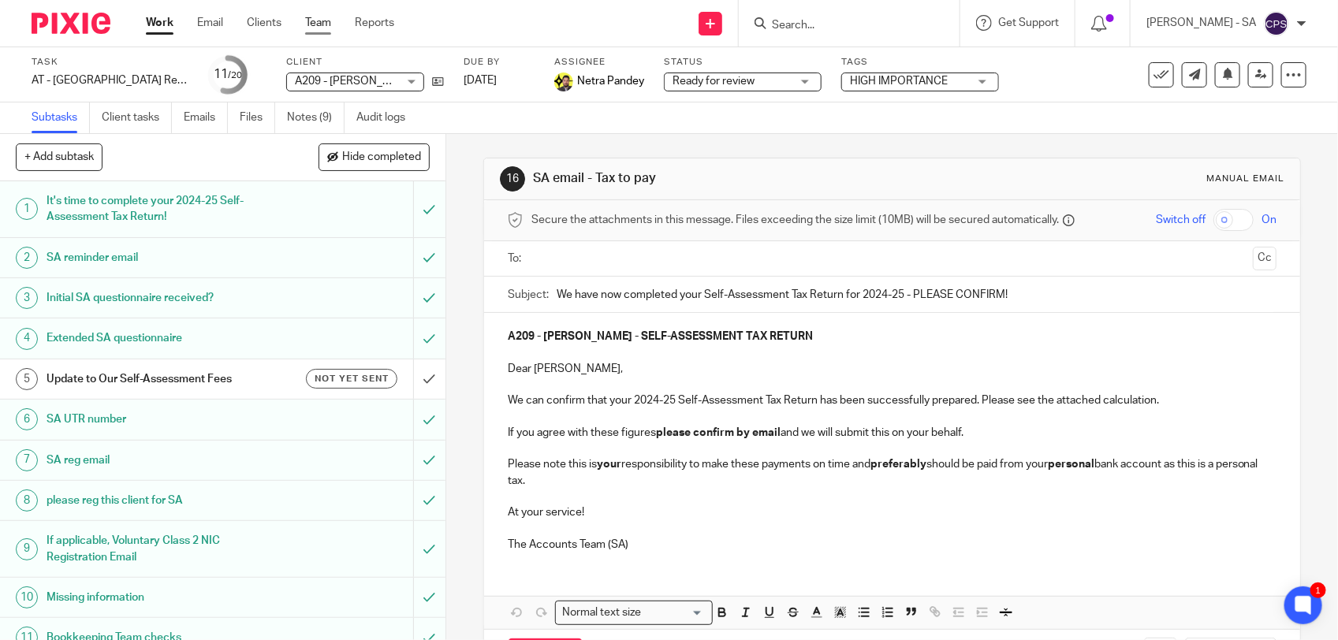
click at [315, 20] on link "Team" at bounding box center [318, 23] width 26 height 16
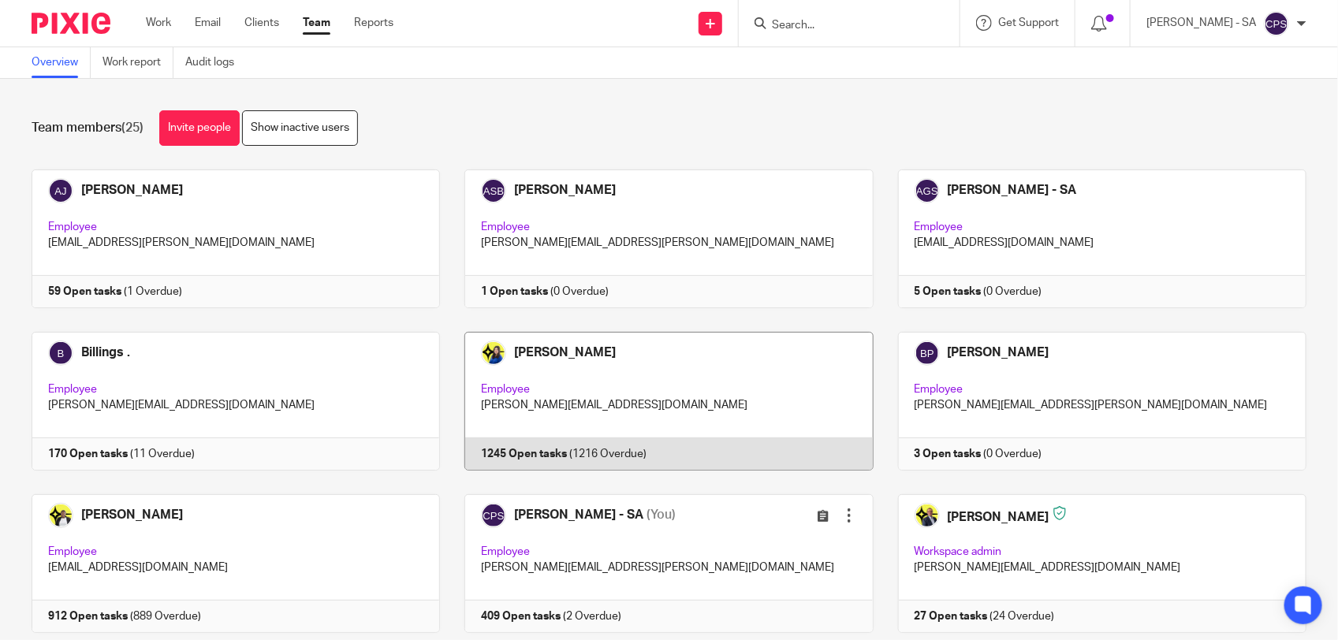
scroll to position [99, 0]
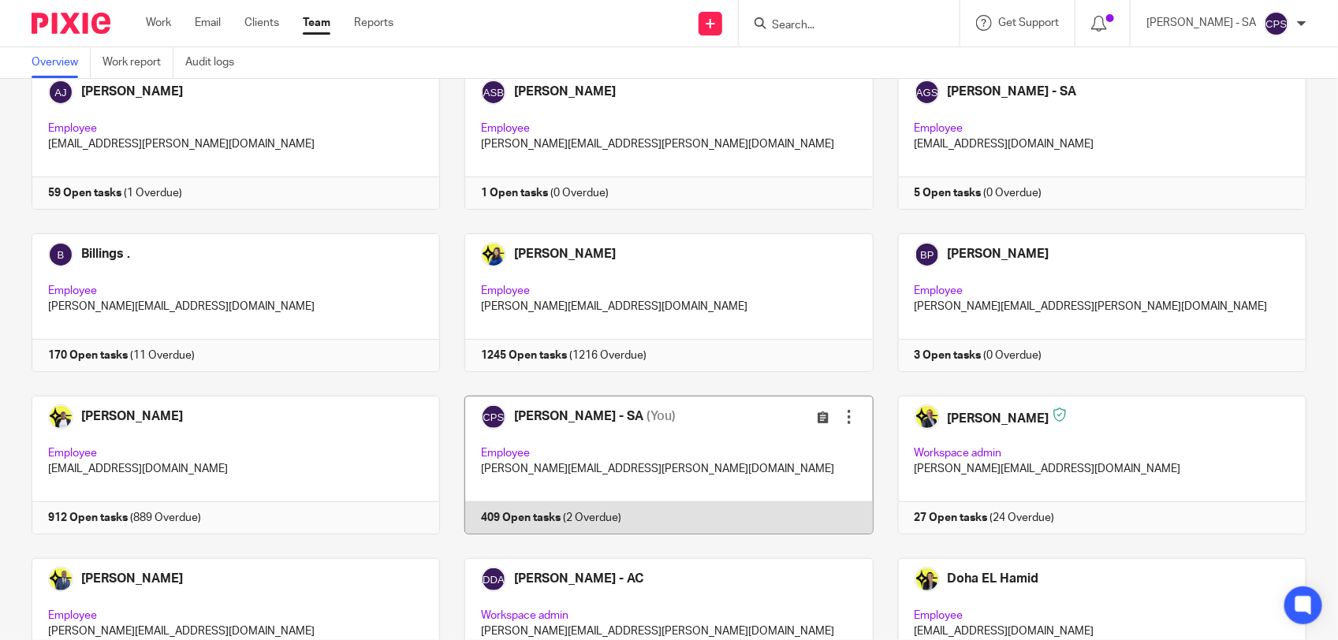
click at [738, 434] on link at bounding box center [656, 465] width 433 height 139
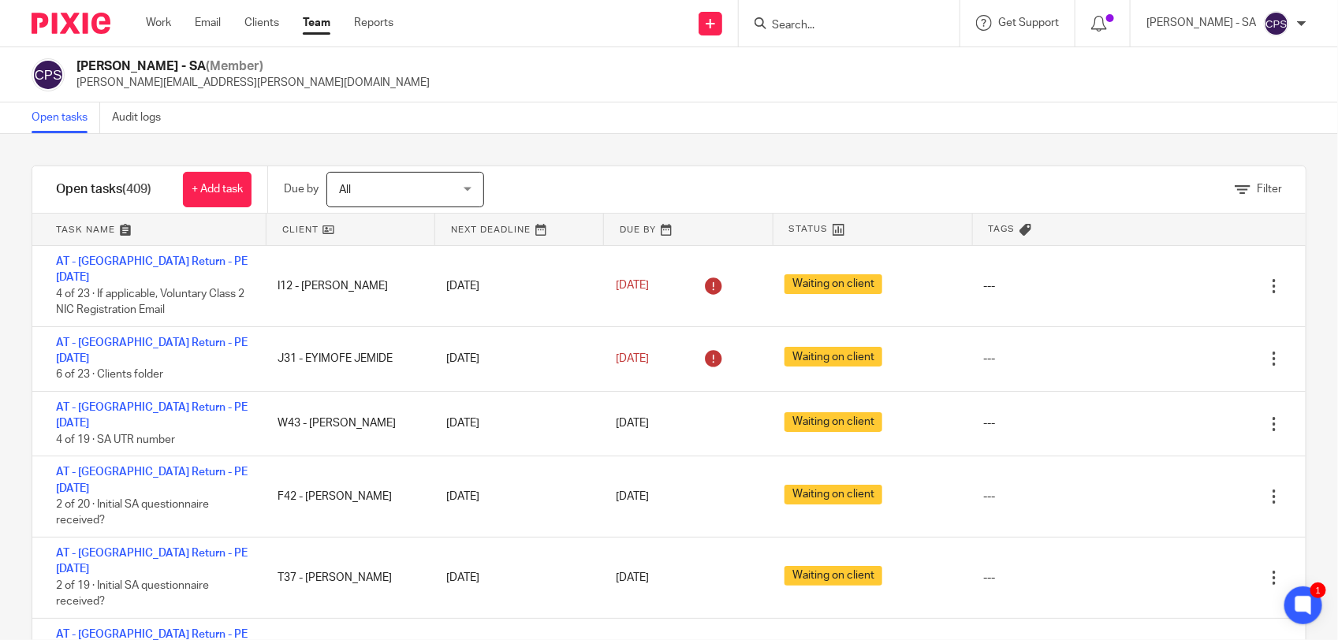
click at [821, 28] on input "Search" at bounding box center [841, 26] width 142 height 14
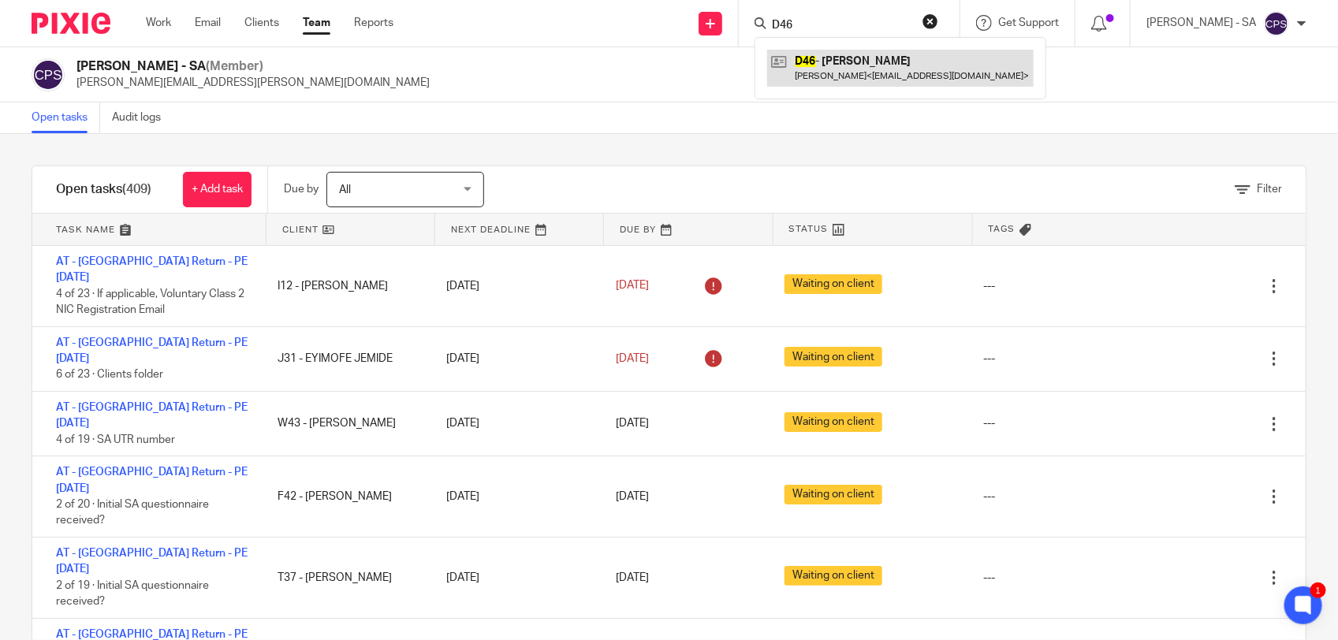
type input "D46"
click at [813, 65] on link at bounding box center [900, 68] width 266 height 36
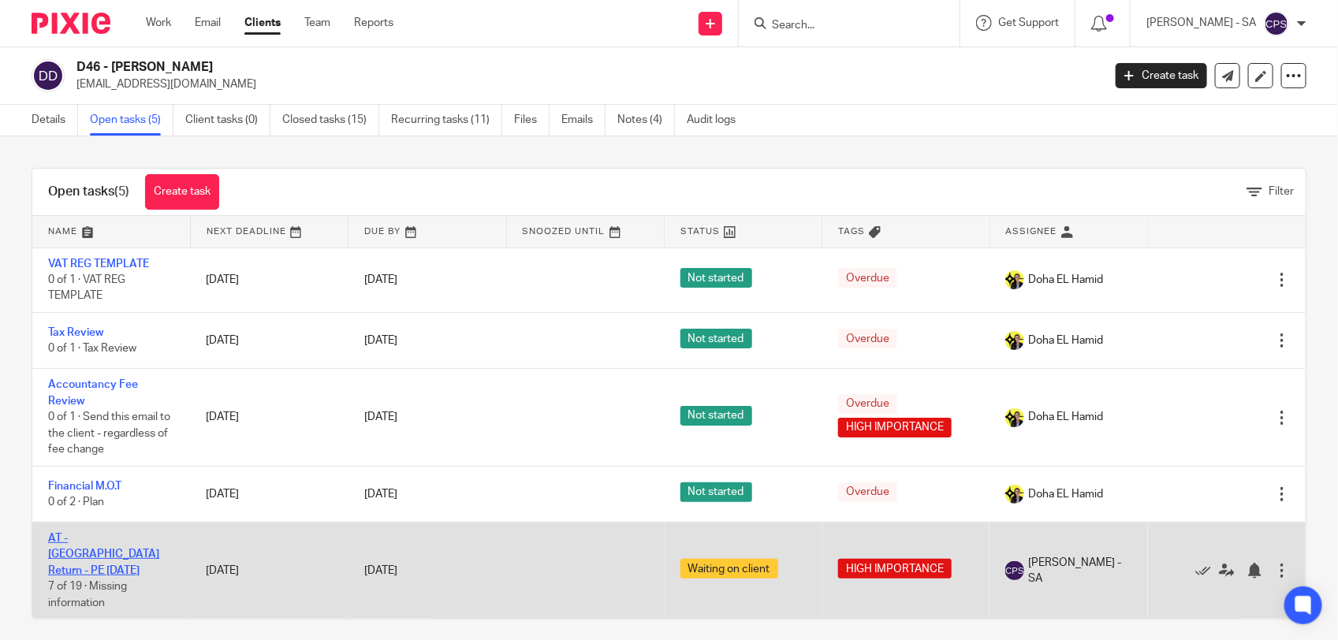
click at [116, 536] on link "AT - SA Return - PE 05-04-2025" at bounding box center [103, 554] width 111 height 43
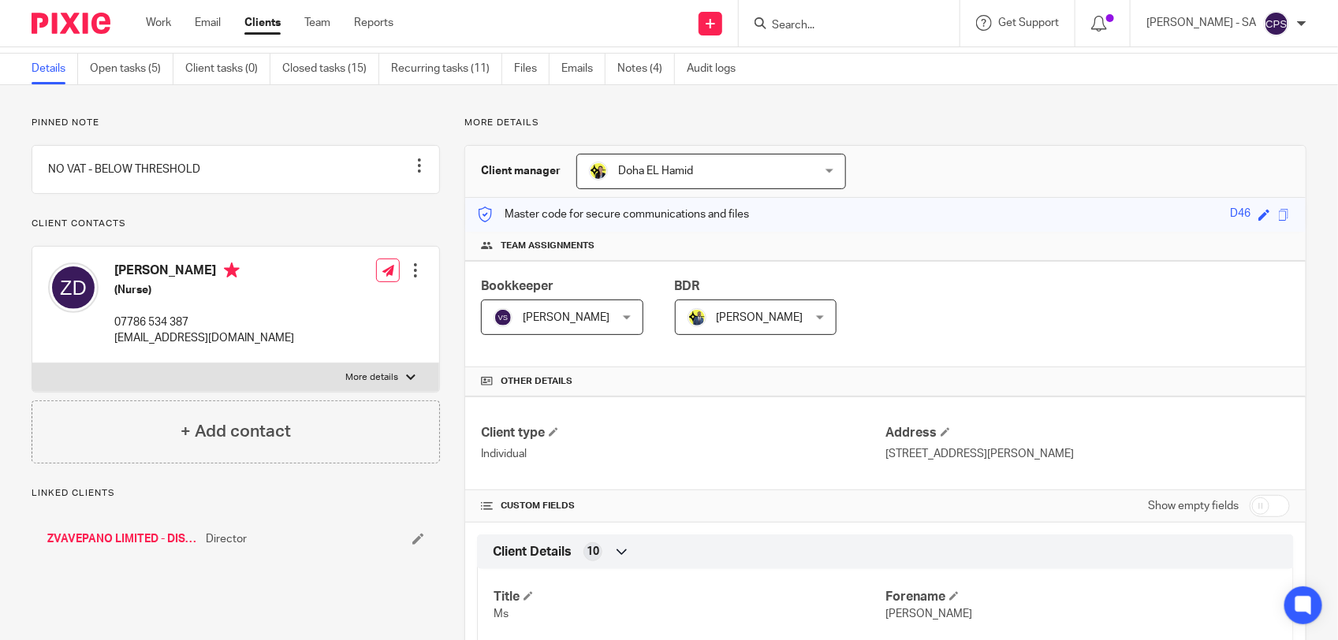
scroll to position [99, 0]
